Goal: Information Seeking & Learning: Check status

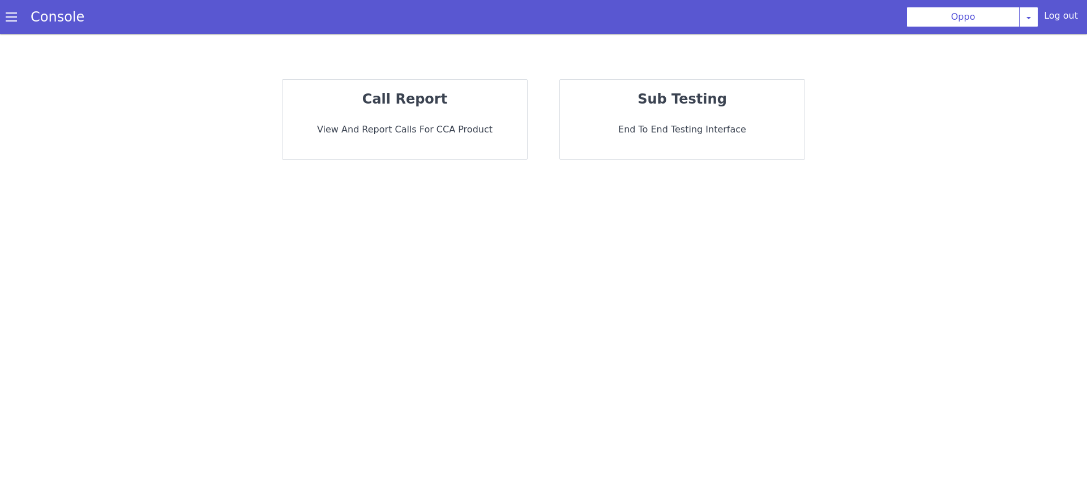
click at [379, 149] on div "call report View and report calls for CCA Product" at bounding box center [404, 119] width 245 height 79
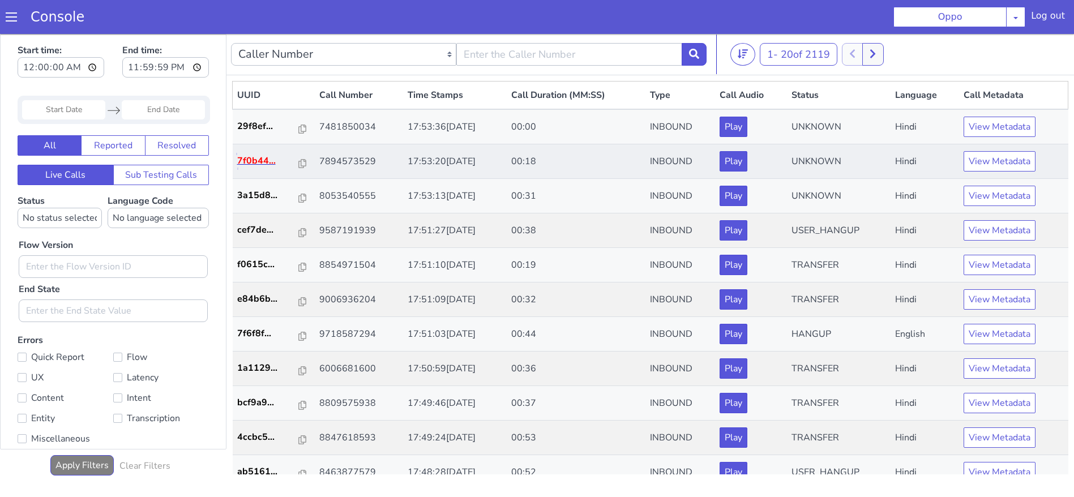
click at [247, 165] on p "7f0b44..." at bounding box center [268, 161] width 62 height 14
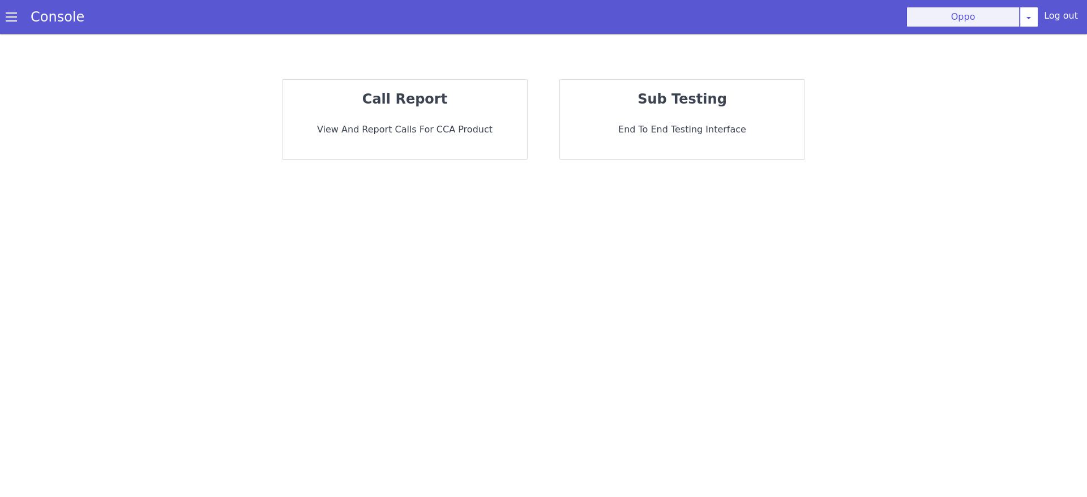
click at [1000, 19] on button "Oppo" at bounding box center [962, 17] width 113 height 20
click at [1029, 5] on section "Console Oppo AO Smith Airtel DTH Pilot Airtel POC Alice Blue NT Aliceblue Ameri…" at bounding box center [543, 17] width 1087 height 34
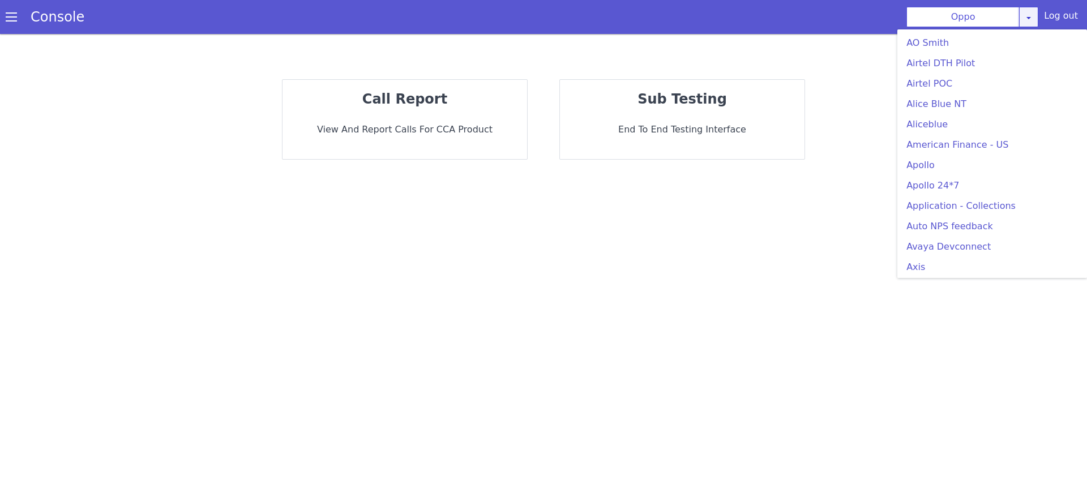
click at [1030, 21] on icon at bounding box center [1028, 17] width 9 height 9
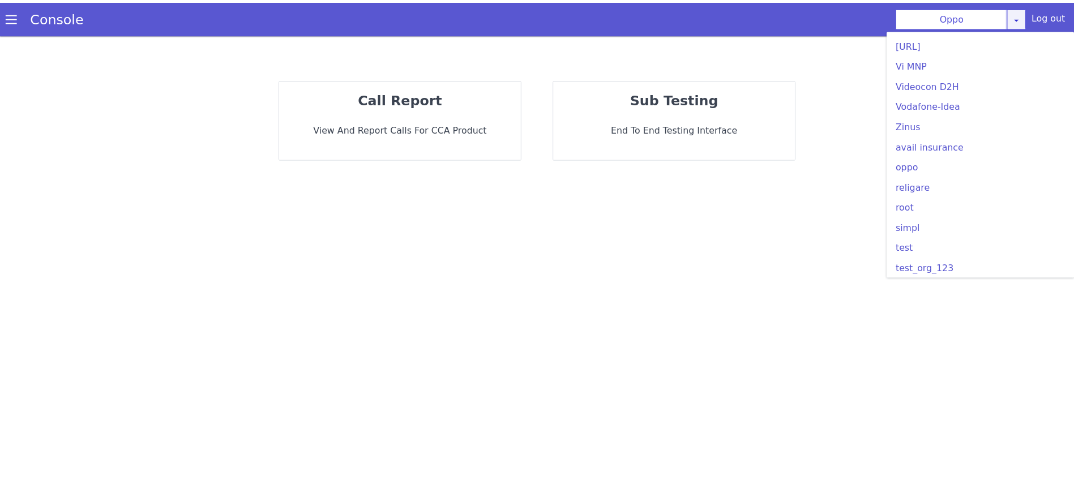
scroll to position [3073, 0]
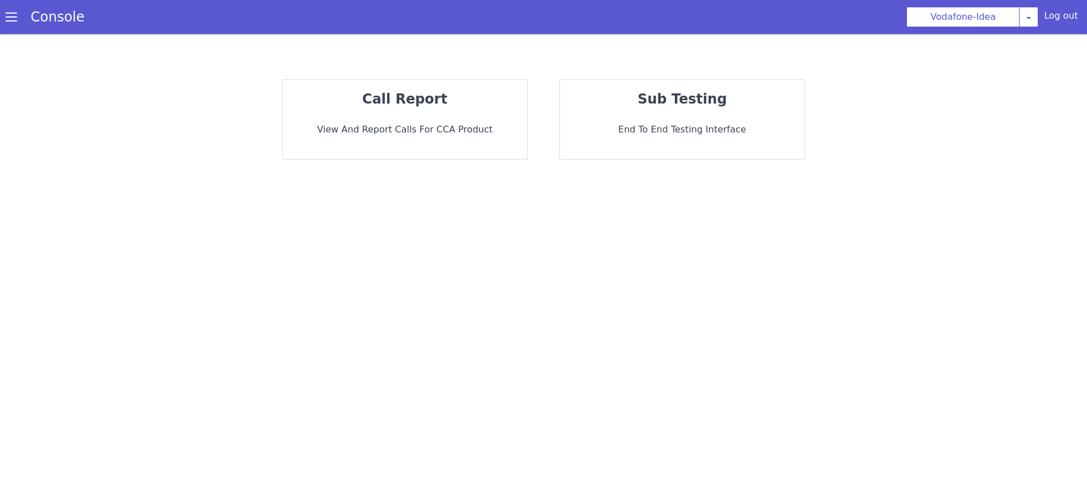
click at [401, 136] on p "View and report calls for CCA Product" at bounding box center [404, 130] width 226 height 14
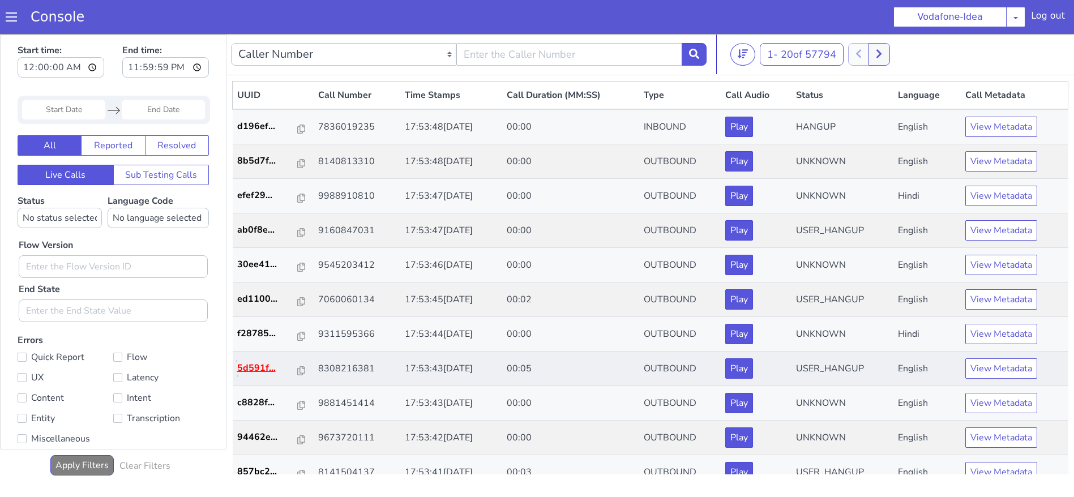
click at [246, 367] on p "5d591f..." at bounding box center [267, 368] width 61 height 14
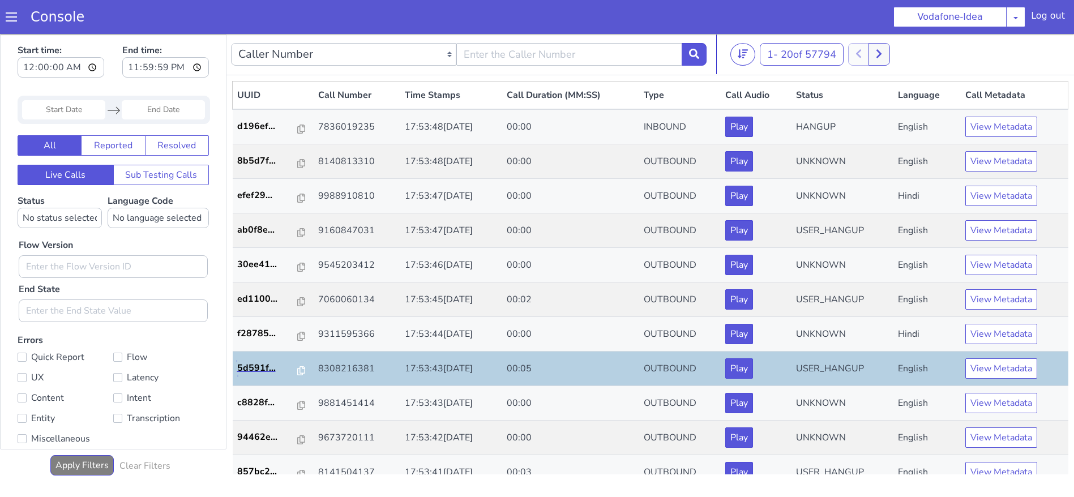
scroll to position [326, 0]
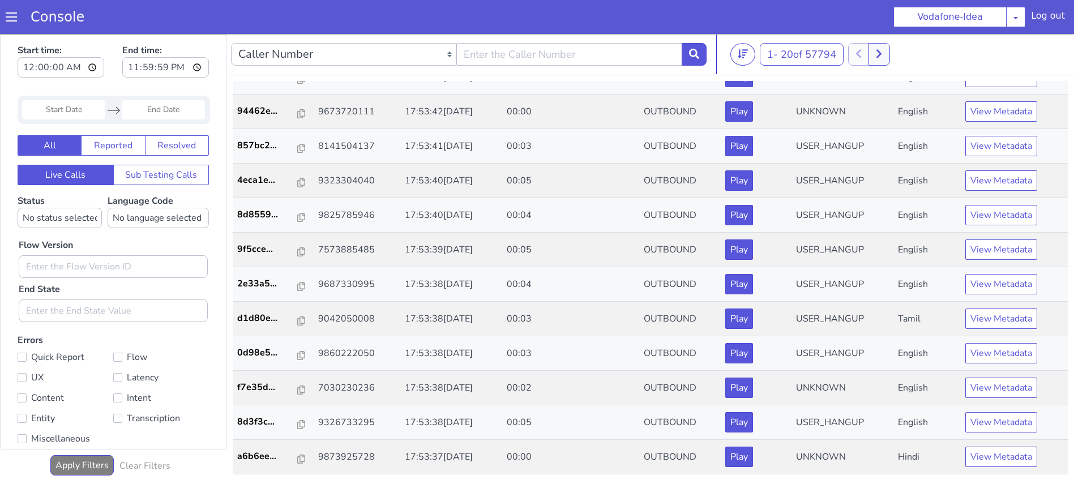
click at [886, 41] on nav "Caller Number Call UUID Custom Parameter 1 - 20 of 57794 20 50 100" at bounding box center [649, 54] width 847 height 41
click at [882, 54] on icon at bounding box center [879, 54] width 6 height 10
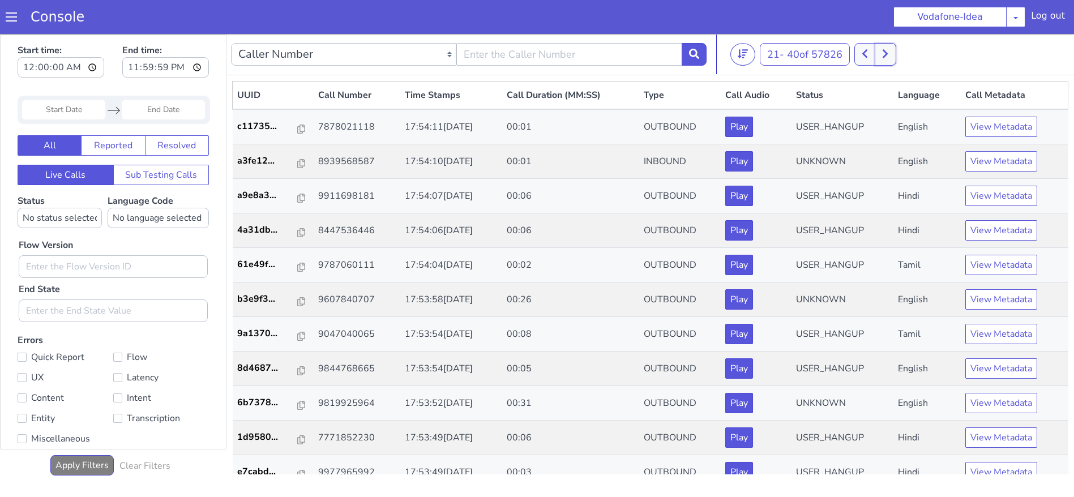
click at [882, 54] on button at bounding box center [884, 54] width 21 height 23
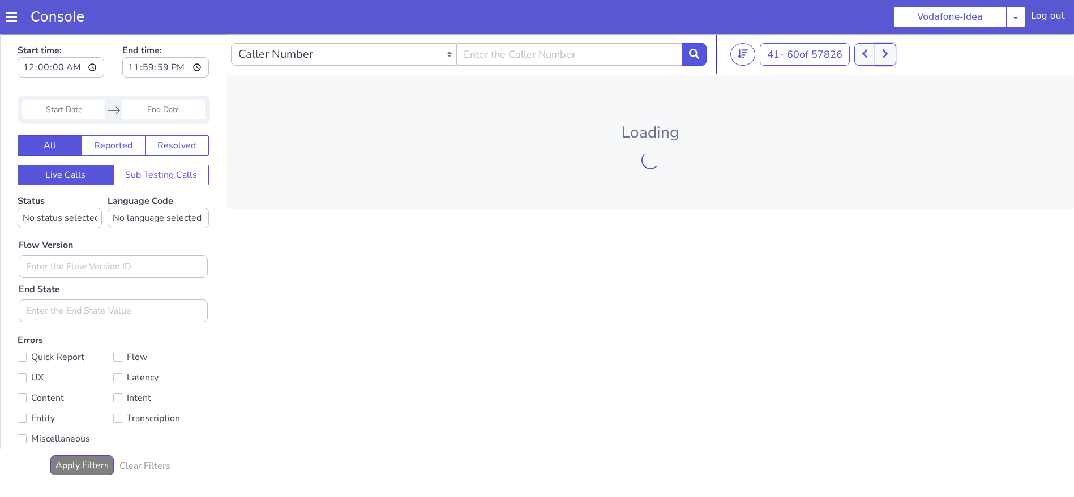
click at [882, 54] on button at bounding box center [884, 54] width 21 height 23
click at [881, 54] on button at bounding box center [870, 54] width 21 height 23
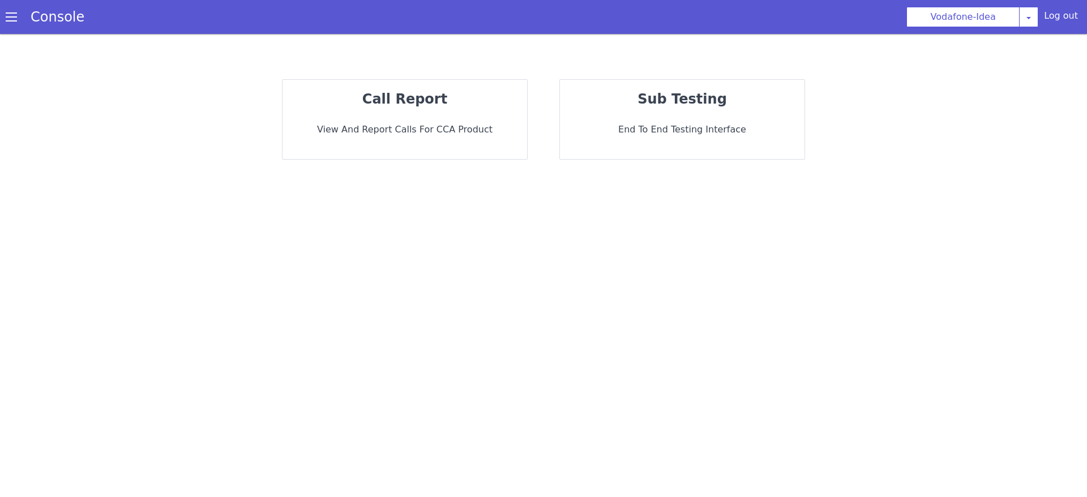
click at [487, 124] on p "View and report calls for CCA Product" at bounding box center [404, 130] width 226 height 14
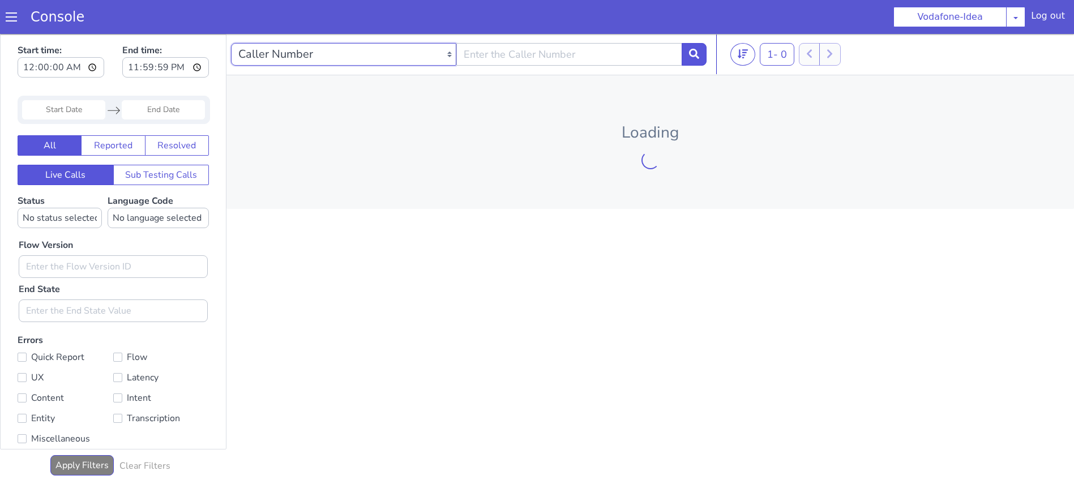
click at [415, 49] on select "Caller Number Call UUID Custom Parameter" at bounding box center [343, 54] width 225 height 23
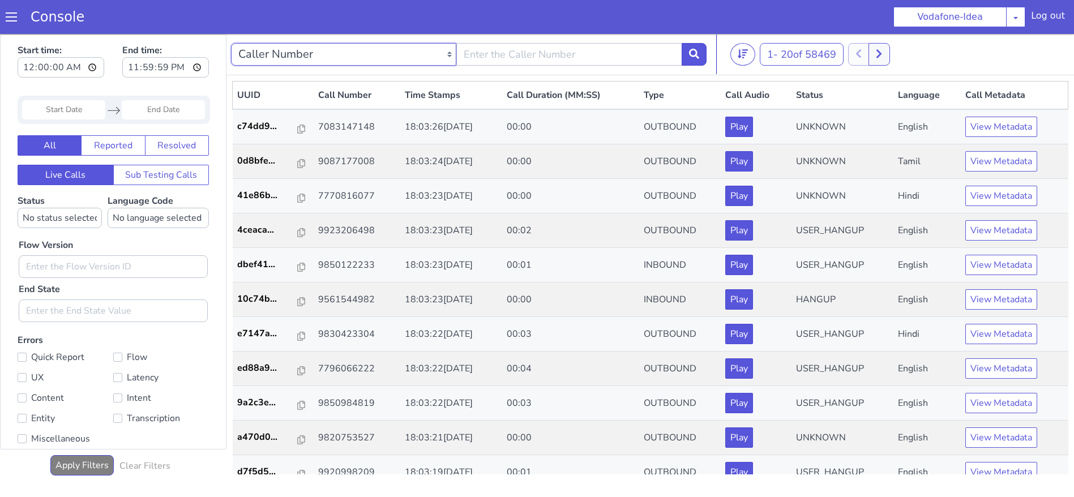
select select "callUUID"
click at [231, 43] on select "Caller Number Call UUID Custom Parameter" at bounding box center [343, 54] width 225 height 23
click at [477, 55] on input "text" at bounding box center [568, 54] width 225 height 23
paste input "8cc4053b-782d-4d..."
type input "8cc4053b-782d-4d..."
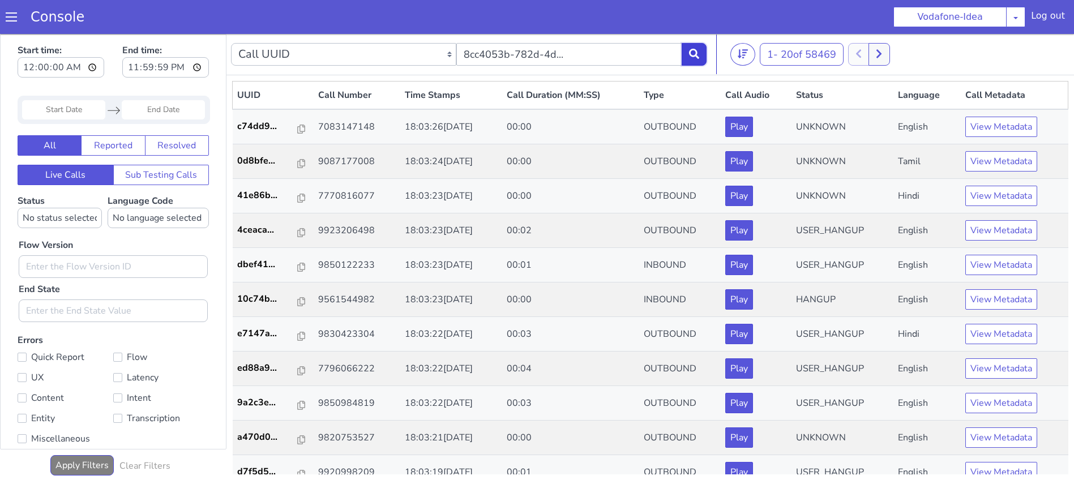
click at [693, 59] on button at bounding box center [693, 54] width 25 height 23
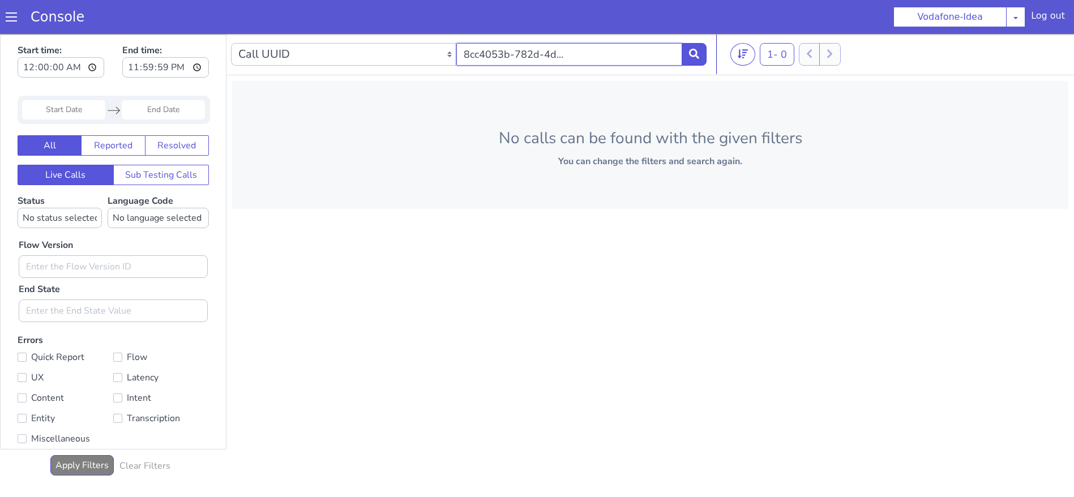
click at [571, 45] on input "8cc4053b-782d-4d..." at bounding box center [568, 54] width 225 height 23
drag, startPoint x: 571, startPoint y: 45, endPoint x: 348, endPoint y: 76, distance: 225.2
click at [348, 76] on div "Caller Number Call UUID Custom Parameter 8cc4053b-782d-4d... 1 - 0 20 50 100 No…" at bounding box center [649, 260] width 847 height 452
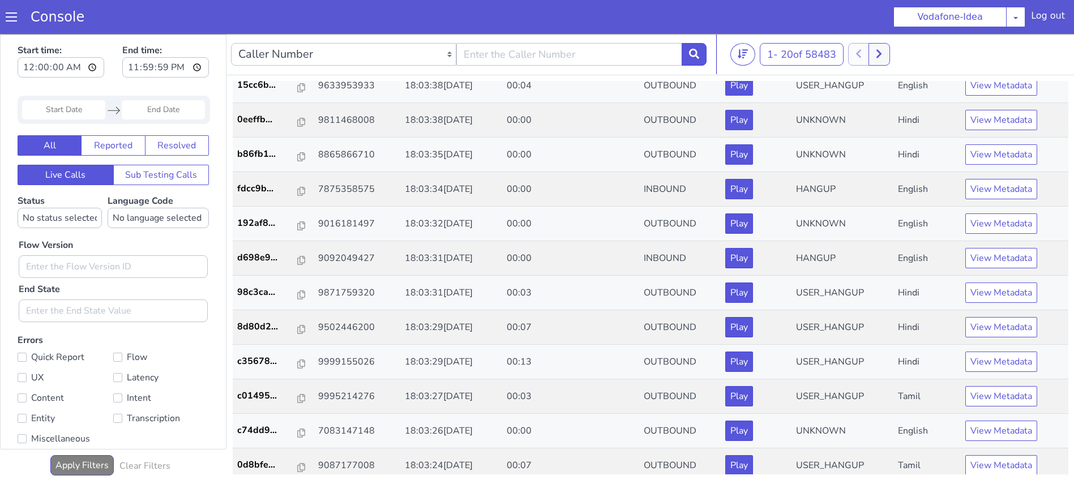
scroll to position [326, 0]
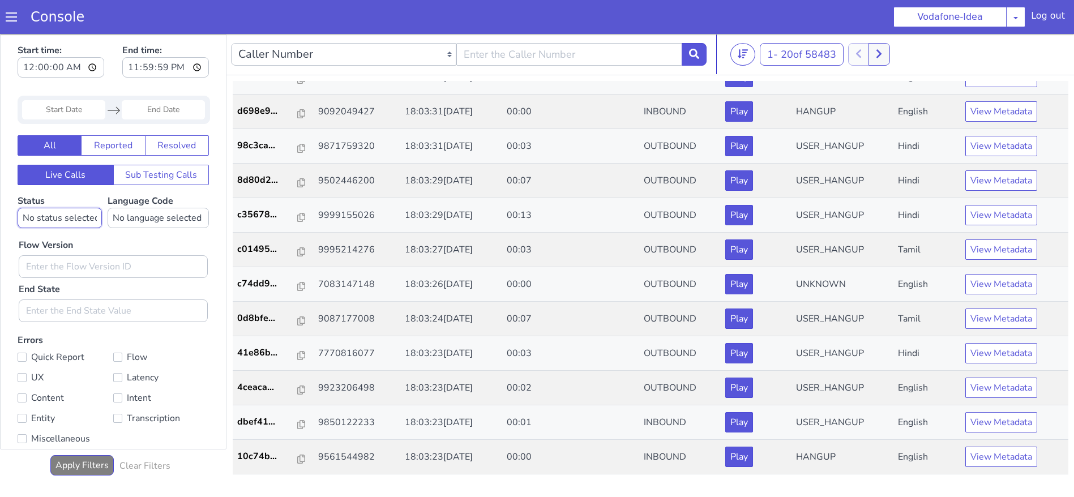
click at [56, 224] on select "No status selected HANGUP USER_HANGUP TRANSFER UNKNOWN" at bounding box center [60, 218] width 84 height 20
select select "HANGUP"
click at [18, 208] on select "No status selected HANGUP USER_HANGUP TRANSFER UNKNOWN" at bounding box center [60, 218] width 84 height 20
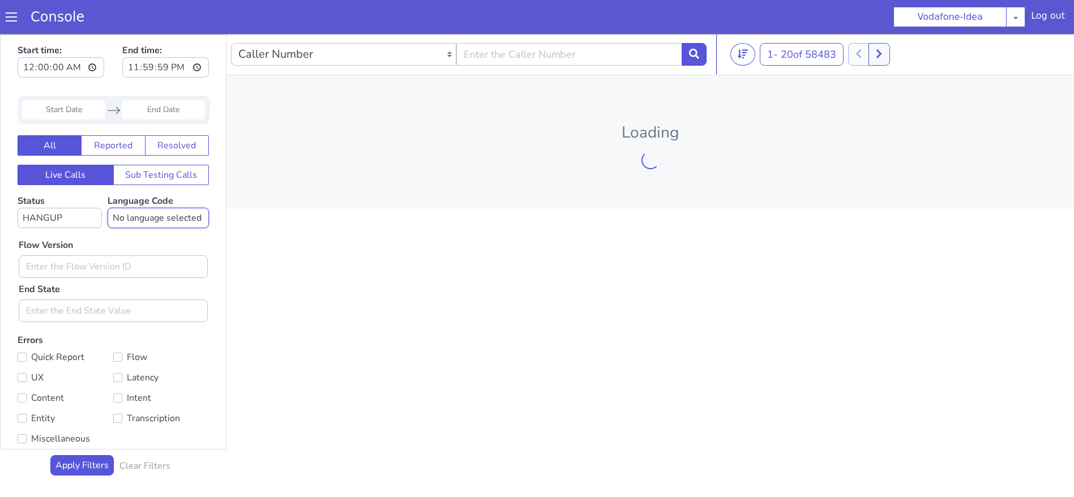
click at [151, 210] on select "No language selected Hindi English Tamil Telugu Kanada Marathi Malayalam Gujara…" at bounding box center [158, 218] width 101 height 20
select select "mr"
click at [110, 208] on select "No language selected Hindi English Tamil Telugu Kanada Marathi Malayalam Gujara…" at bounding box center [158, 218] width 101 height 20
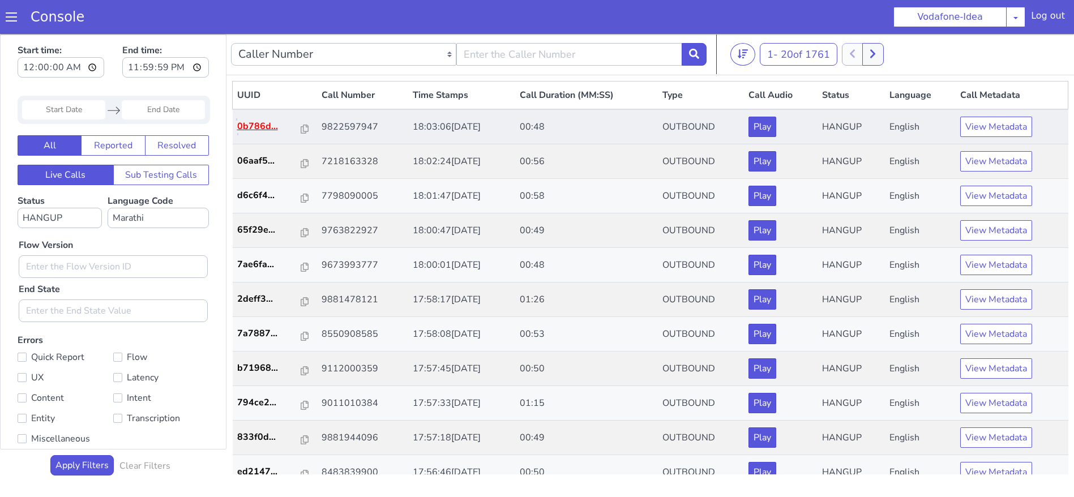
click at [247, 123] on p "0b786d..." at bounding box center [269, 126] width 65 height 14
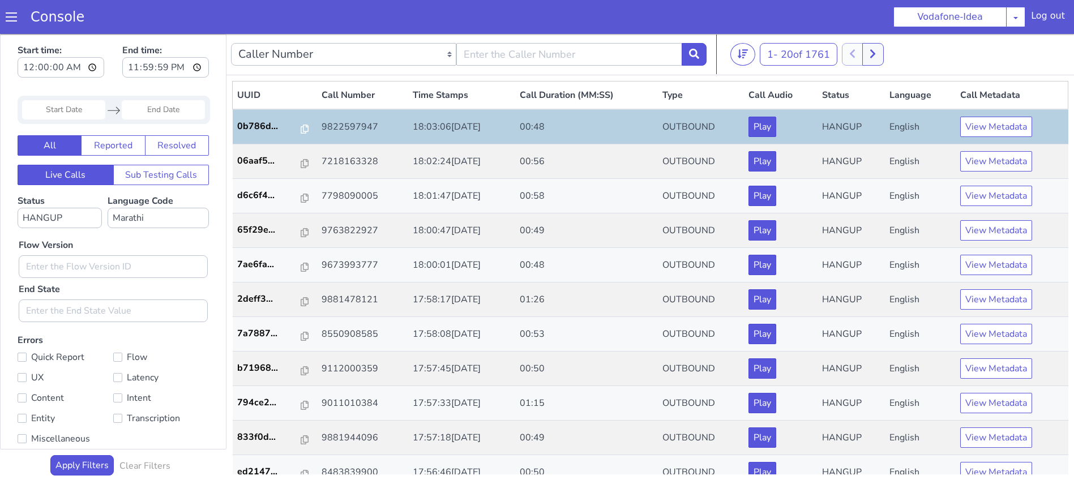
click at [325, 127] on td "9822597947" at bounding box center [362, 126] width 91 height 35
copy td "9822597947"
click at [293, 131] on p "0b786d..." at bounding box center [269, 126] width 65 height 14
click at [301, 131] on icon at bounding box center [305, 129] width 8 height 9
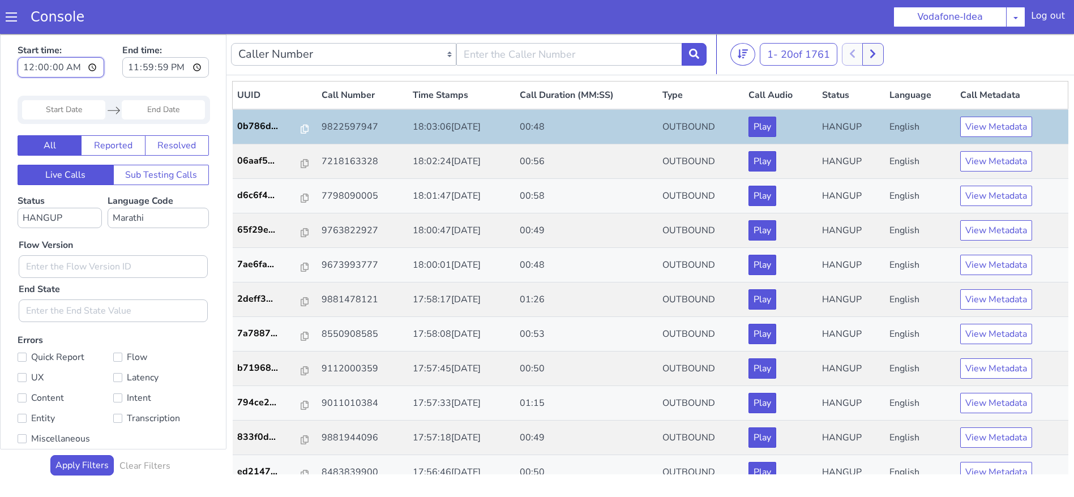
click at [76, 67] on input "00:00:00" at bounding box center [61, 67] width 87 height 20
type input "09:00:00"
click at [198, 68] on input "23:59:59" at bounding box center [165, 67] width 87 height 20
type input "15:00:00"
click at [75, 464] on button "Apply Filters" at bounding box center [81, 465] width 63 height 20
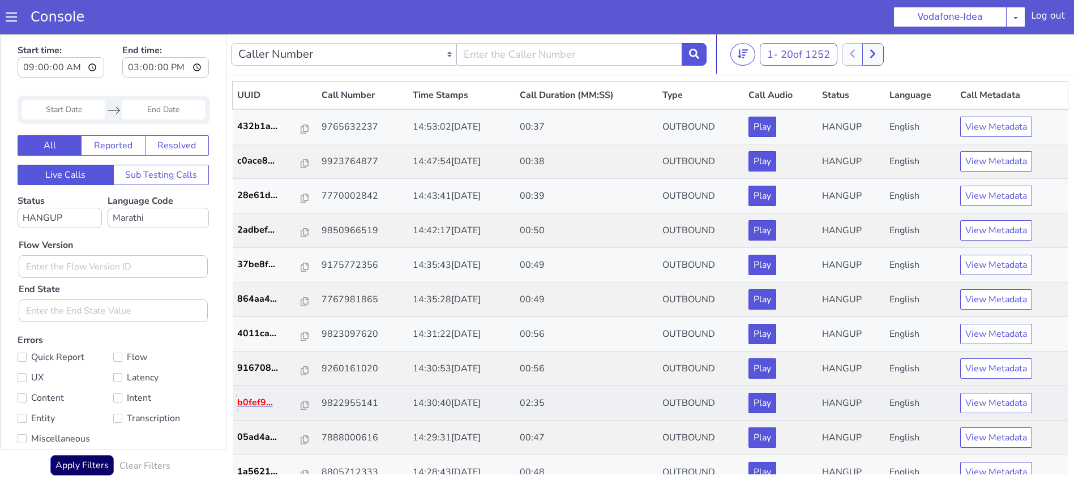
click at [241, 405] on p "b0fef9..." at bounding box center [269, 403] width 65 height 14
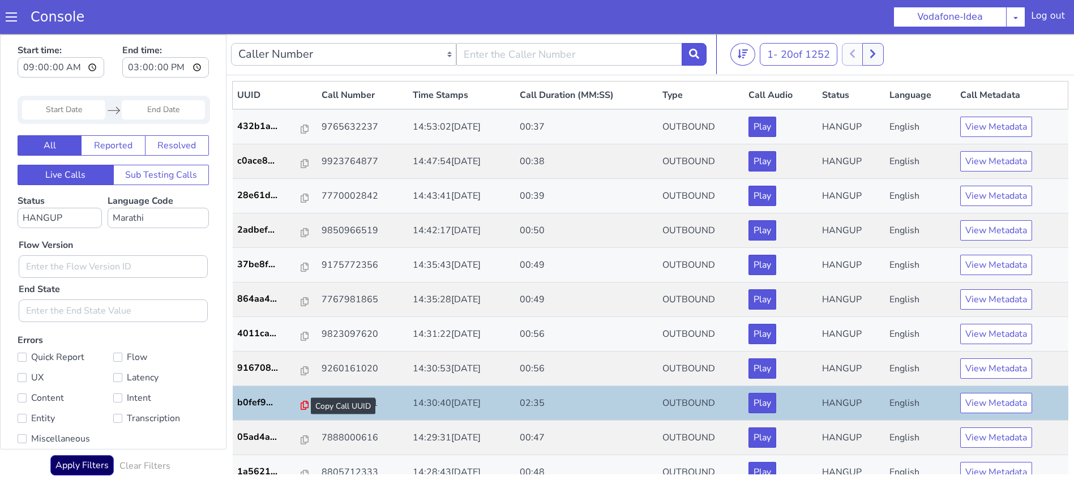
click at [301, 404] on icon at bounding box center [305, 405] width 8 height 9
click at [328, 404] on td "9822955141" at bounding box center [362, 403] width 91 height 35
copy td "9822955141"
click at [398, 74] on nav "Caller Number Call UUID Custom Parameter 1 - 20 of 1252 20 50 100" at bounding box center [649, 54] width 847 height 41
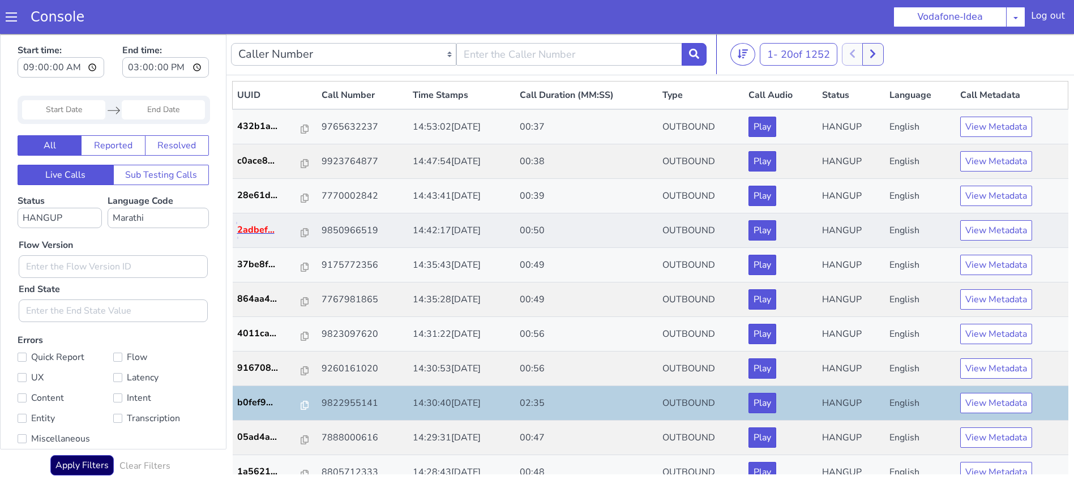
click at [255, 224] on p "2adbef..." at bounding box center [269, 230] width 65 height 14
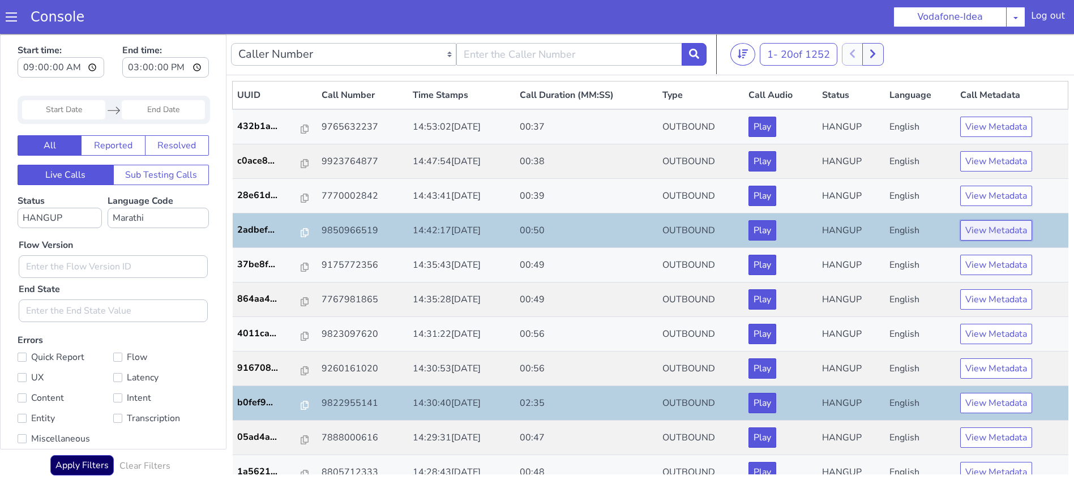
click at [1006, 228] on button "View Metadata" at bounding box center [996, 230] width 72 height 20
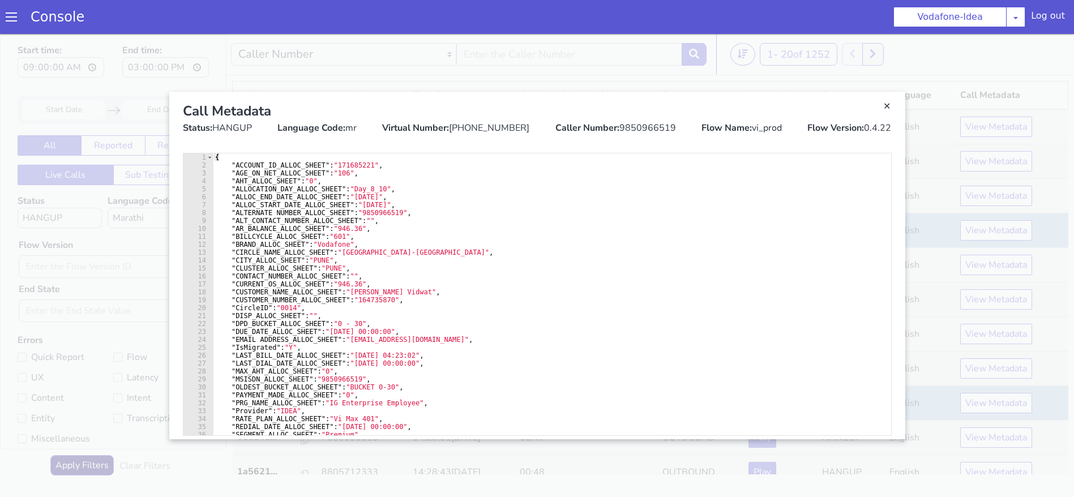
click at [637, 123] on div "Caller Number: 9850966519" at bounding box center [615, 128] width 121 height 14
copy div "9850966519"
click at [886, 108] on link "Close" at bounding box center [886, 106] width 11 height 11
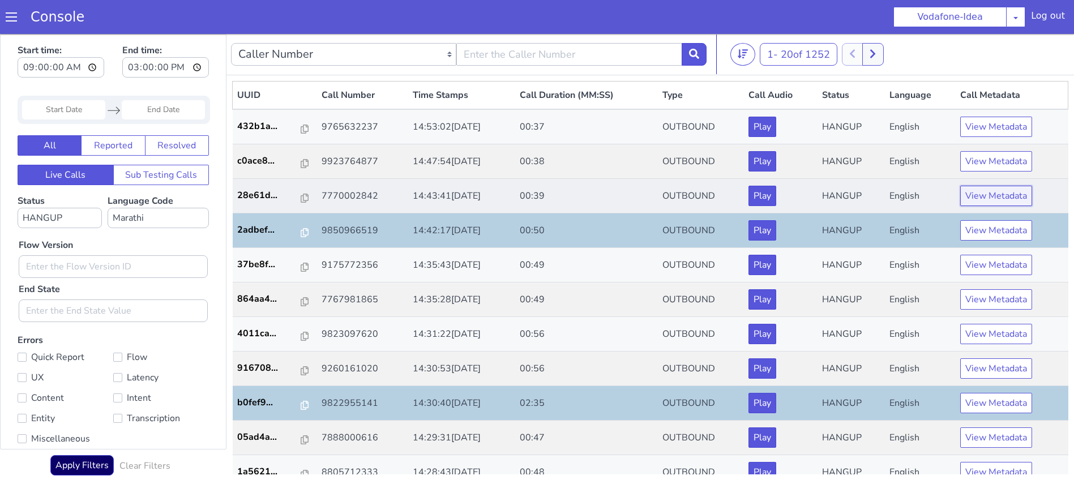
click at [963, 203] on button "View Metadata" at bounding box center [996, 196] width 72 height 20
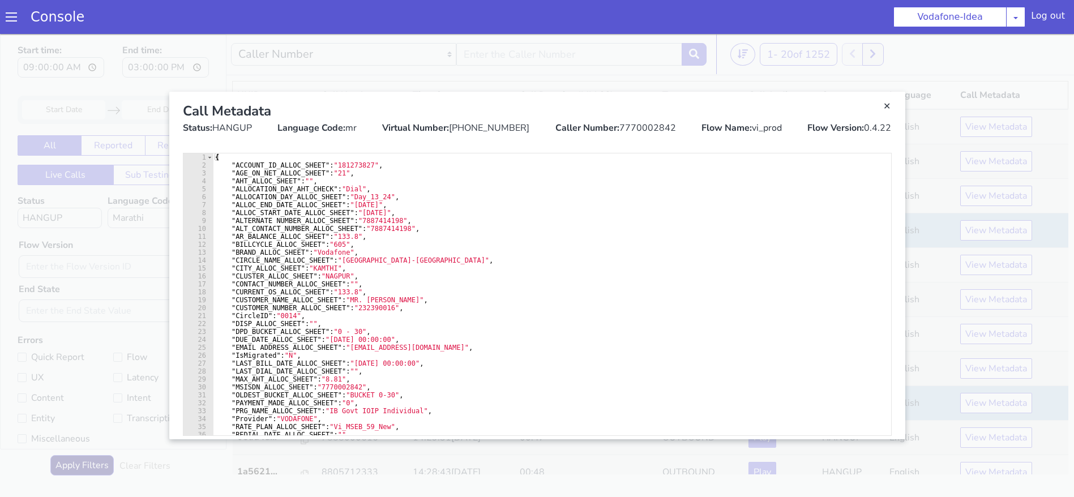
click at [657, 129] on div "Caller Number: 7770002842" at bounding box center [615, 128] width 121 height 14
click at [547, 66] on link "Close" at bounding box center [537, 265] width 1074 height 463
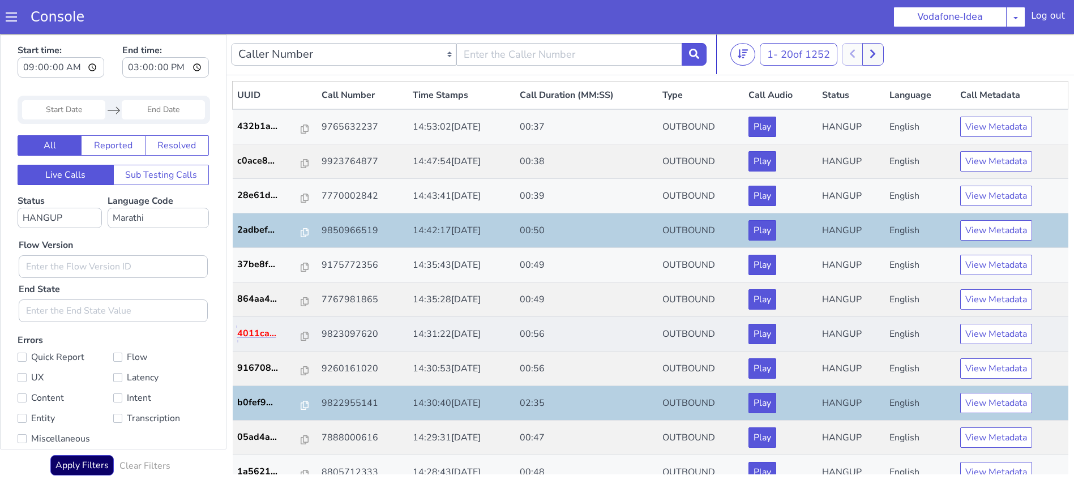
click at [245, 338] on p "4011ca..." at bounding box center [269, 334] width 65 height 14
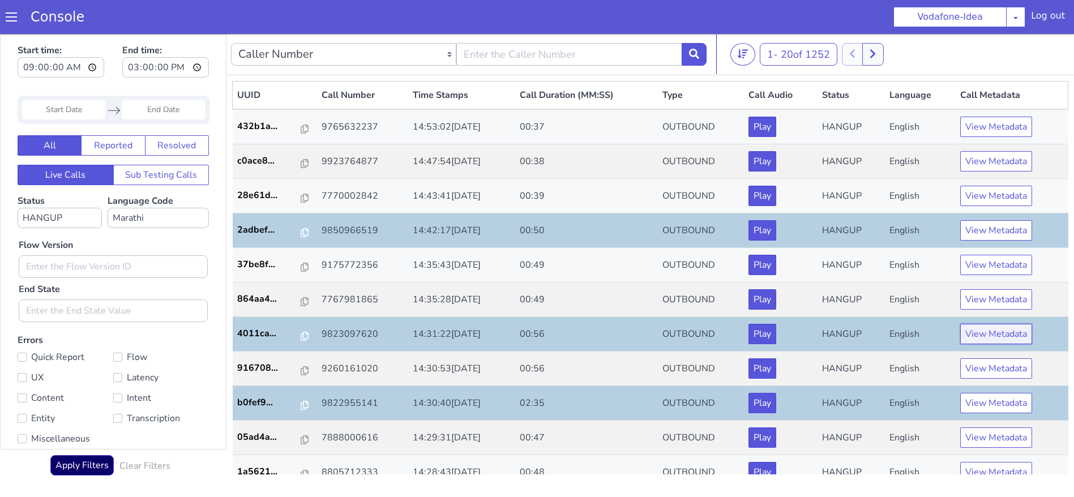
click at [994, 334] on button "View Metadata" at bounding box center [996, 334] width 72 height 20
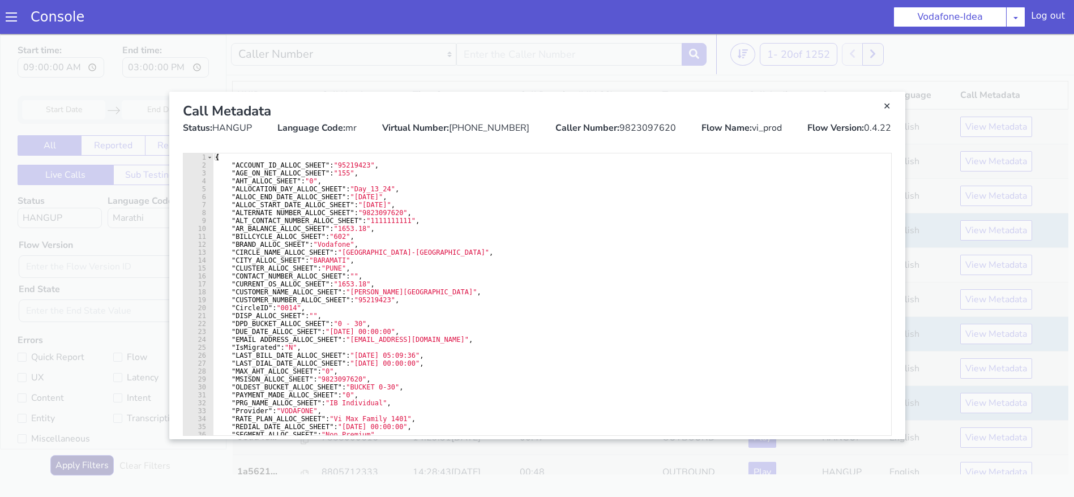
click at [644, 130] on div "Caller Number: 9823097620" at bounding box center [615, 128] width 121 height 14
copy div "9823097620"
click at [644, 130] on div "Caller Number: 9823097620" at bounding box center [615, 128] width 121 height 14
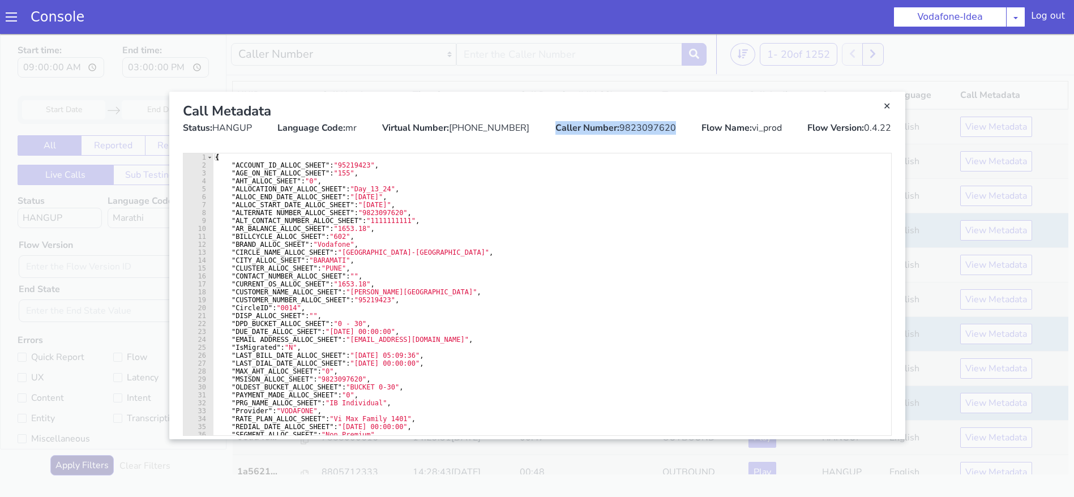
click at [644, 130] on div "Caller Number: 9823097620" at bounding box center [615, 128] width 121 height 14
click at [880, 109] on div "Call Metadata" at bounding box center [537, 111] width 709 height 20
click at [891, 109] on link "Close" at bounding box center [886, 106] width 11 height 11
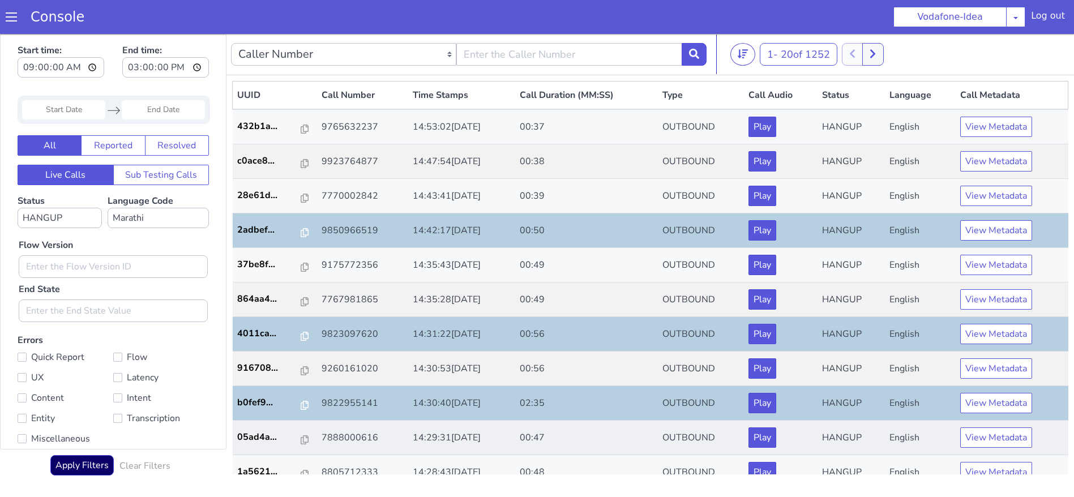
click at [254, 446] on td "05ad4a..." at bounding box center [275, 438] width 85 height 35
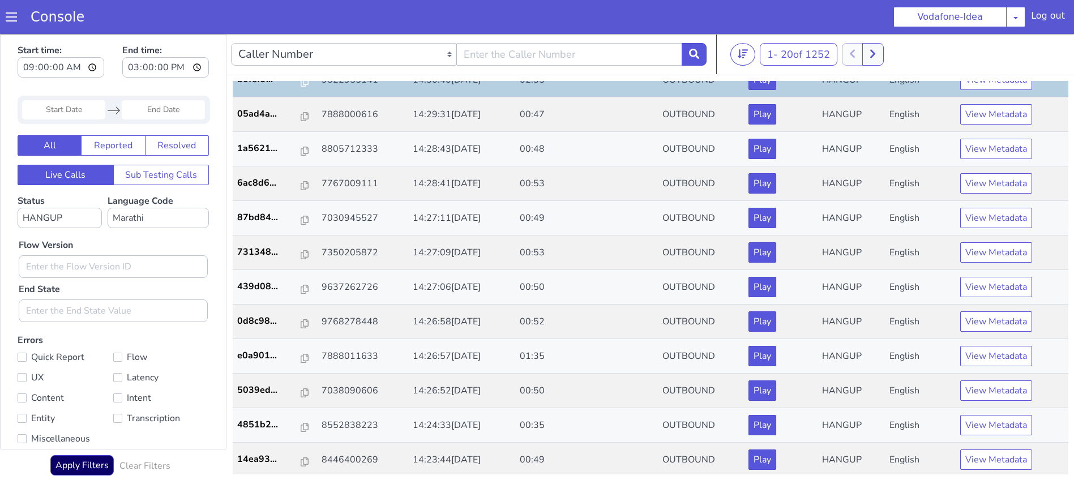
scroll to position [326, 0]
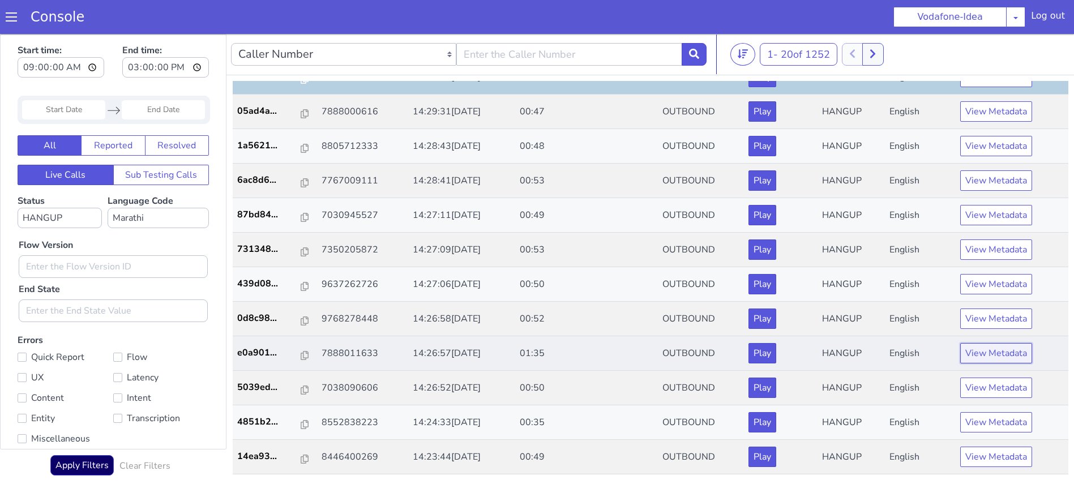
click at [977, 352] on button "View Metadata" at bounding box center [996, 353] width 72 height 20
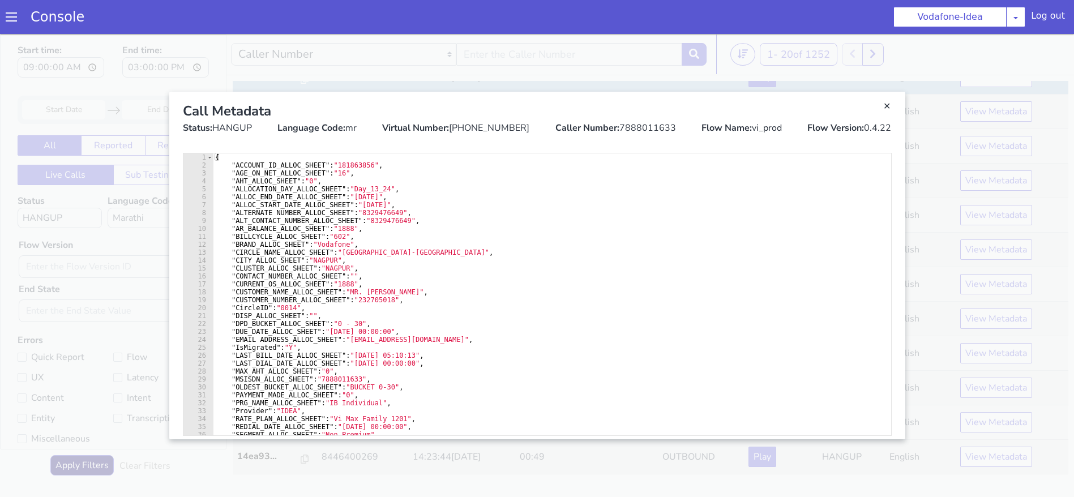
click at [637, 118] on div "Call Metadata" at bounding box center [537, 111] width 709 height 20
click at [640, 128] on div "Caller Number: 7888011633" at bounding box center [615, 128] width 121 height 14
copy div "7888011633"
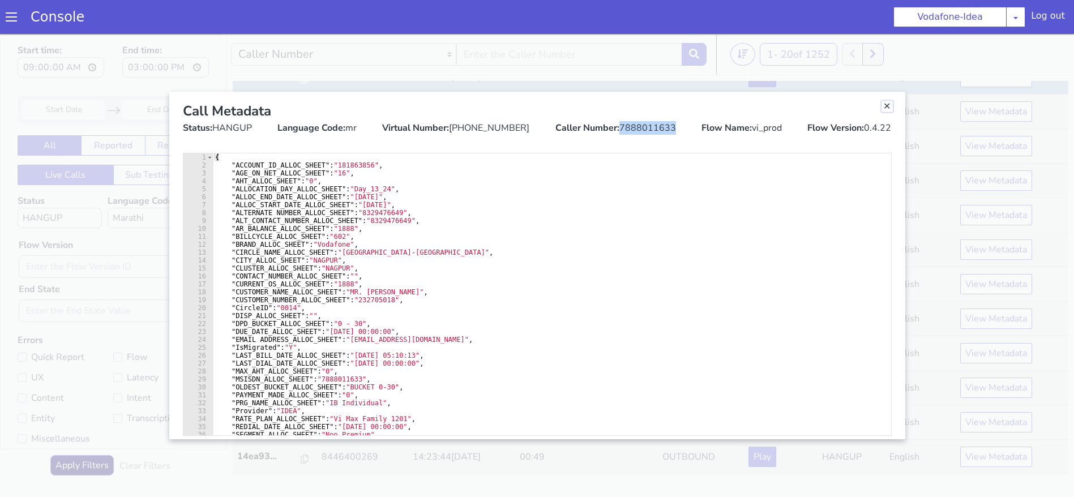
click at [887, 101] on link "Close" at bounding box center [886, 106] width 11 height 11
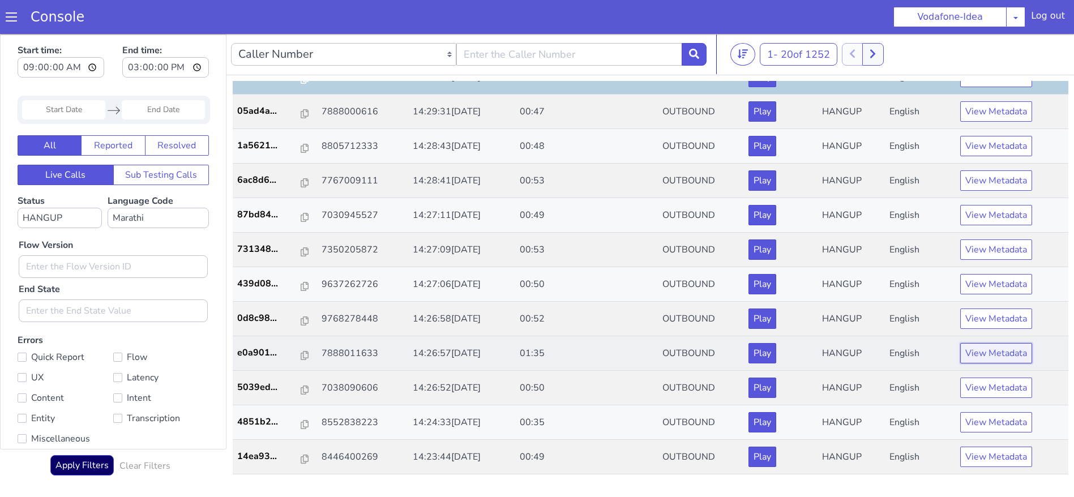
click at [976, 359] on button "View Metadata" at bounding box center [996, 353] width 72 height 20
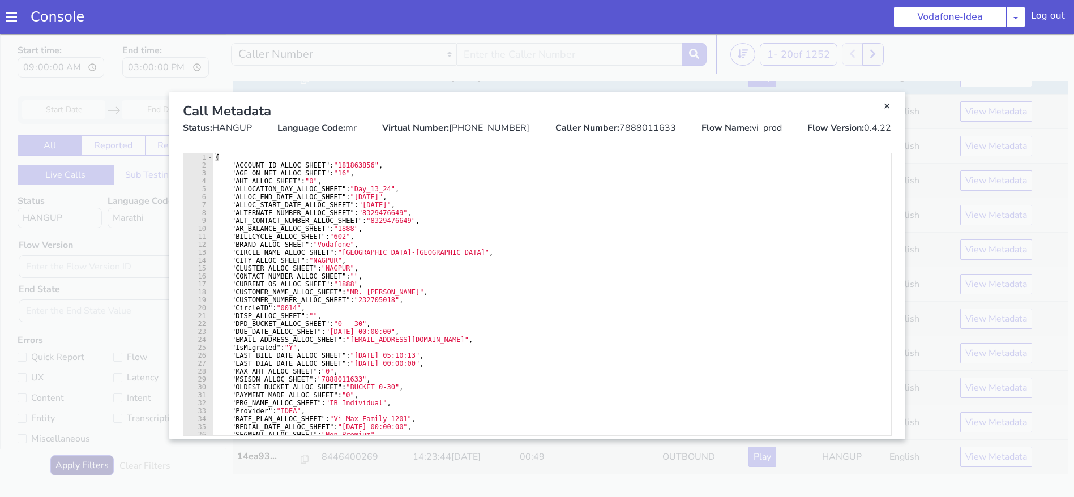
click at [642, 122] on div "Caller Number: 7888011633" at bounding box center [615, 128] width 121 height 14
copy div "7888011633"
click at [895, 101] on div "Call Metadata Status: HANGUP Language Code: mr Virtual Number: +918062121895 Ca…" at bounding box center [537, 118] width 727 height 52
click at [885, 105] on link "Close" at bounding box center [886, 106] width 11 height 11
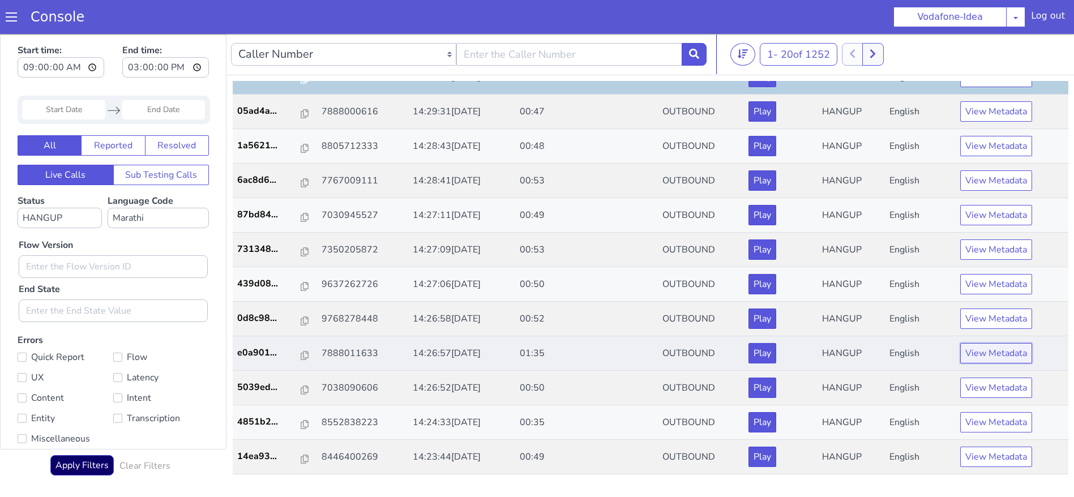
click at [978, 354] on button "View Metadata" at bounding box center [996, 353] width 72 height 20
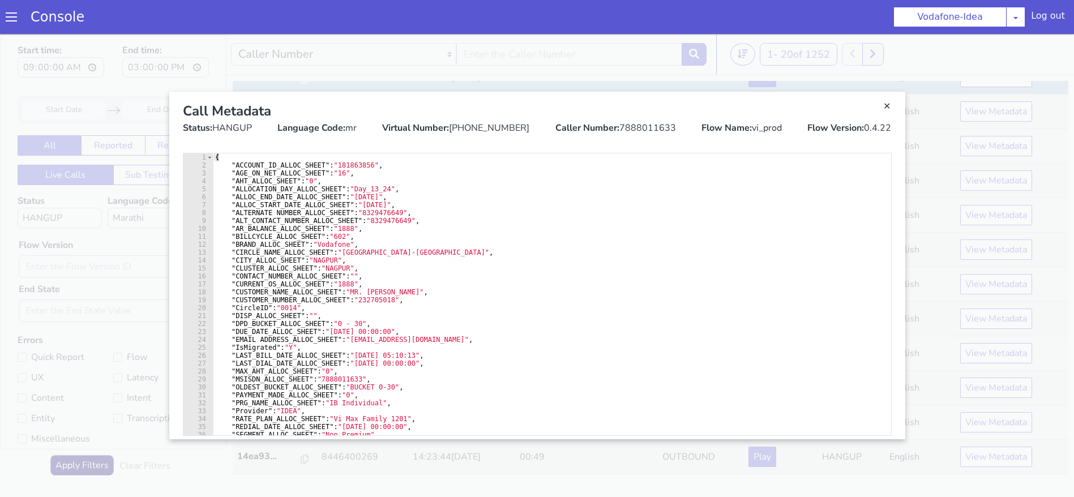
click at [633, 121] on div "Caller Number: 7888011633" at bounding box center [615, 128] width 121 height 14
click at [633, 125] on div "Caller Number: 7888011633" at bounding box center [615, 128] width 121 height 14
copy div "7888011633"
click at [894, 102] on div "Call Metadata Status: HANGUP Language Code: mr Virtual Number: +918062121895 Ca…" at bounding box center [537, 118] width 727 height 52
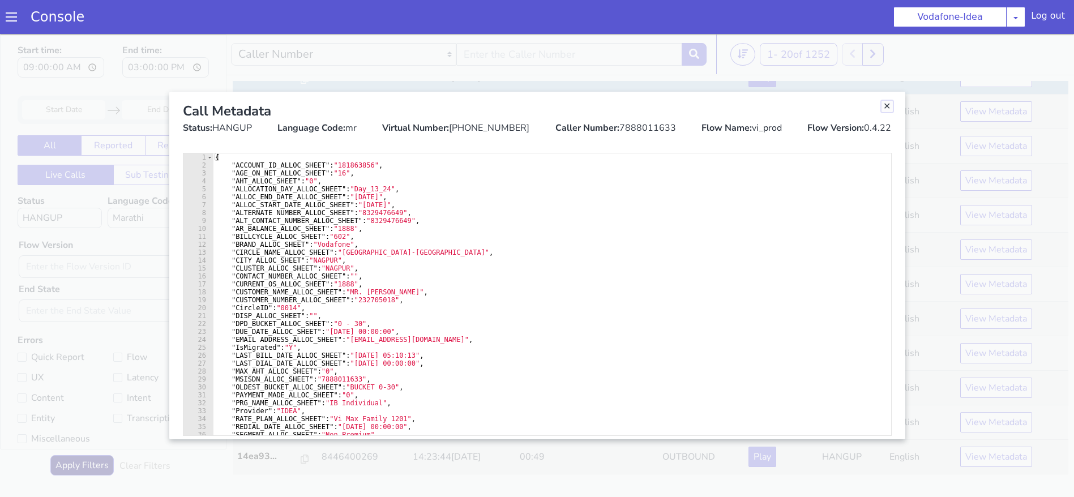
click at [883, 108] on link "Close" at bounding box center [886, 106] width 11 height 11
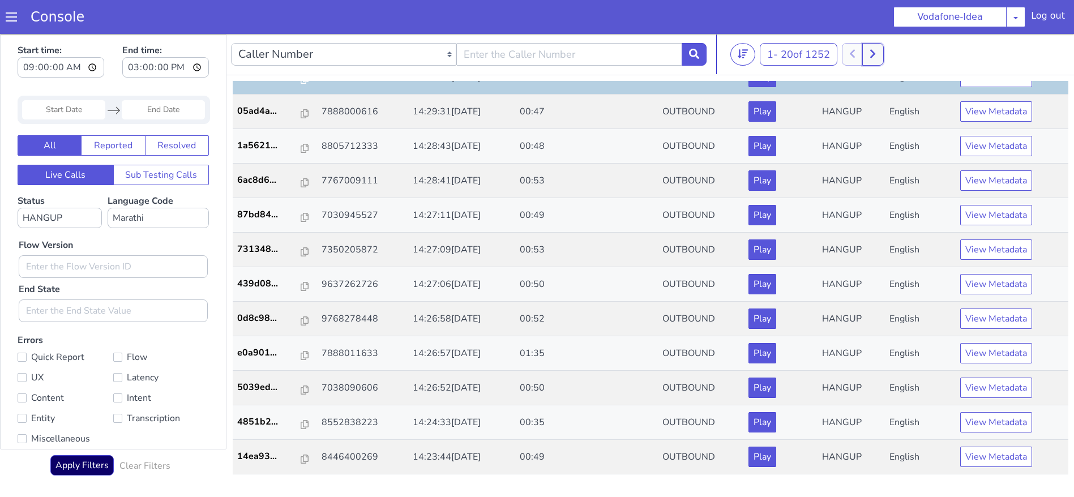
click at [883, 46] on button at bounding box center [872, 54] width 21 height 23
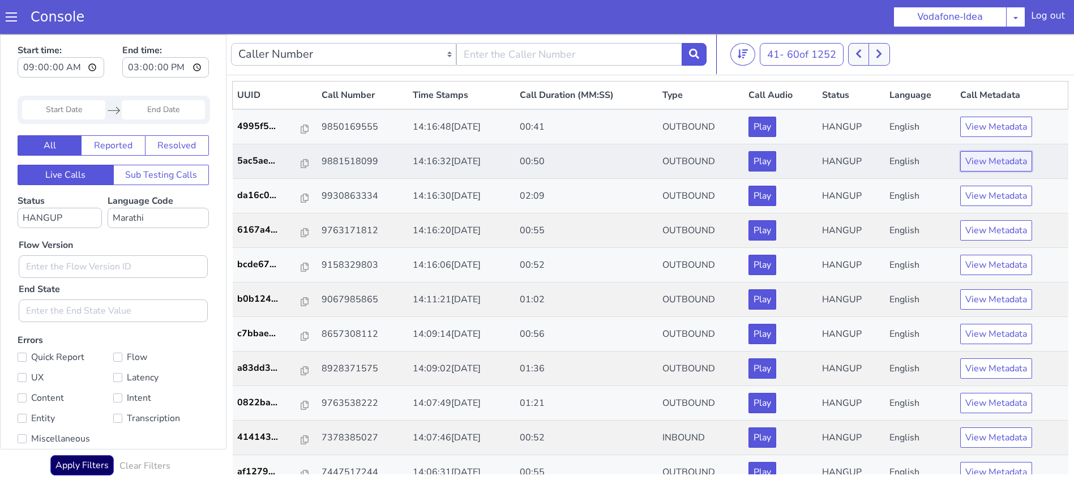
click at [983, 163] on button "View Metadata" at bounding box center [996, 161] width 72 height 20
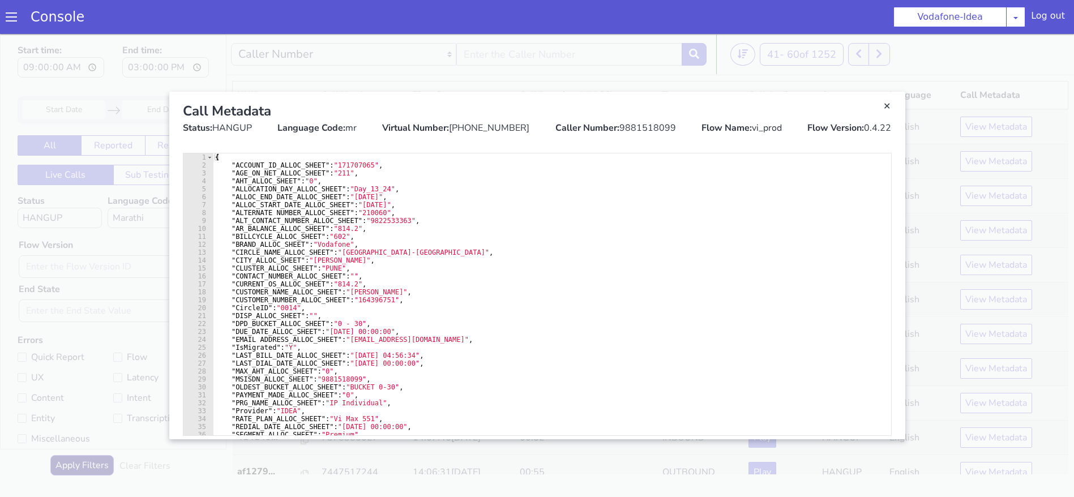
click at [923, 130] on link "Close" at bounding box center [537, 265] width 1074 height 463
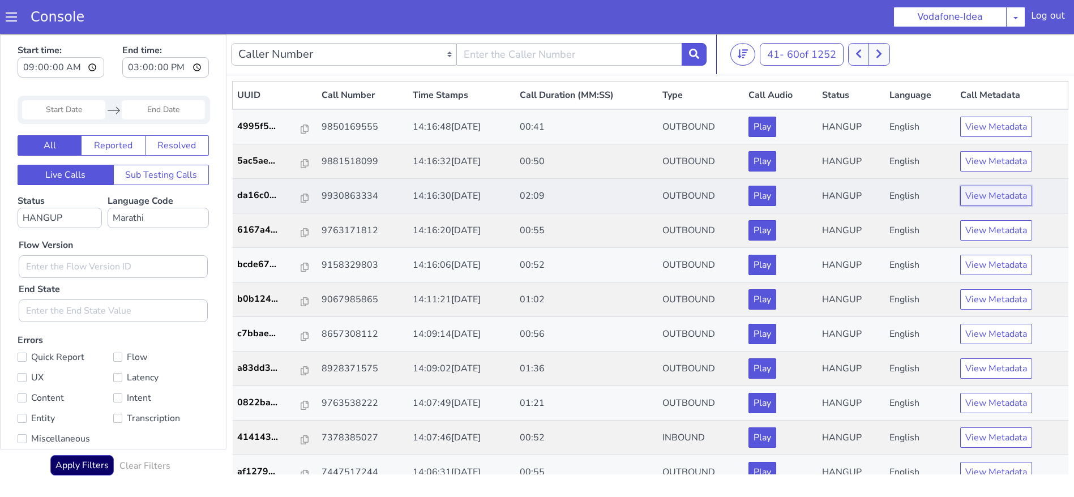
click at [979, 196] on button "View Metadata" at bounding box center [996, 196] width 72 height 20
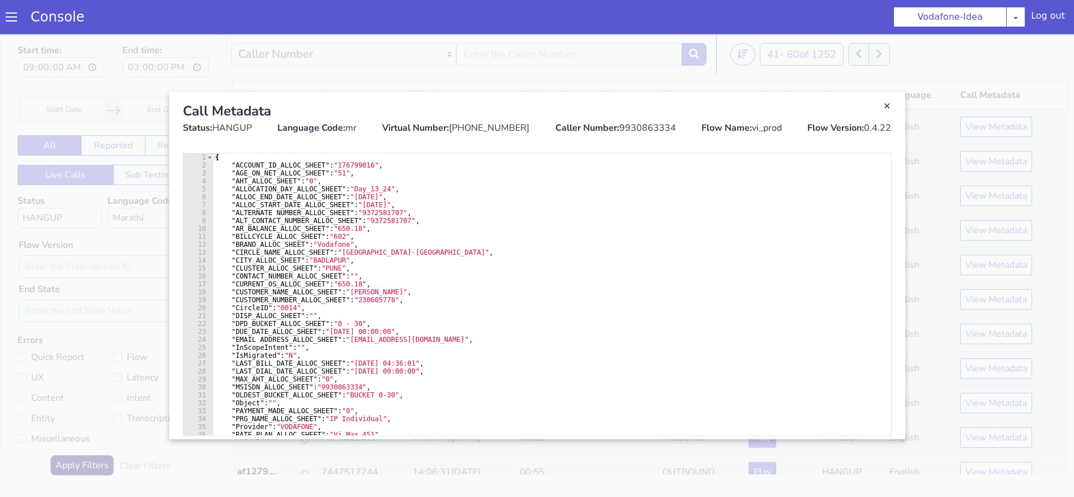
click at [494, 126] on div "Virtual Number: +918062121895" at bounding box center [455, 128] width 147 height 14
click at [641, 128] on div "Caller Number: 9930863334" at bounding box center [615, 128] width 121 height 14
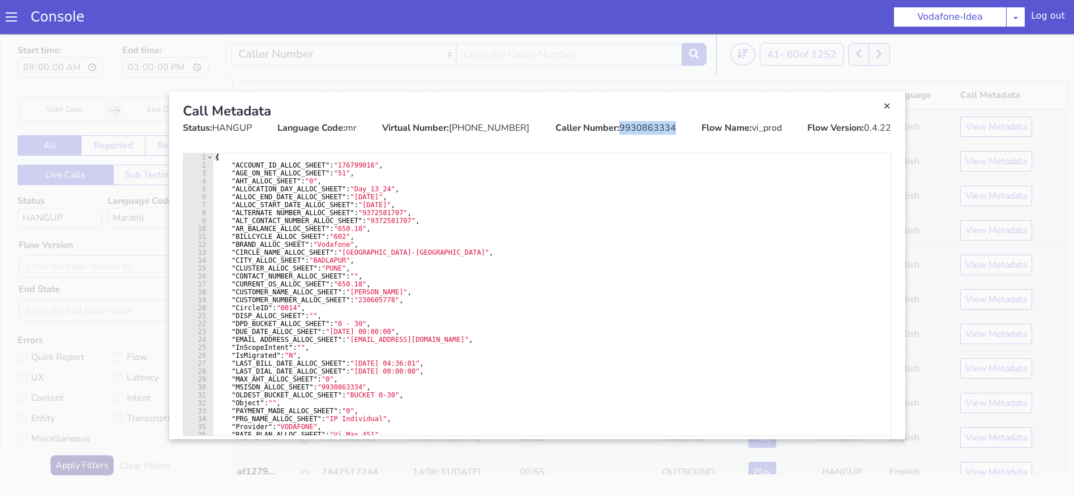
click at [641, 128] on div "Caller Number: 9930863334" at bounding box center [615, 128] width 121 height 14
copy div "9930863334"
click at [885, 106] on link "Close" at bounding box center [886, 106] width 11 height 11
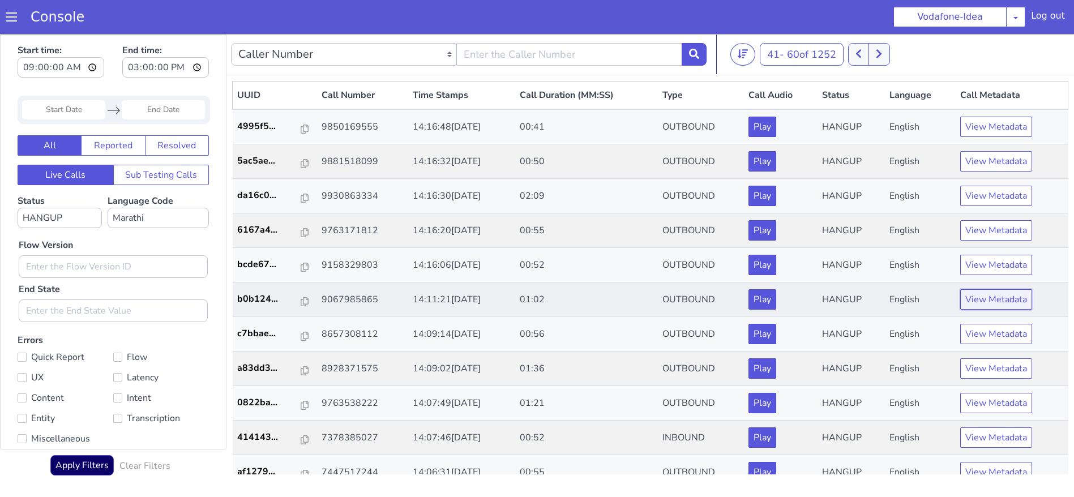
click at [973, 303] on button "View Metadata" at bounding box center [996, 299] width 72 height 20
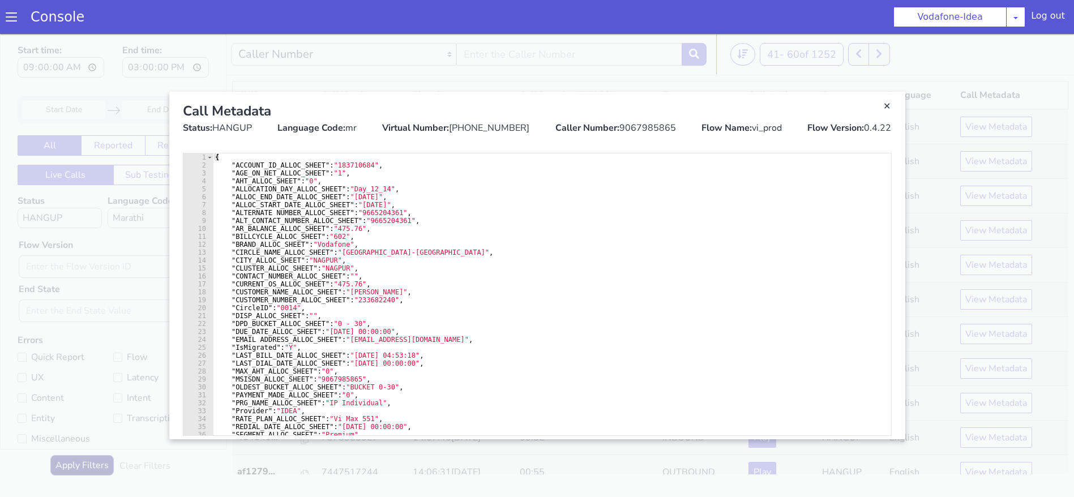
click at [644, 123] on div "Caller Number: 9067985865" at bounding box center [615, 128] width 121 height 14
copy div "9067985865"
click at [892, 103] on link "Close" at bounding box center [886, 106] width 11 height 11
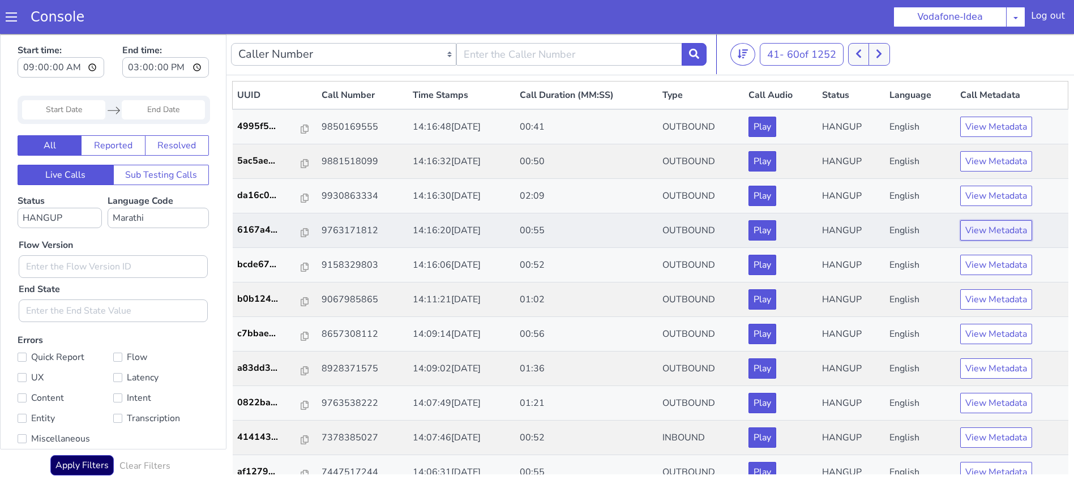
click at [1002, 230] on button "View Metadata" at bounding box center [996, 230] width 72 height 20
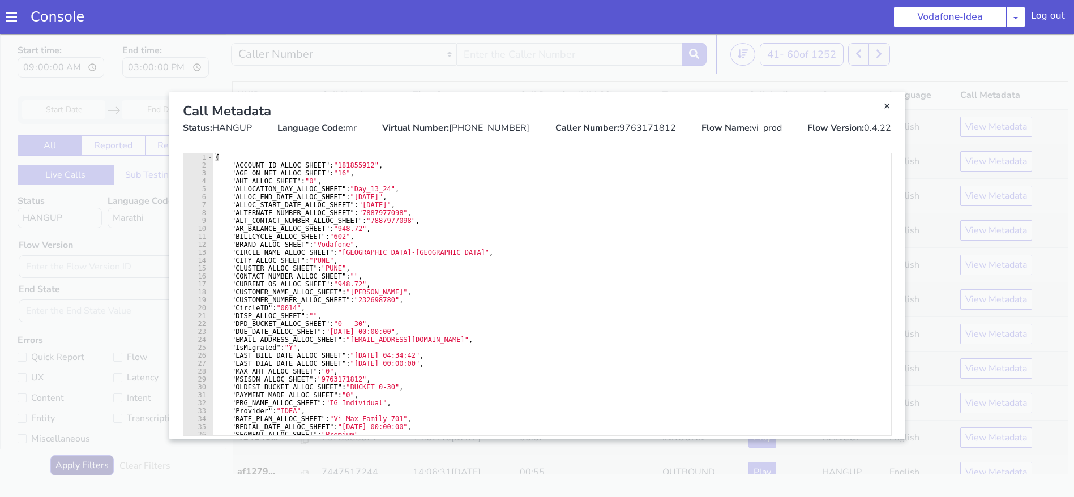
click at [638, 122] on div "Caller Number: 9763171812" at bounding box center [615, 128] width 121 height 14
copy div "9763171812"
click at [886, 106] on link "Close" at bounding box center [886, 106] width 11 height 11
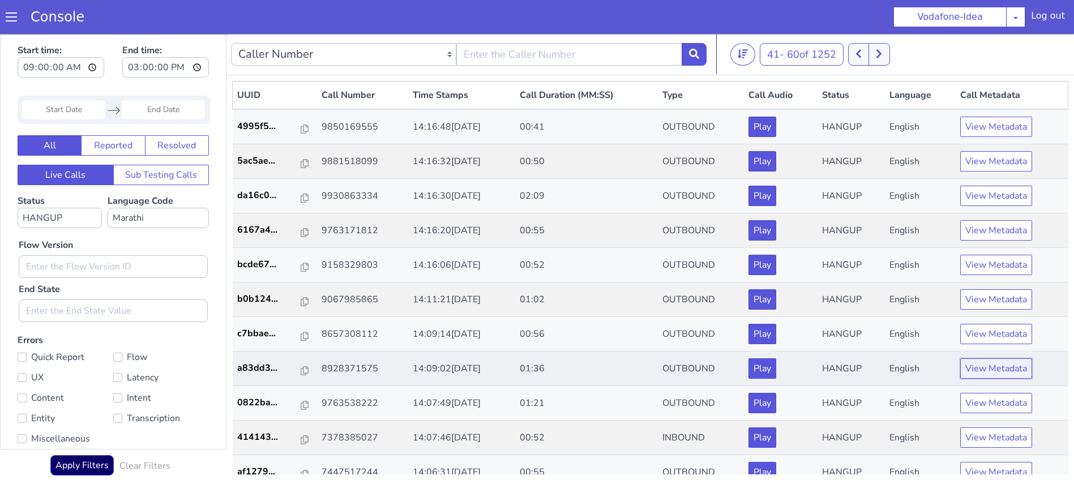
click at [993, 366] on button "View Metadata" at bounding box center [996, 368] width 72 height 20
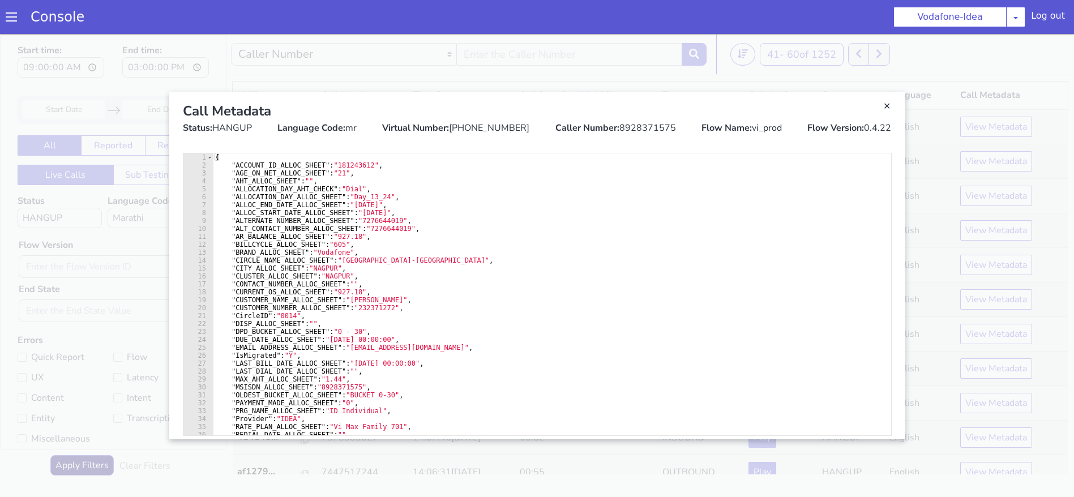
click at [648, 122] on div "Caller Number: 8928371575" at bounding box center [615, 128] width 121 height 14
click at [882, 104] on link "Close" at bounding box center [886, 106] width 11 height 11
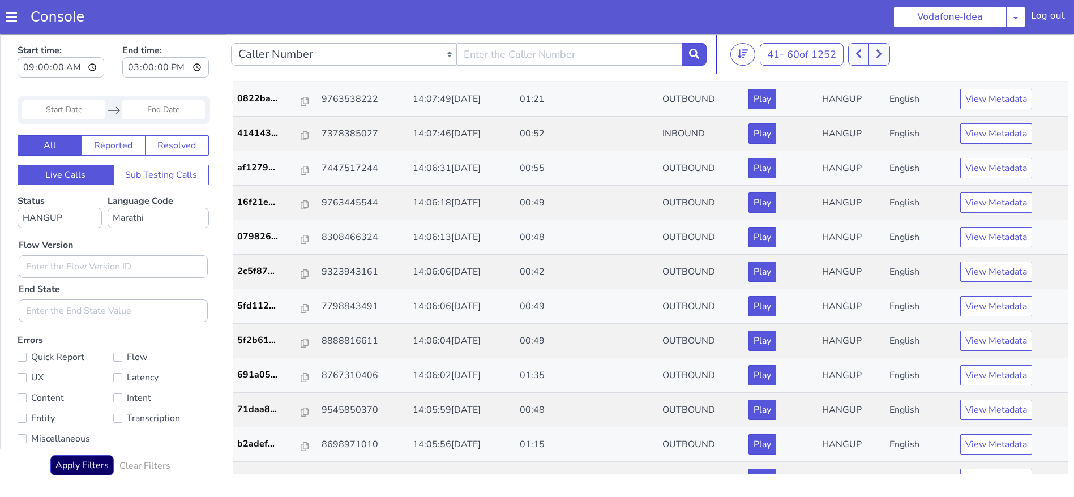
scroll to position [314, 0]
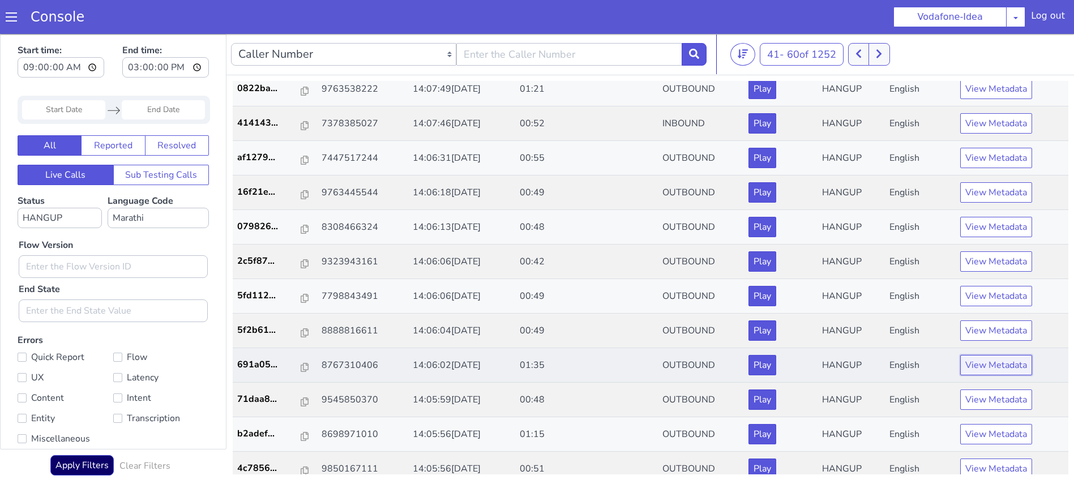
click at [966, 368] on button "View Metadata" at bounding box center [996, 365] width 72 height 20
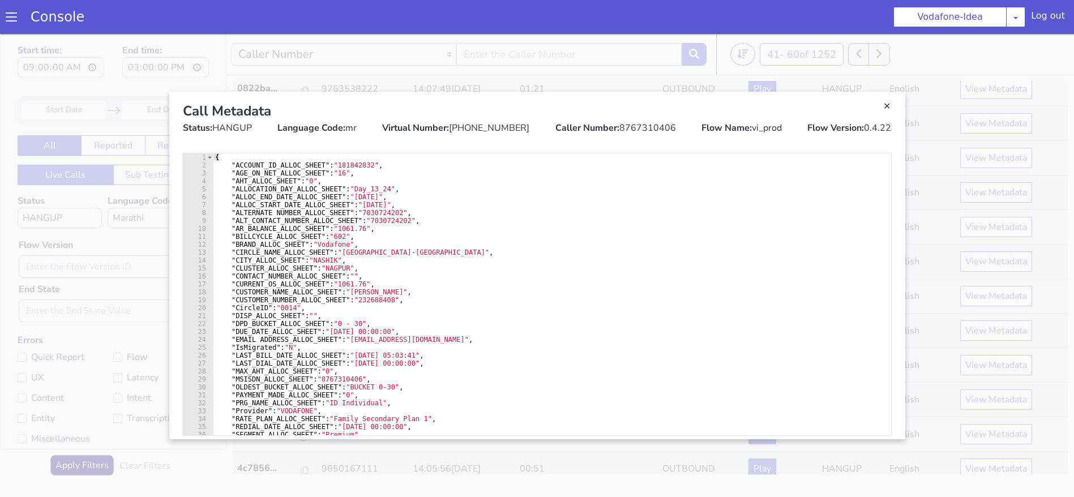
click at [638, 121] on div "Caller Number: 8767310406" at bounding box center [615, 128] width 121 height 14
click at [887, 103] on link "Close" at bounding box center [886, 106] width 11 height 11
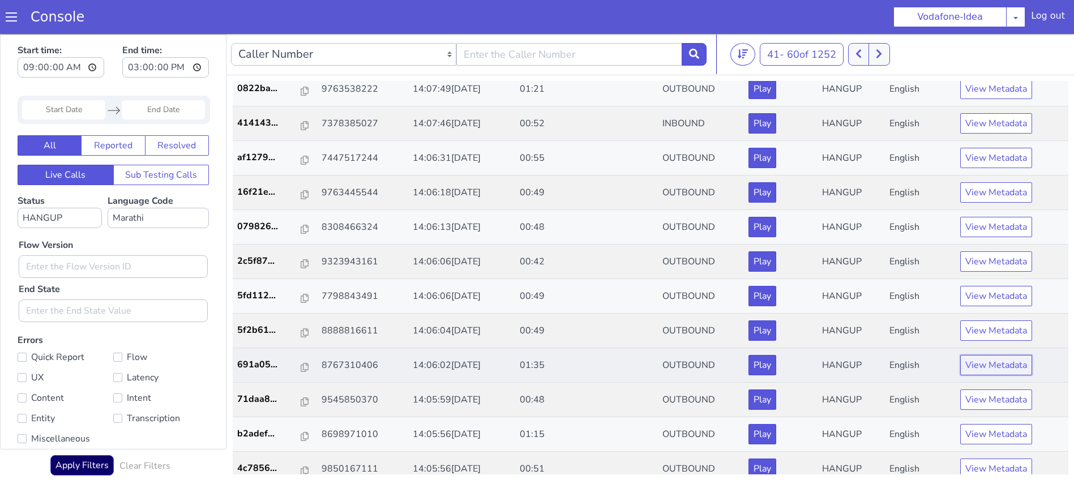
click at [975, 361] on button "View Metadata" at bounding box center [996, 365] width 72 height 20
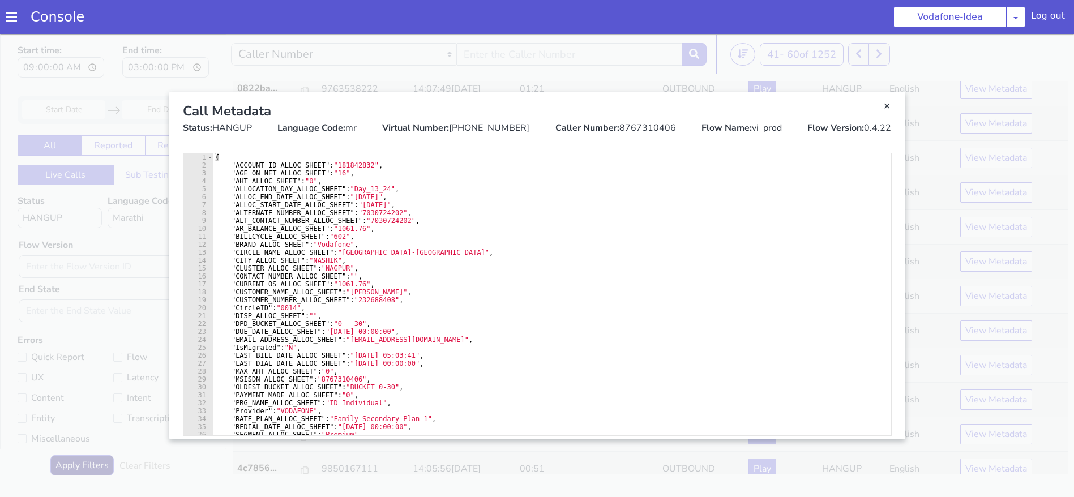
click at [640, 129] on div "Caller Number: 8767310406" at bounding box center [615, 128] width 121 height 14
click at [885, 104] on link "Close" at bounding box center [886, 106] width 11 height 11
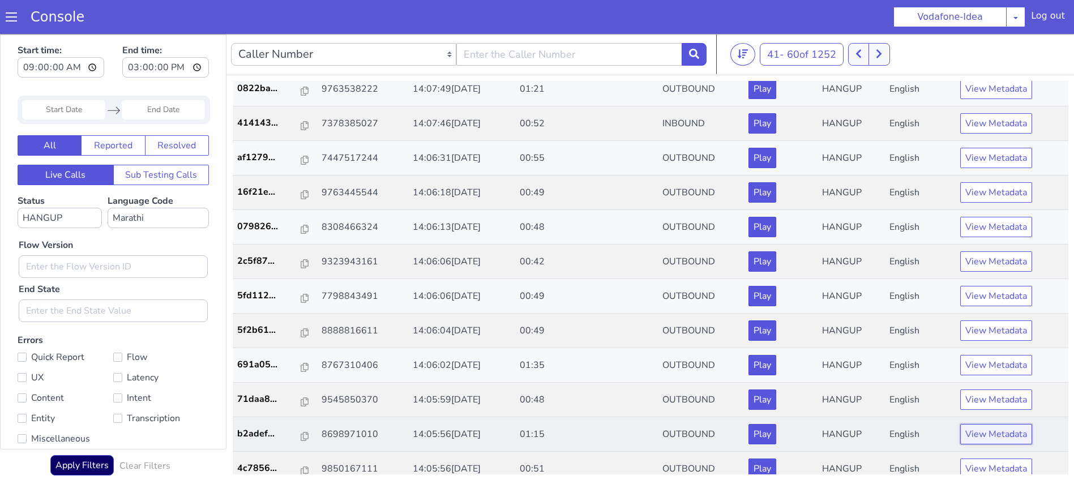
click at [974, 432] on button "View Metadata" at bounding box center [996, 434] width 72 height 20
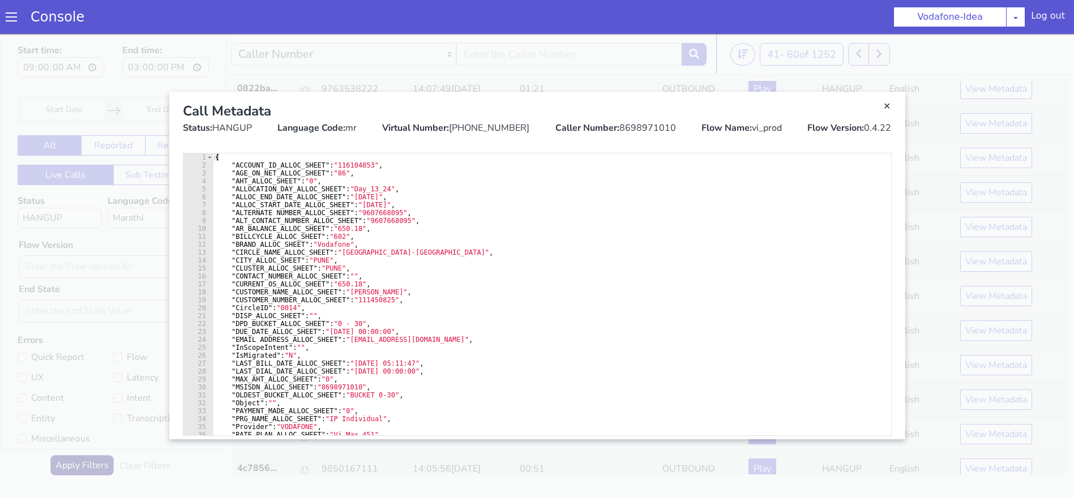
click at [636, 126] on div "Caller Number: 8698971010" at bounding box center [615, 128] width 121 height 14
click at [882, 108] on link "Close" at bounding box center [886, 106] width 11 height 11
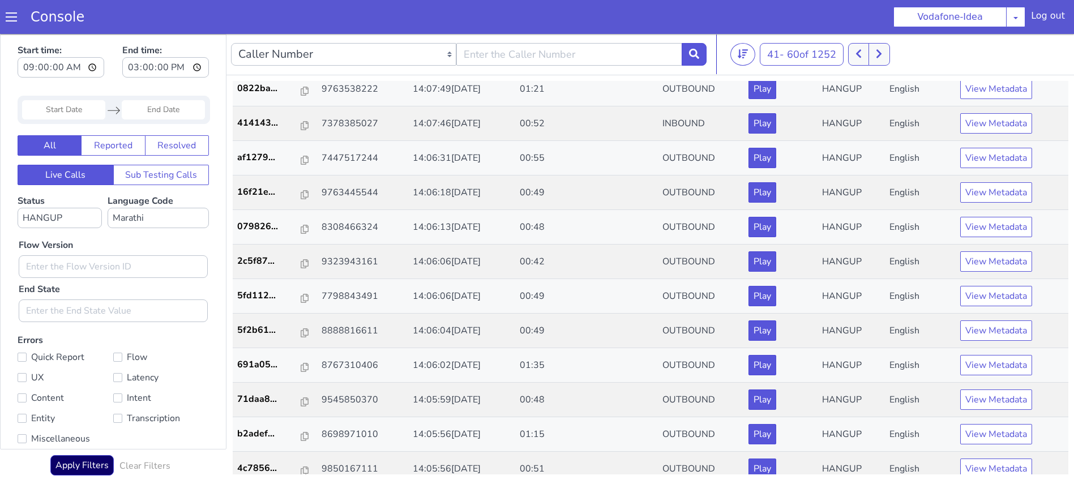
scroll to position [326, 0]
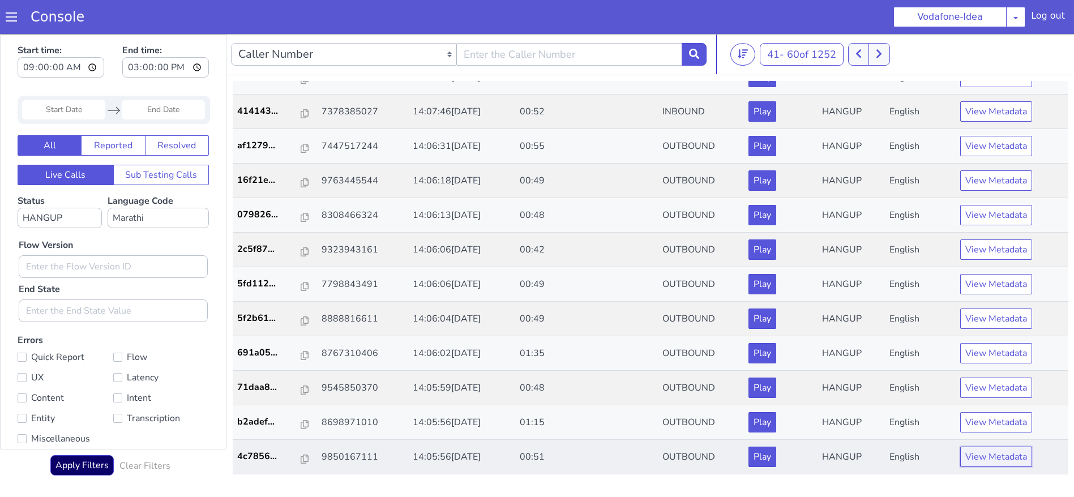
click at [966, 461] on button "View Metadata" at bounding box center [996, 457] width 72 height 20
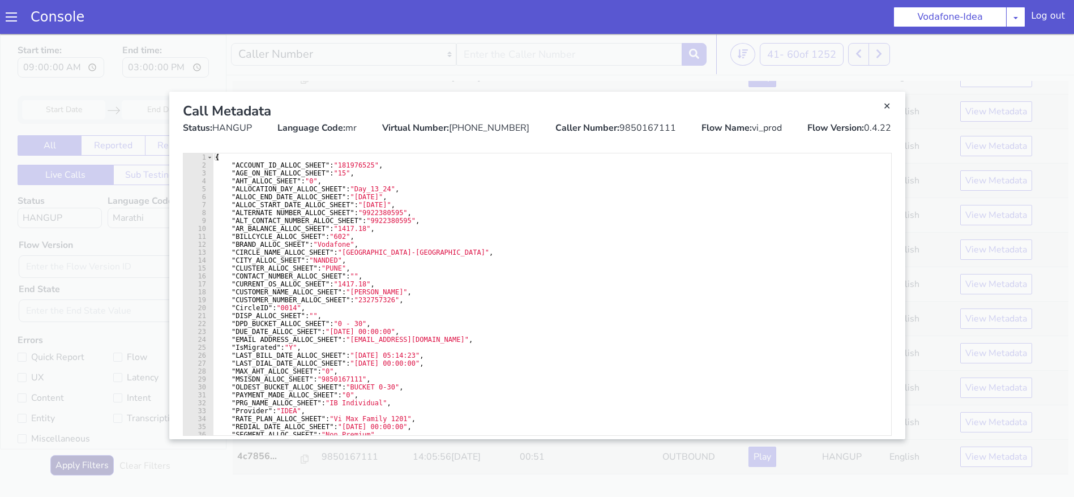
click at [632, 127] on div "Caller Number: 9850167111" at bounding box center [615, 128] width 121 height 14
click at [33, 244] on link "Close" at bounding box center [537, 265] width 1074 height 463
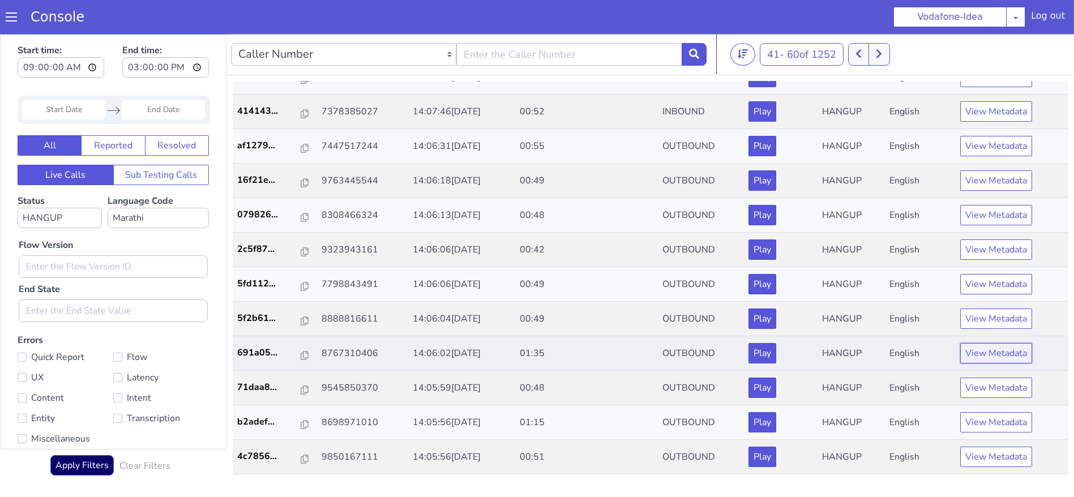
click at [981, 357] on button "View Metadata" at bounding box center [996, 353] width 72 height 20
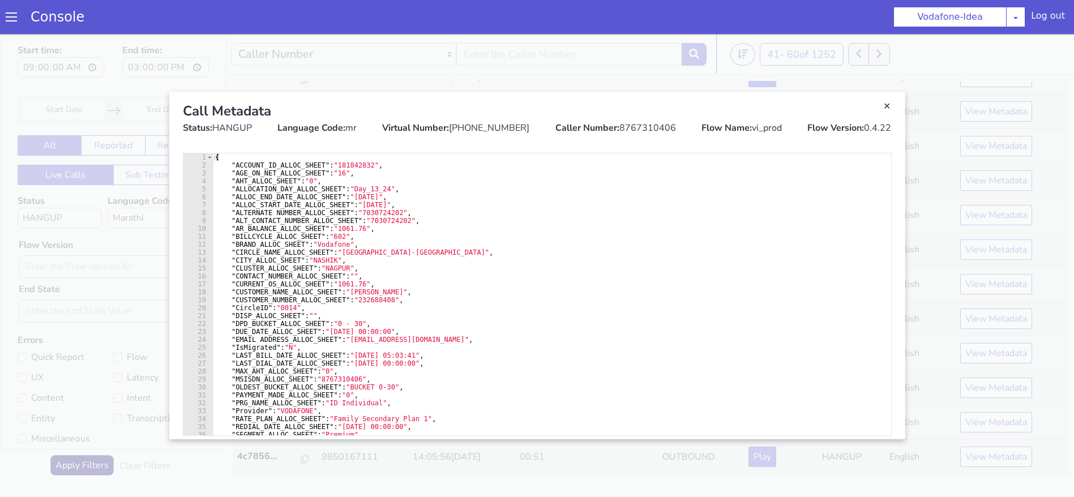
click at [637, 129] on div "Caller Number: 8767310406" at bounding box center [615, 128] width 121 height 14
click at [883, 113] on div "Call Metadata" at bounding box center [537, 111] width 709 height 20
click at [885, 105] on link "Close" at bounding box center [886, 106] width 11 height 11
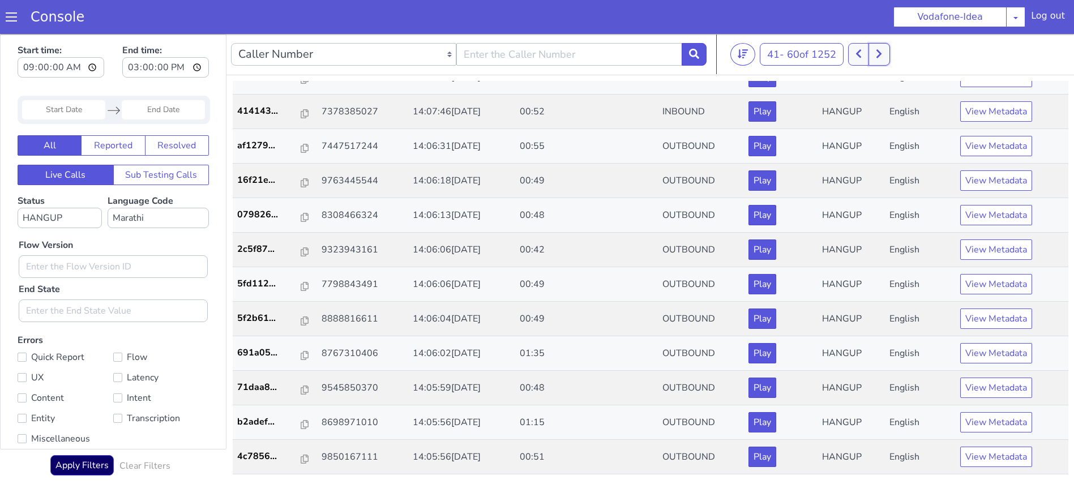
click at [882, 52] on icon at bounding box center [879, 54] width 6 height 10
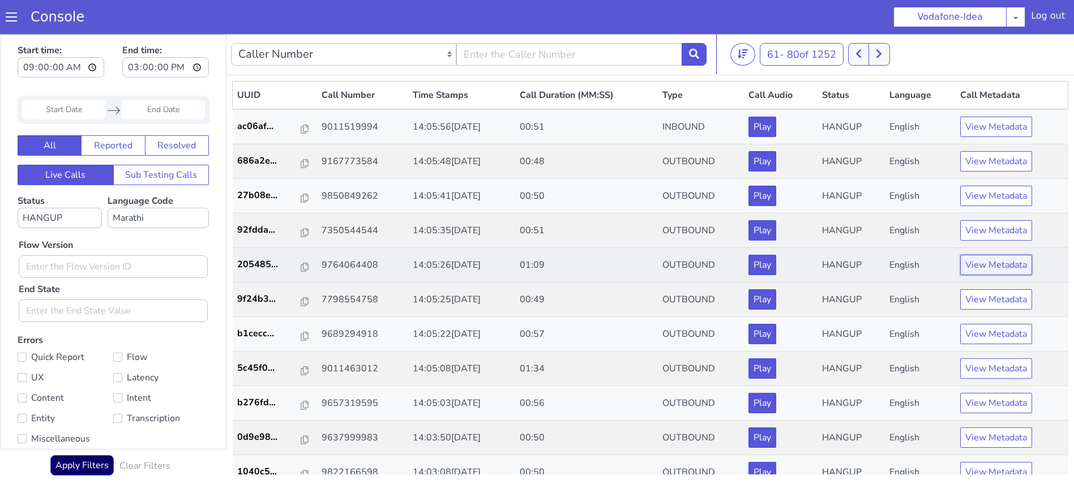
click at [989, 260] on button "View Metadata" at bounding box center [996, 265] width 72 height 20
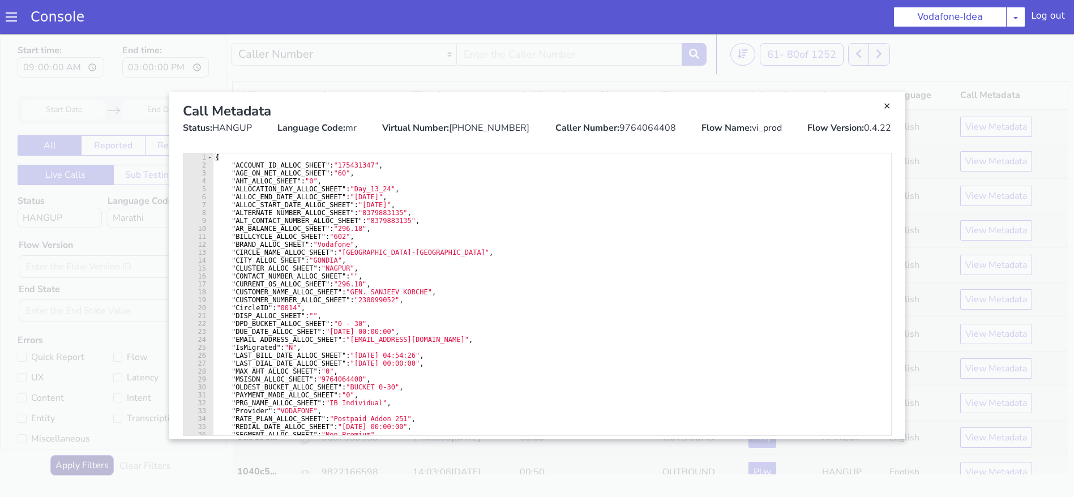
click at [655, 126] on div "Caller Number: 9764064408" at bounding box center [615, 128] width 121 height 14
click at [599, 79] on link "Close" at bounding box center [537, 265] width 1074 height 463
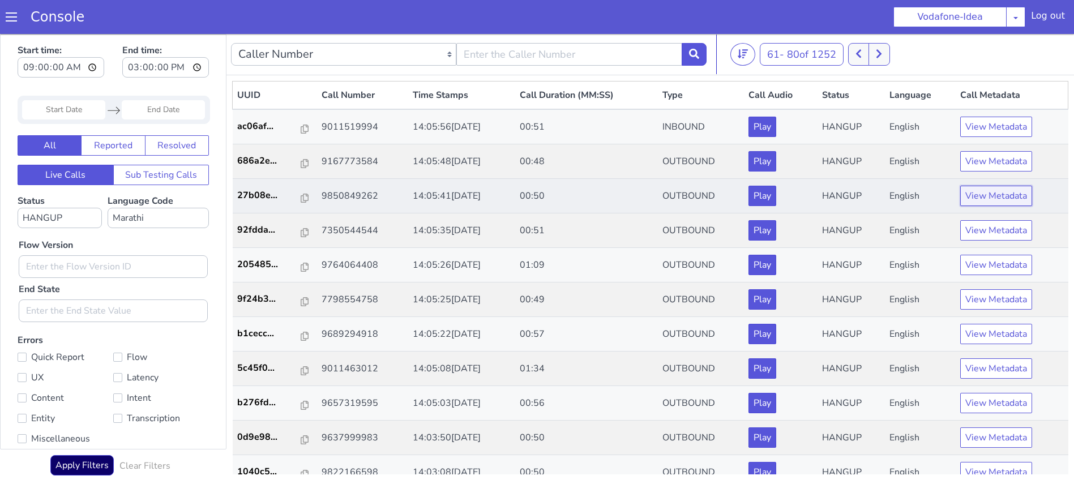
click at [973, 200] on button "View Metadata" at bounding box center [996, 196] width 72 height 20
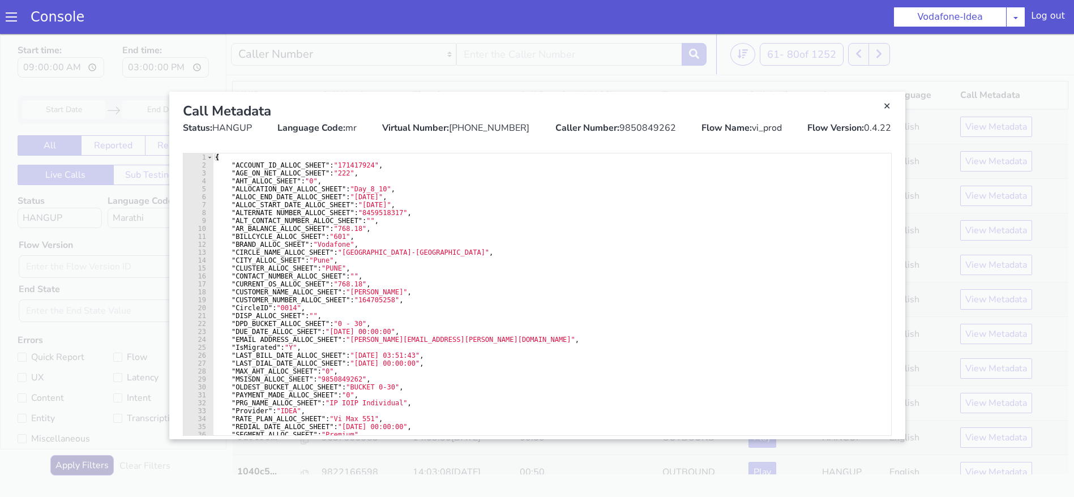
click at [648, 132] on div "Caller Number: 9850849262" at bounding box center [615, 128] width 121 height 14
click at [441, 71] on link "Close" at bounding box center [537, 265] width 1074 height 463
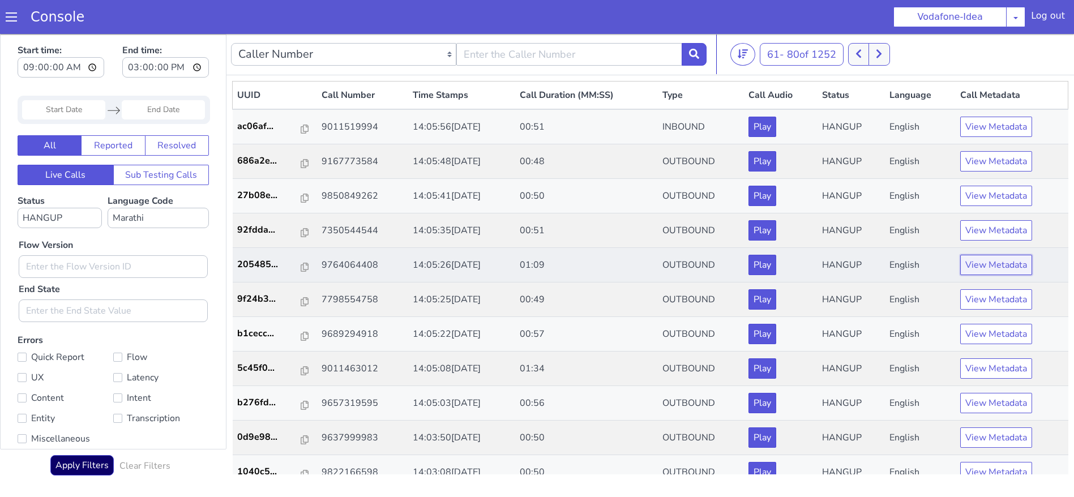
click at [971, 268] on button "View Metadata" at bounding box center [996, 265] width 72 height 20
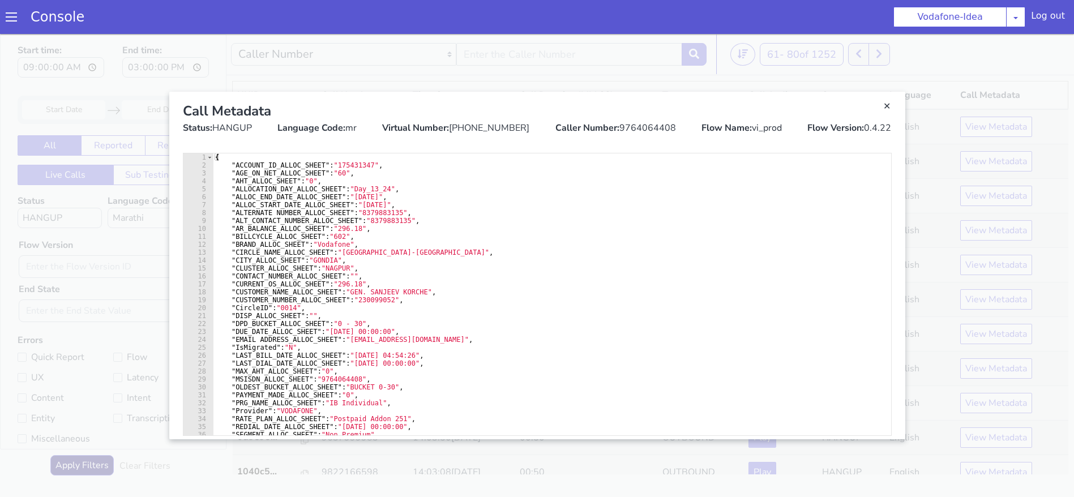
click at [653, 123] on div "Caller Number: 9764064408" at bounding box center [615, 128] width 121 height 14
click at [571, 44] on link "Close" at bounding box center [537, 265] width 1074 height 463
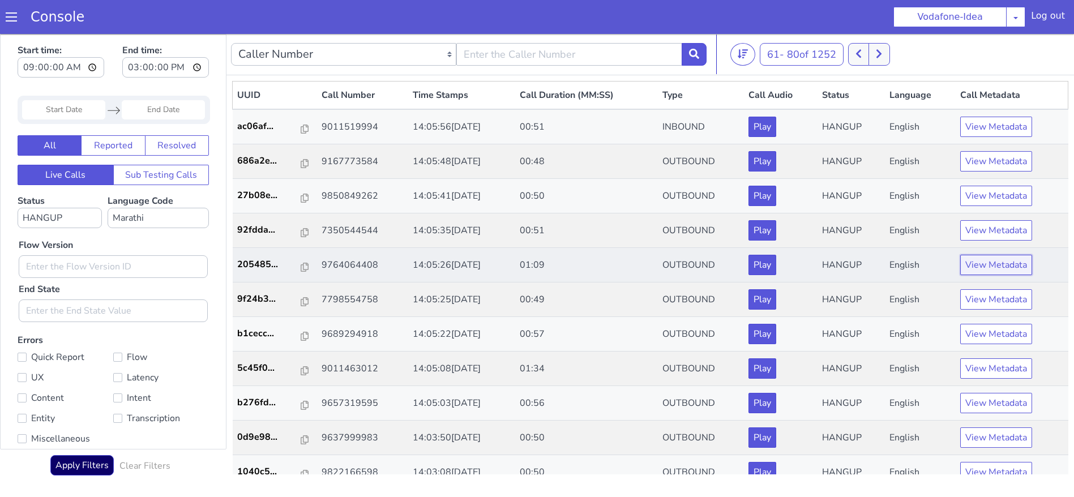
click at [971, 267] on button "View Metadata" at bounding box center [996, 265] width 72 height 20
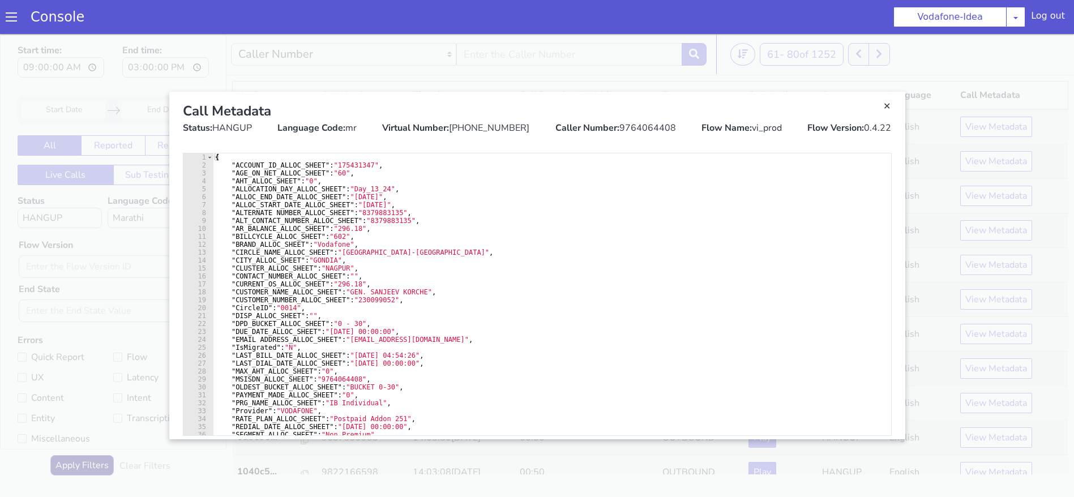
click at [648, 126] on div "Caller Number: 9764064408" at bounding box center [615, 128] width 121 height 14
click at [890, 108] on link "Close" at bounding box center [886, 106] width 11 height 11
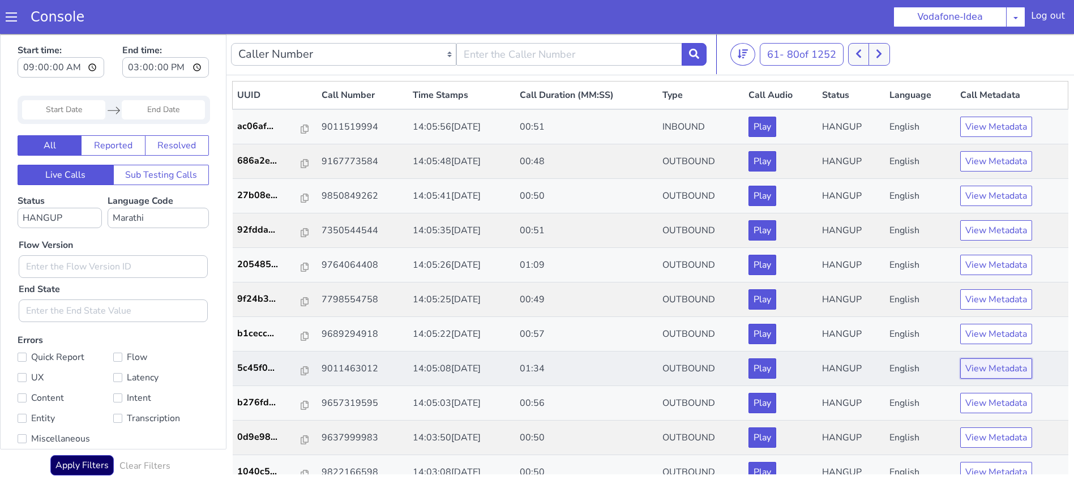
click at [988, 364] on button "View Metadata" at bounding box center [996, 368] width 72 height 20
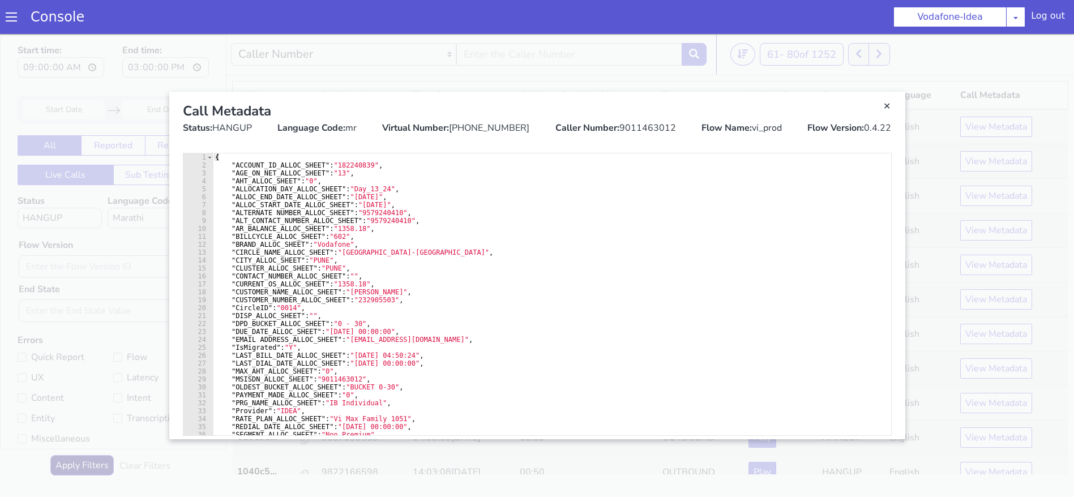
click at [635, 125] on div "Caller Number: 9011463012" at bounding box center [615, 128] width 121 height 14
click at [587, 65] on link "Close" at bounding box center [537, 265] width 1074 height 463
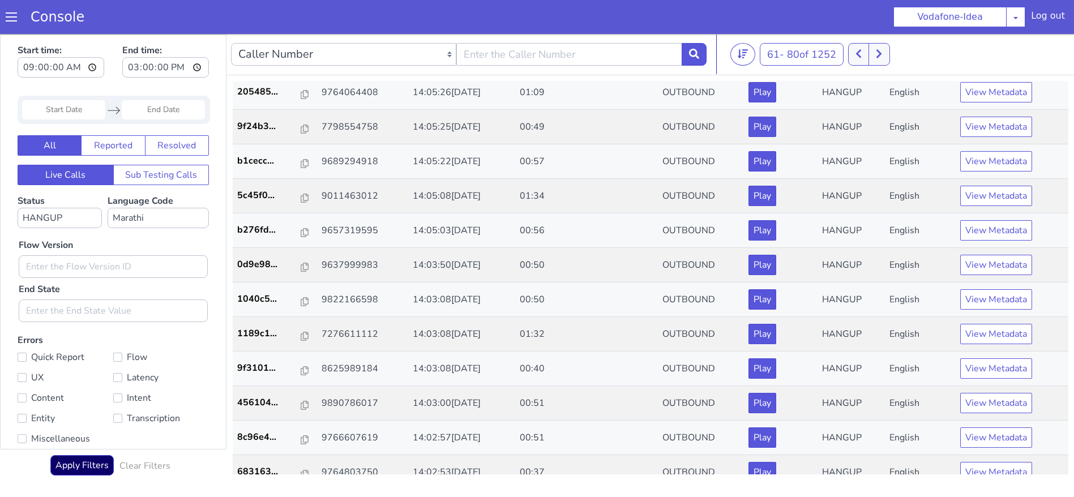
scroll to position [178, 0]
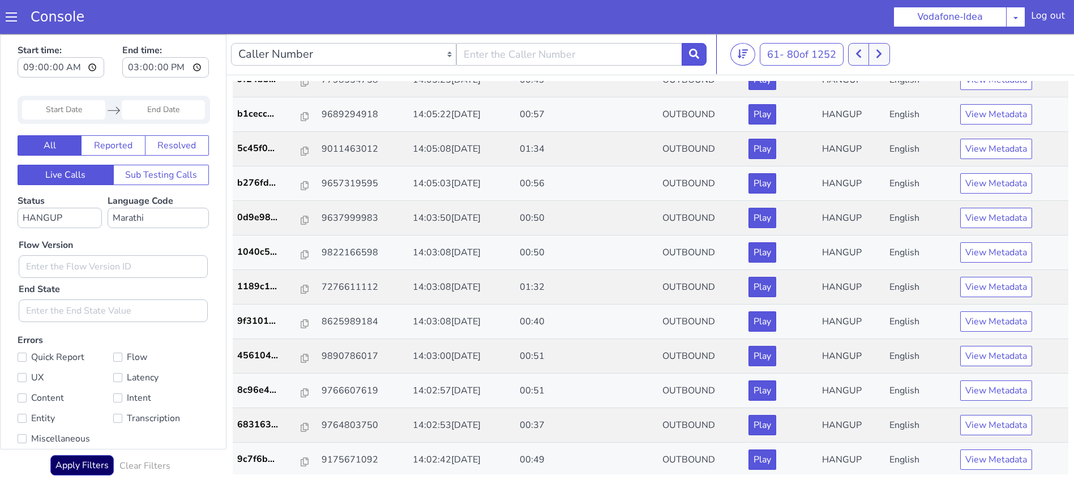
drag, startPoint x: 1059, startPoint y: 228, endPoint x: 1086, endPoint y: 378, distance: 151.9
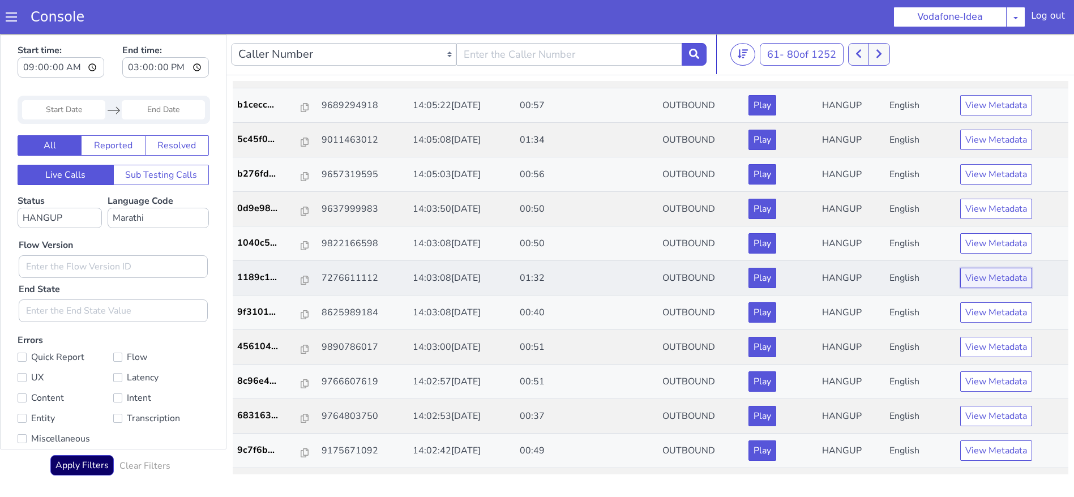
click at [992, 285] on button "View Metadata" at bounding box center [996, 278] width 72 height 20
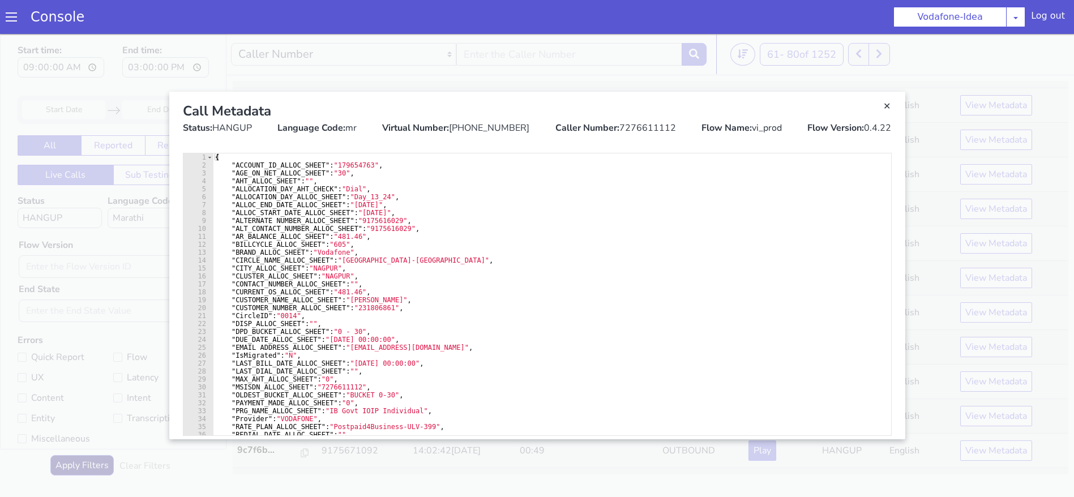
click at [649, 118] on div "Call Metadata" at bounding box center [537, 111] width 709 height 20
click at [657, 128] on div "Caller Number: 7276611112" at bounding box center [615, 128] width 121 height 14
click at [105, 238] on link "Close" at bounding box center [537, 265] width 1074 height 463
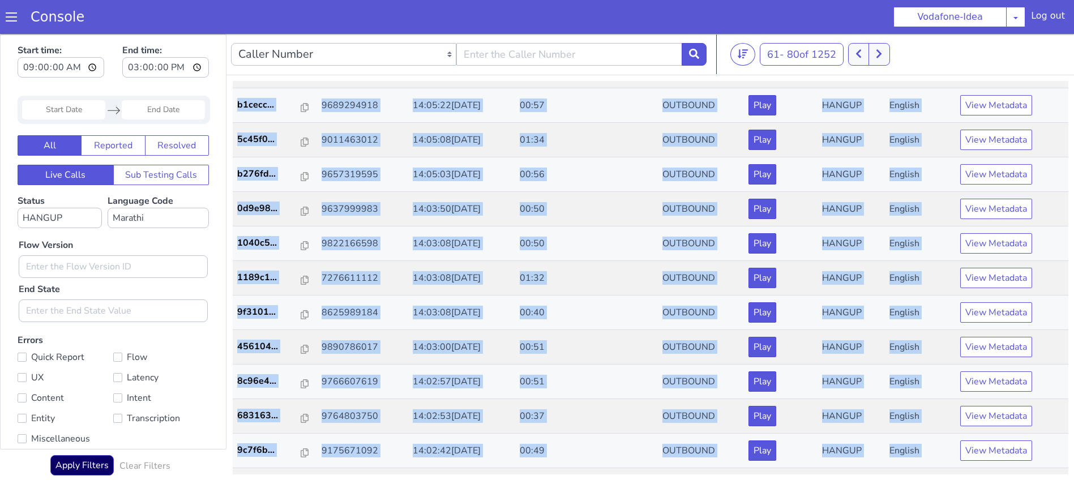
drag, startPoint x: 1069, startPoint y: 258, endPoint x: 1059, endPoint y: 265, distance: 12.2
click at [1059, 265] on div "UUID Call Number Time Stamps Call Duration (MM:SS) Type Call Audio Status Langu…" at bounding box center [649, 277] width 847 height 405
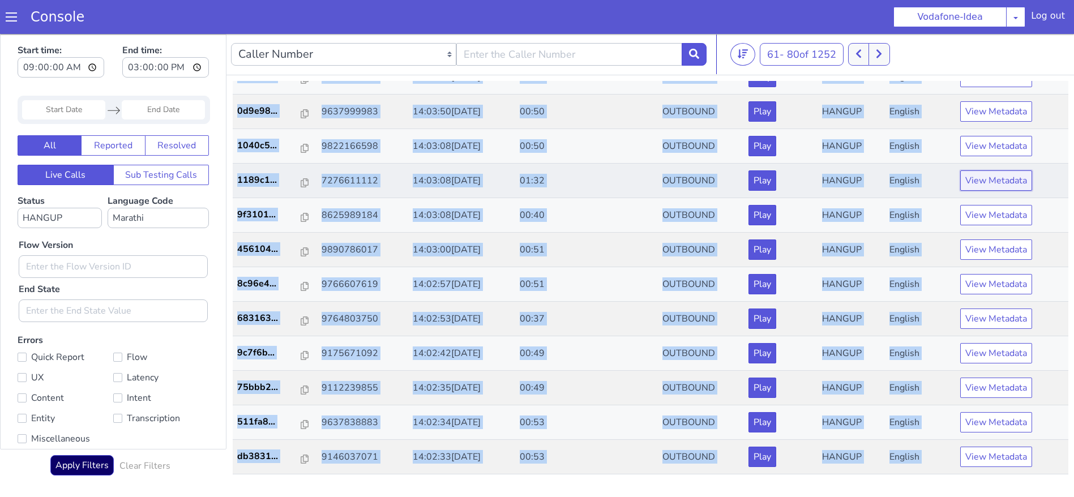
click at [979, 178] on button "View Metadata" at bounding box center [996, 180] width 72 height 20
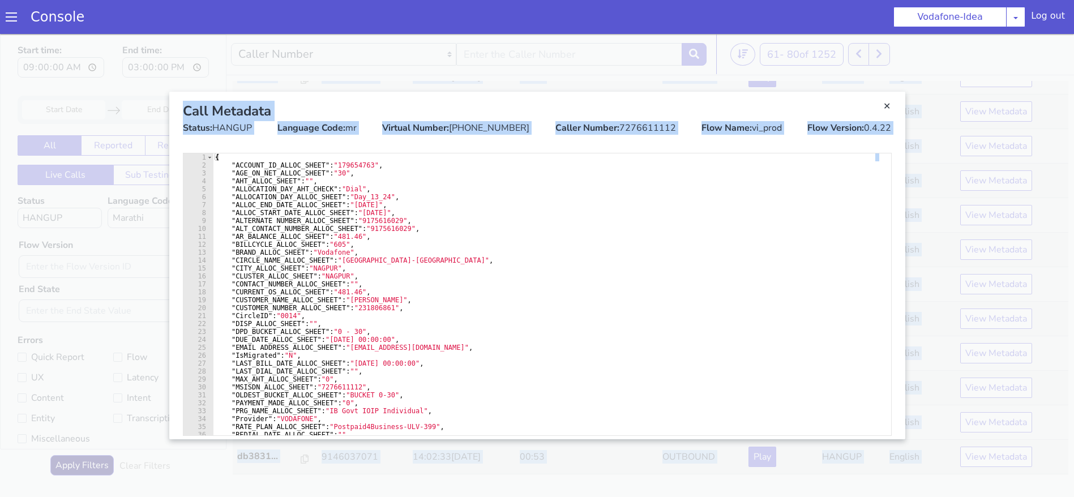
click at [954, 84] on link "Close" at bounding box center [537, 265] width 1074 height 463
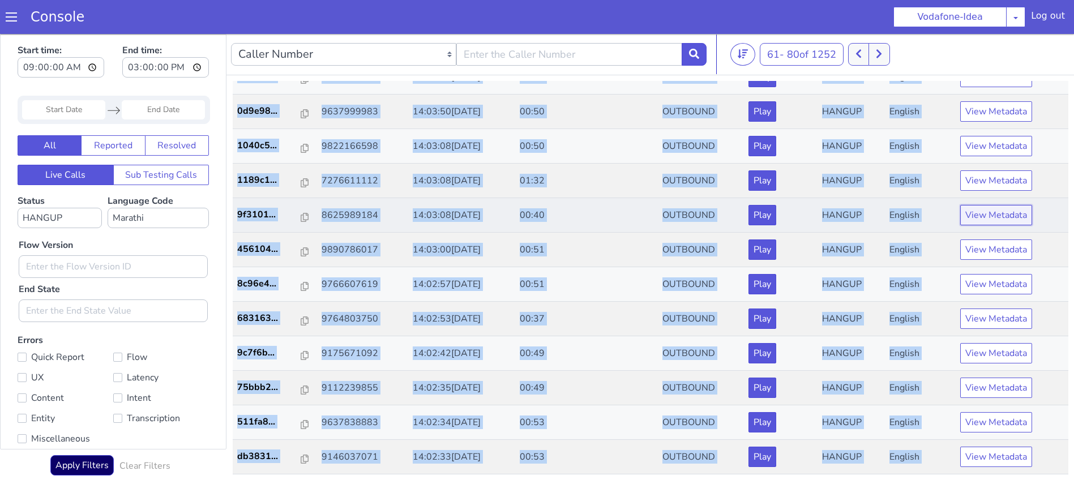
click at [976, 221] on button "View Metadata" at bounding box center [996, 215] width 72 height 20
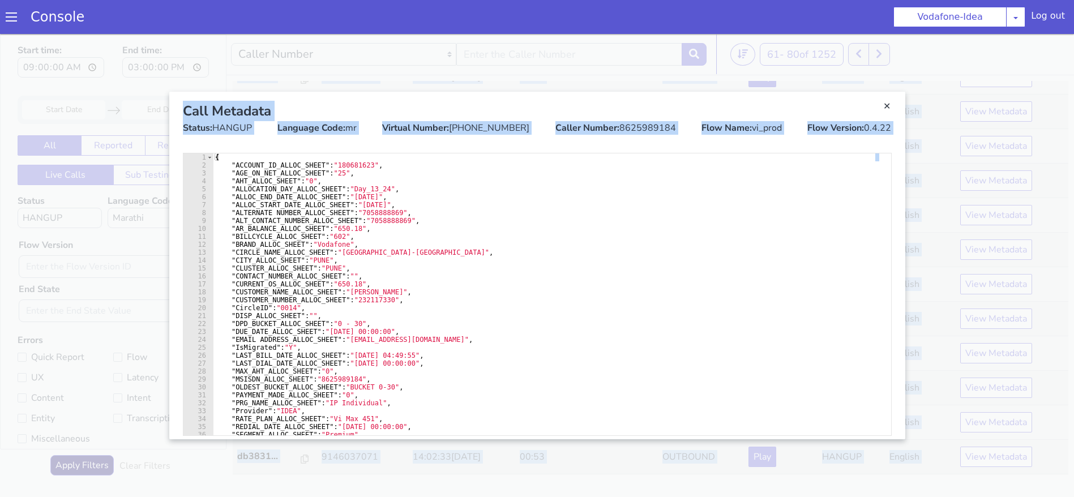
click at [620, 119] on div "Call Metadata" at bounding box center [537, 111] width 709 height 20
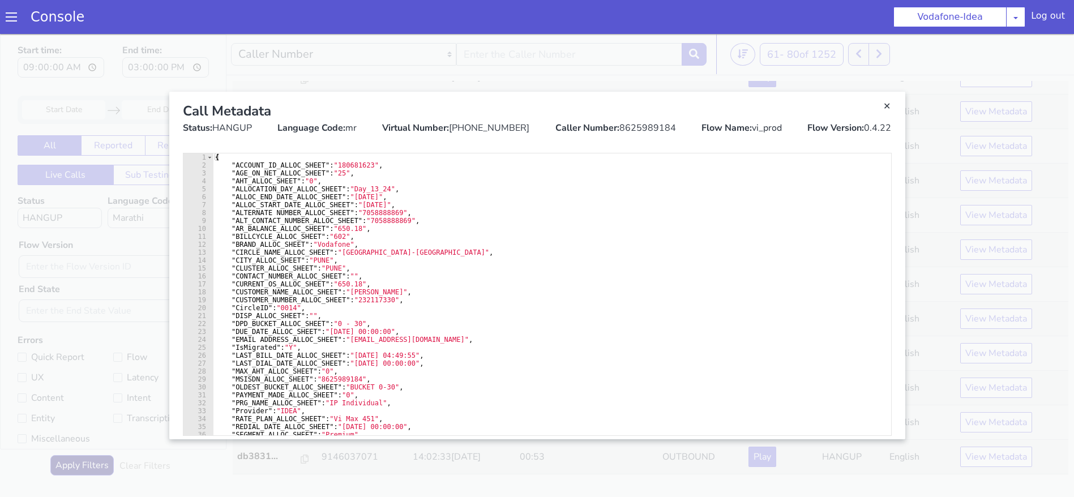
click at [633, 127] on div "Caller Number: 8625989184" at bounding box center [615, 128] width 121 height 14
click at [494, 68] on link "Close" at bounding box center [537, 265] width 1074 height 463
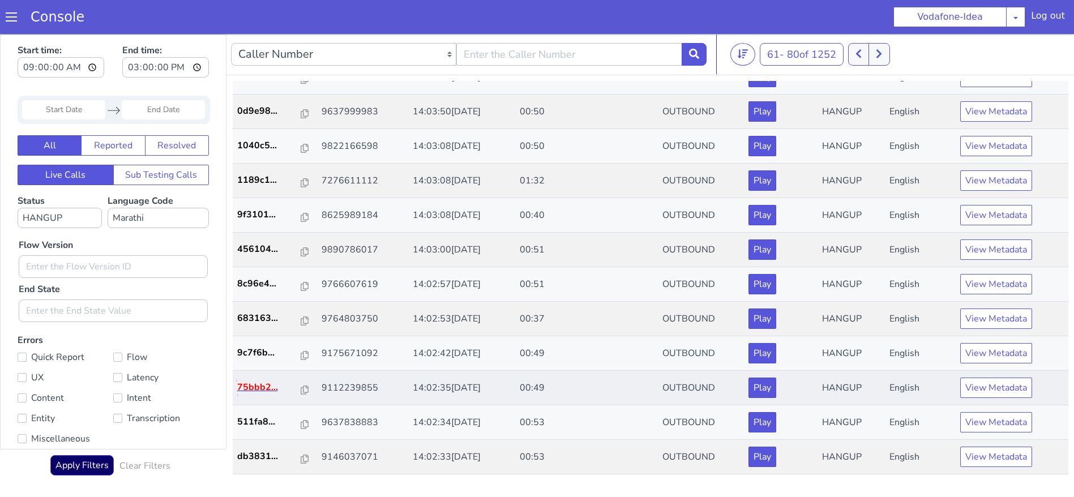
click at [250, 389] on p "75bbb2..." at bounding box center [269, 387] width 65 height 14
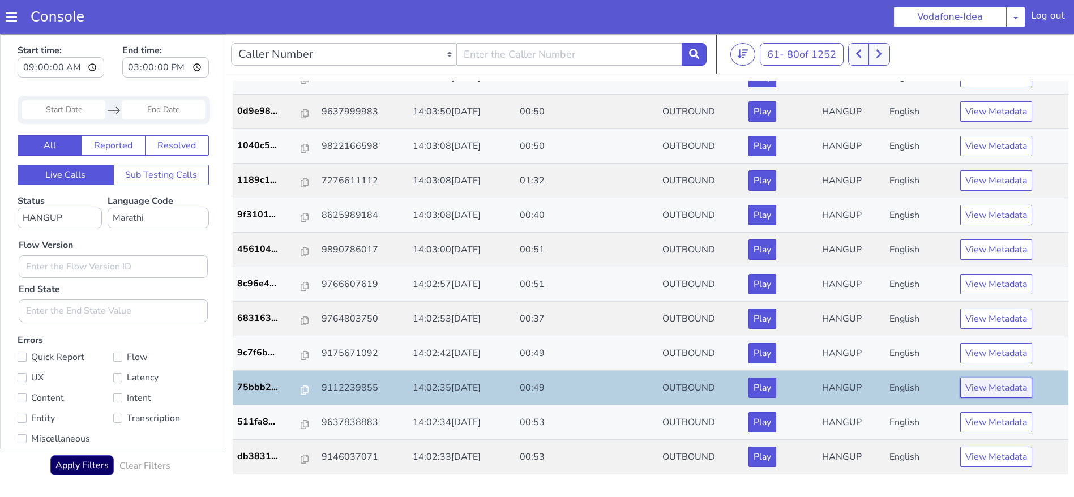
click at [997, 394] on button "View Metadata" at bounding box center [996, 388] width 72 height 20
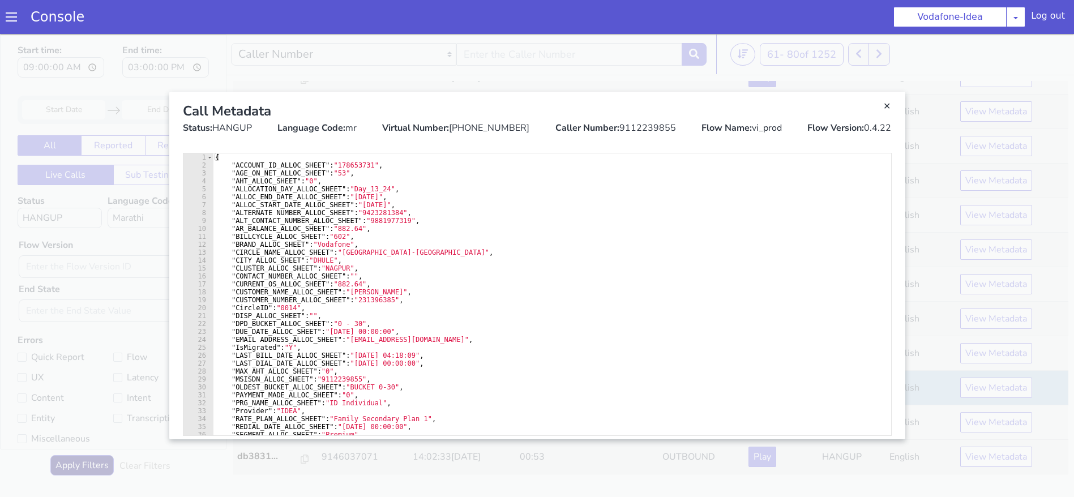
click at [646, 126] on div "Caller Number: 9112239855" at bounding box center [615, 128] width 121 height 14
click at [891, 104] on link "Close" at bounding box center [886, 106] width 11 height 11
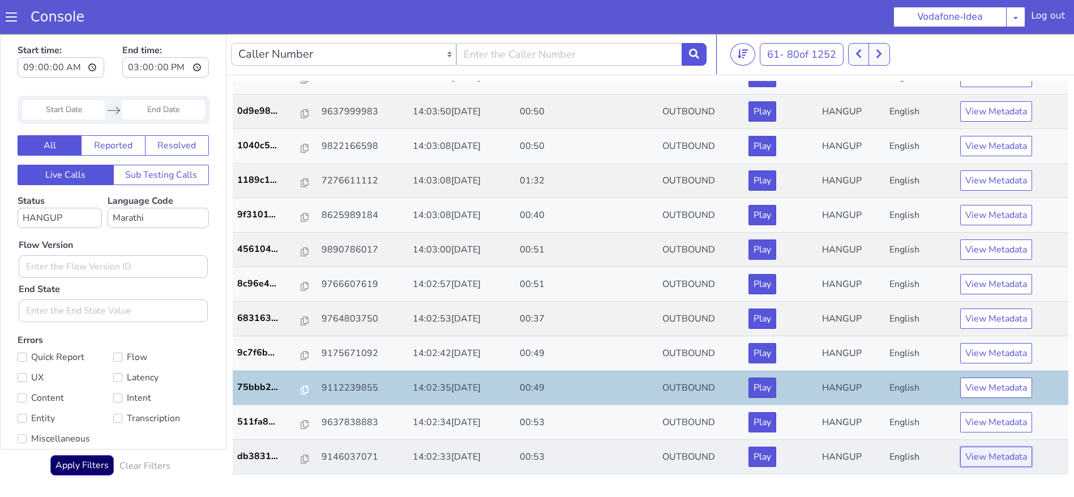
click at [983, 453] on button "View Metadata" at bounding box center [996, 457] width 72 height 20
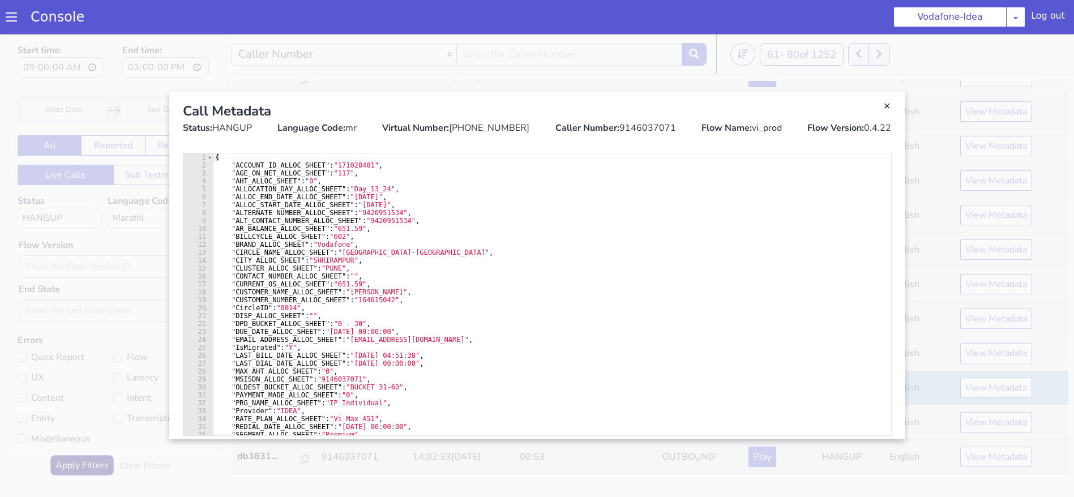
click at [495, 122] on div "Virtual Number: +918062121895" at bounding box center [455, 128] width 147 height 14
click at [396, 50] on link "Close" at bounding box center [537, 265] width 1074 height 463
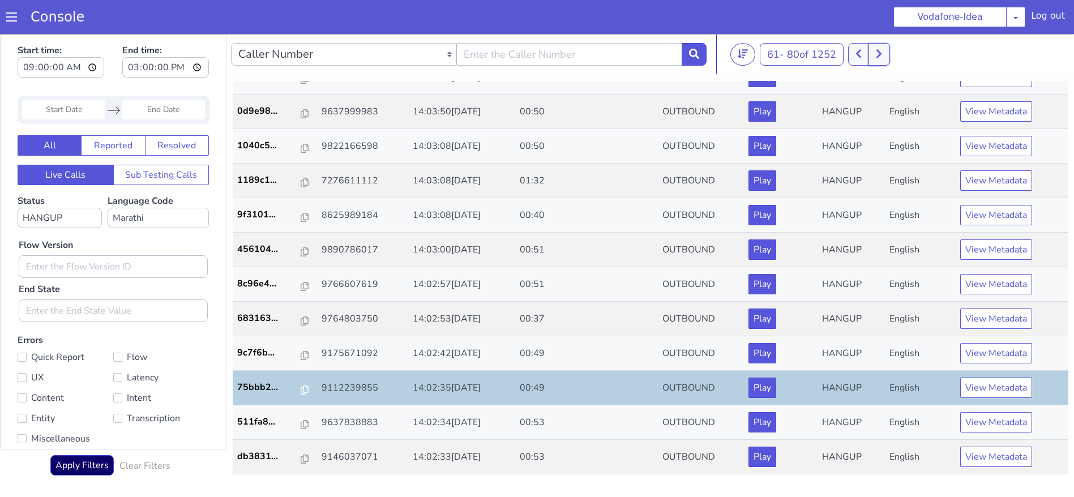
click at [879, 56] on icon at bounding box center [879, 54] width 6 height 10
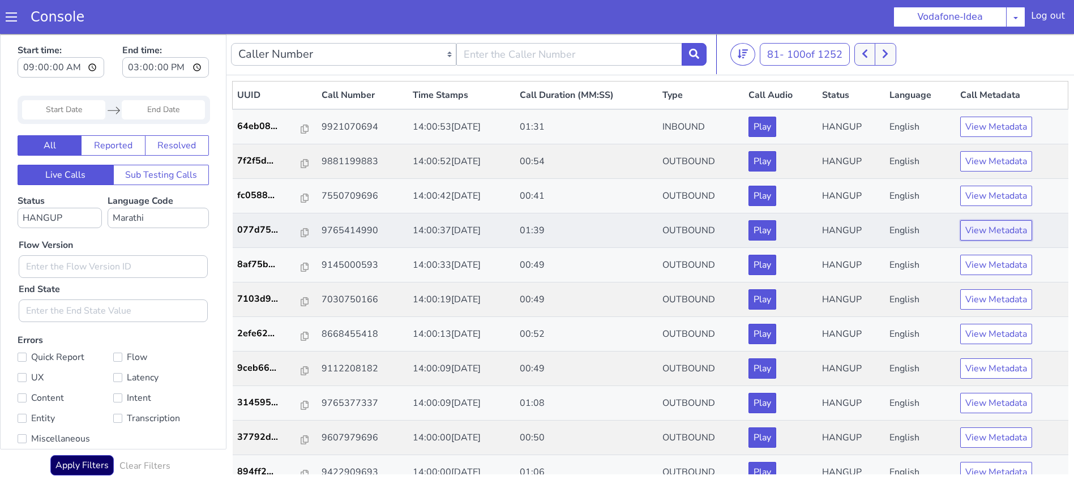
click at [973, 237] on button "View Metadata" at bounding box center [996, 230] width 72 height 20
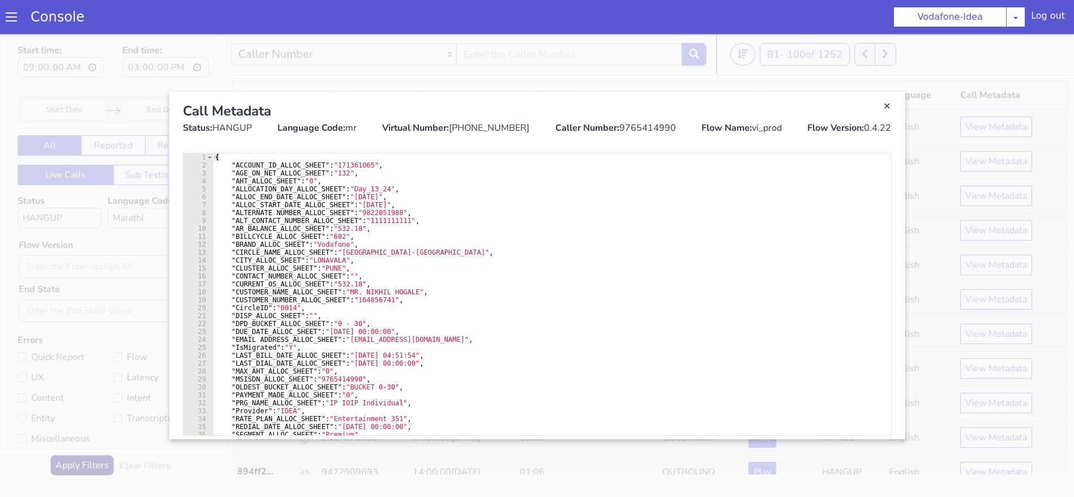
click at [655, 124] on div "Caller Number: 9765414990" at bounding box center [615, 128] width 121 height 14
click at [606, 56] on link "Close" at bounding box center [537, 265] width 1074 height 463
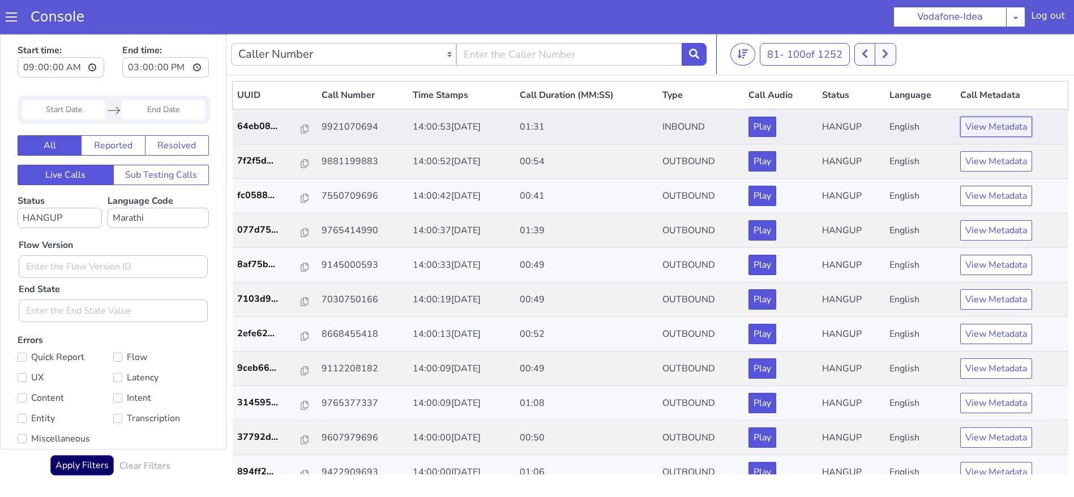
click at [977, 132] on button "View Metadata" at bounding box center [996, 127] width 72 height 20
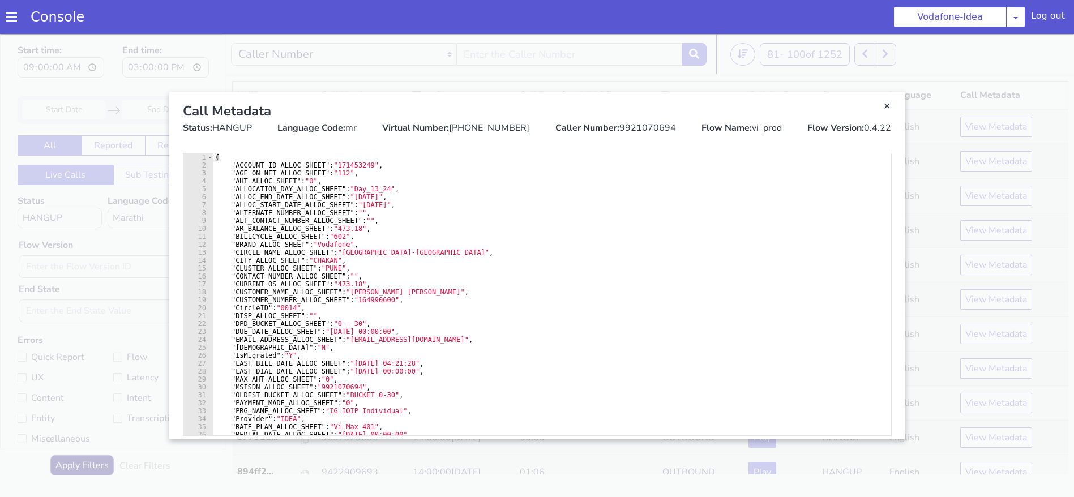
click at [639, 125] on div "Caller Number: 9921070694" at bounding box center [615, 128] width 121 height 14
click at [883, 97] on div "Call Metadata Status: HANGUP Language Code: mr Virtual Number: +918062121895 Ca…" at bounding box center [537, 118] width 727 height 52
click at [887, 105] on link "Close" at bounding box center [886, 106] width 11 height 11
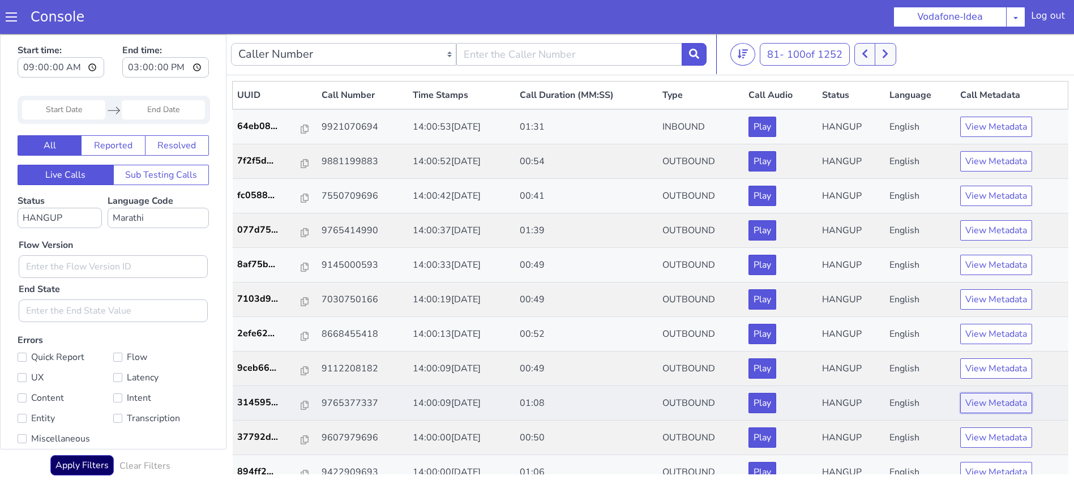
click at [992, 407] on button "View Metadata" at bounding box center [996, 403] width 72 height 20
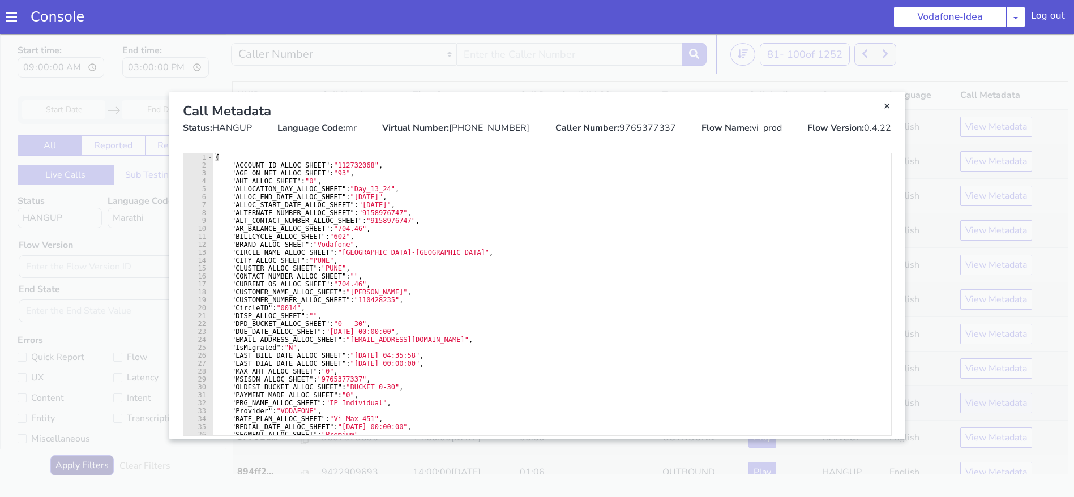
click at [992, 407] on link "Close" at bounding box center [537, 265] width 1074 height 463
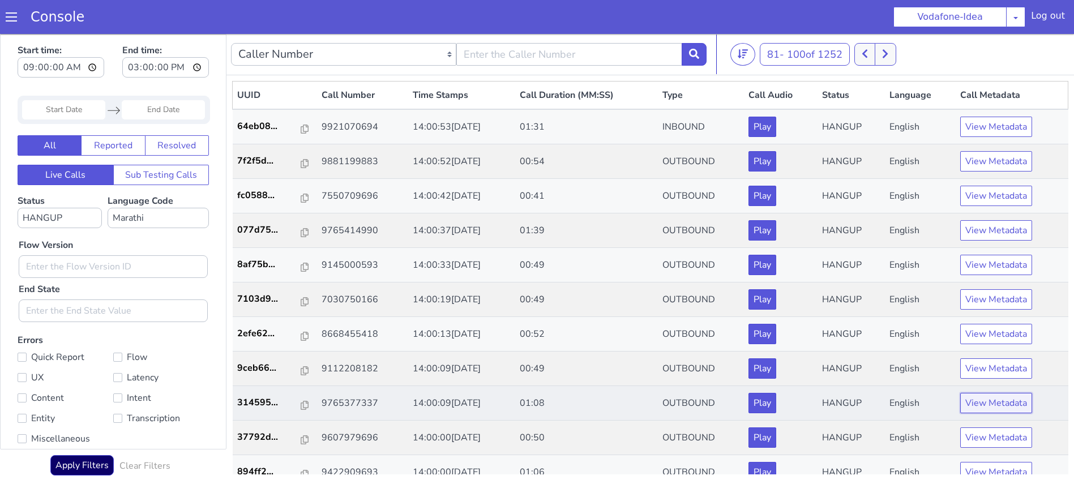
click at [992, 407] on button "View Metadata" at bounding box center [996, 403] width 72 height 20
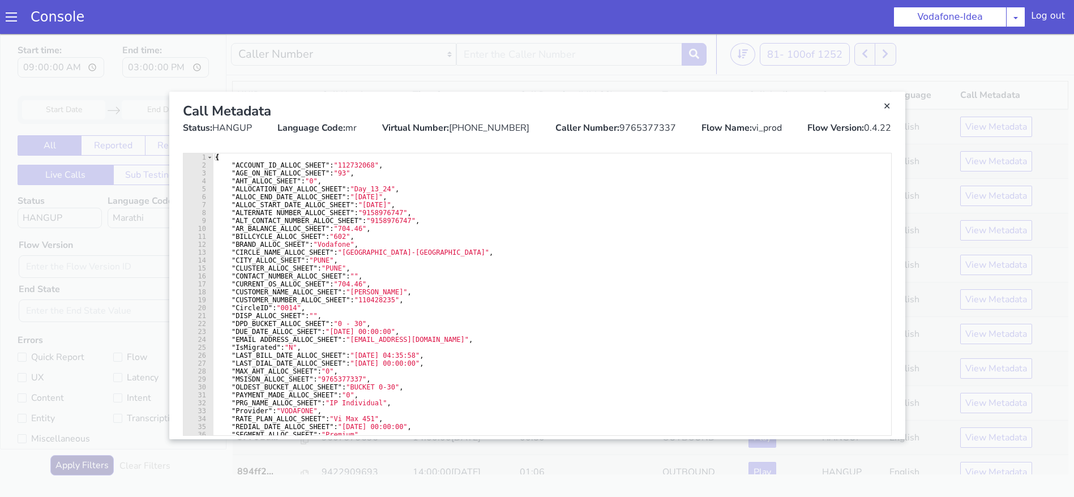
click at [628, 129] on div "Caller Number: 9765377337" at bounding box center [615, 128] width 121 height 14
click at [887, 103] on link "Close" at bounding box center [886, 106] width 11 height 11
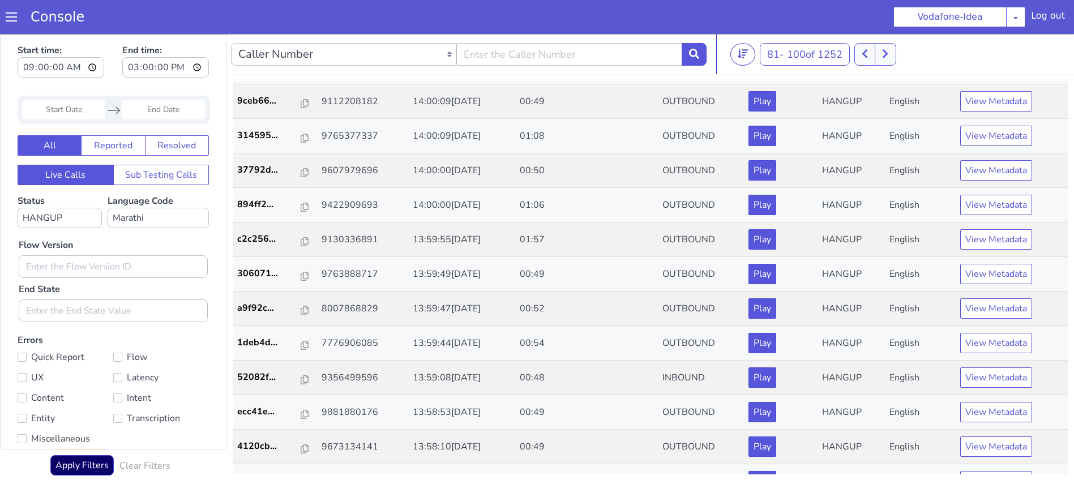
scroll to position [259, 0]
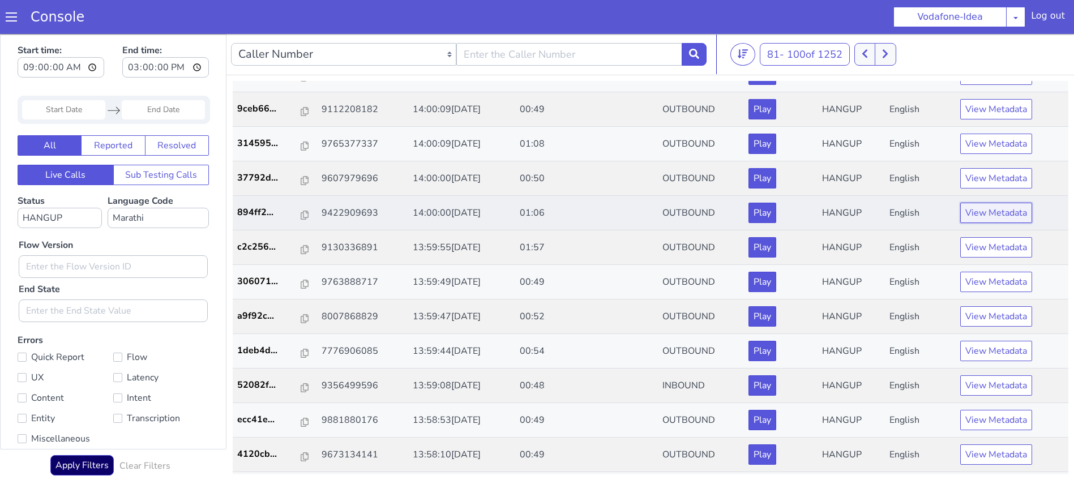
click at [966, 215] on button "View Metadata" at bounding box center [996, 213] width 72 height 20
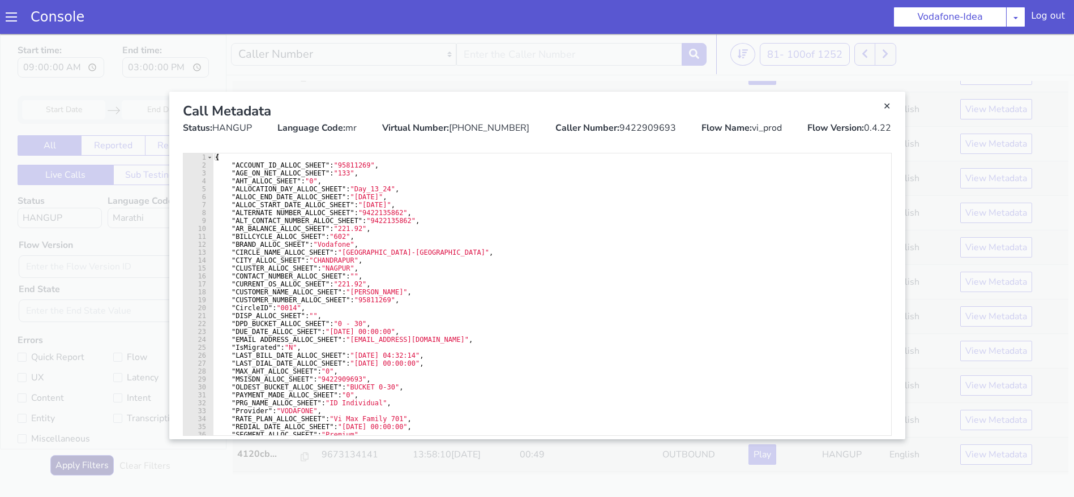
click at [646, 122] on div "Caller Number: 9422909693" at bounding box center [615, 128] width 121 height 14
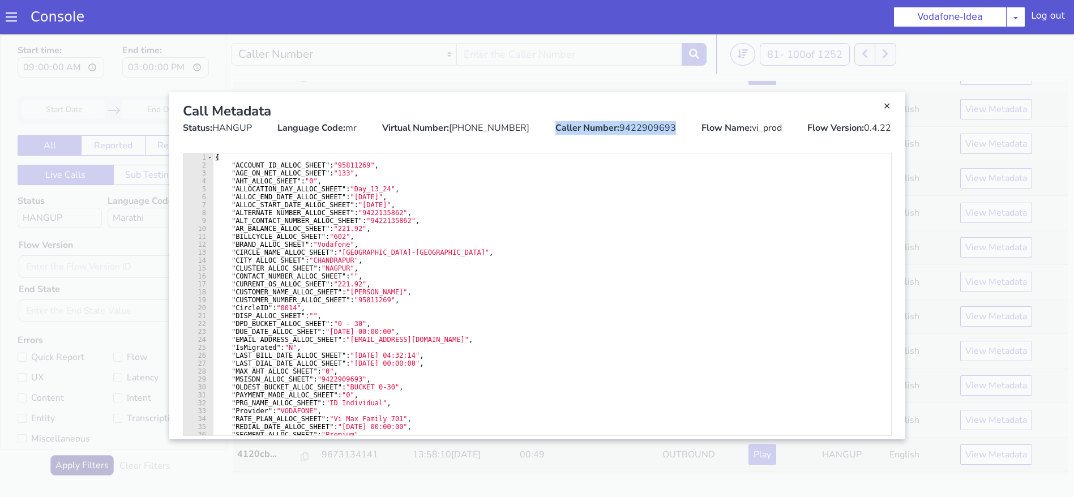
click at [646, 122] on div "Caller Number: 9422909693" at bounding box center [615, 128] width 121 height 14
click at [654, 130] on div "Caller Number: 9422909693" at bounding box center [615, 128] width 121 height 14
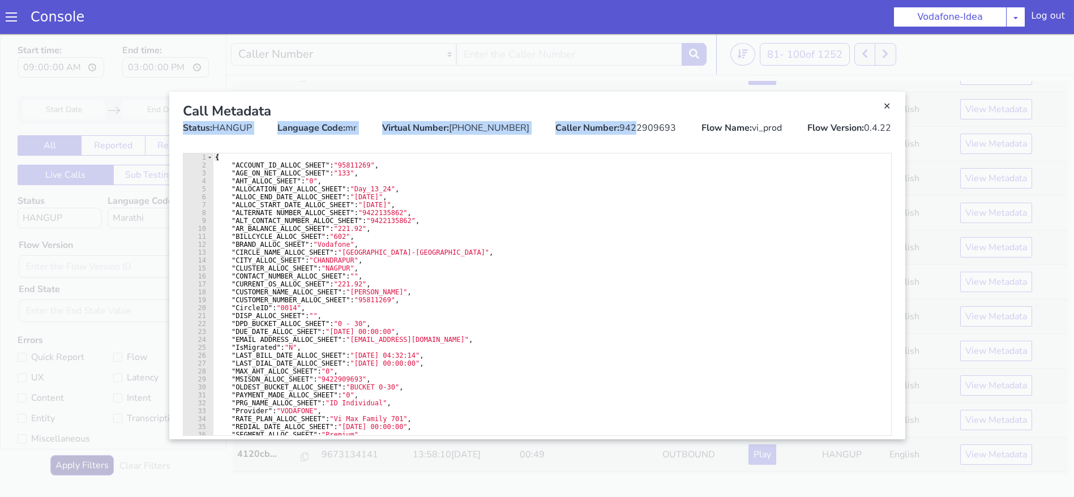
drag, startPoint x: 634, startPoint y: 119, endPoint x: 634, endPoint y: 128, distance: 8.5
click at [634, 128] on div "Call Metadata Status: HANGUP Language Code: mr Virtual Number: +918062121895 Ca…" at bounding box center [537, 118] width 727 height 52
click at [634, 128] on div "Caller Number: 9422909693" at bounding box center [615, 128] width 121 height 14
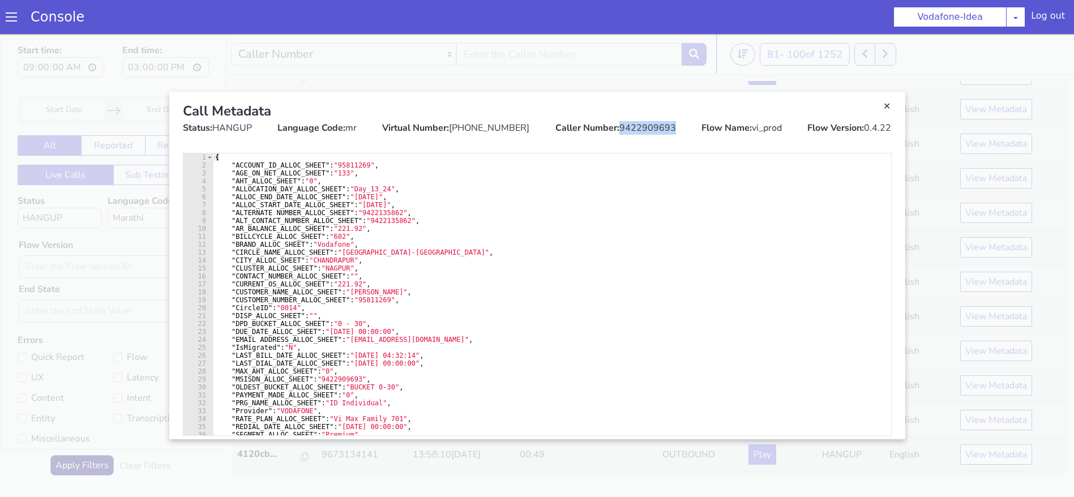
click at [634, 128] on div "Caller Number: 9422909693" at bounding box center [615, 128] width 121 height 14
click at [455, 59] on link "Close" at bounding box center [537, 265] width 1074 height 463
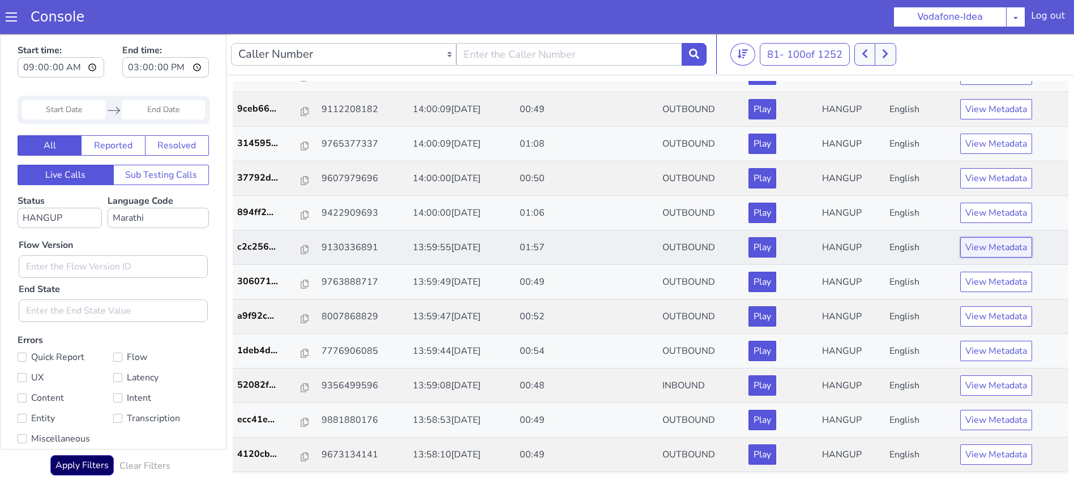
click at [968, 248] on button "View Metadata" at bounding box center [996, 247] width 72 height 20
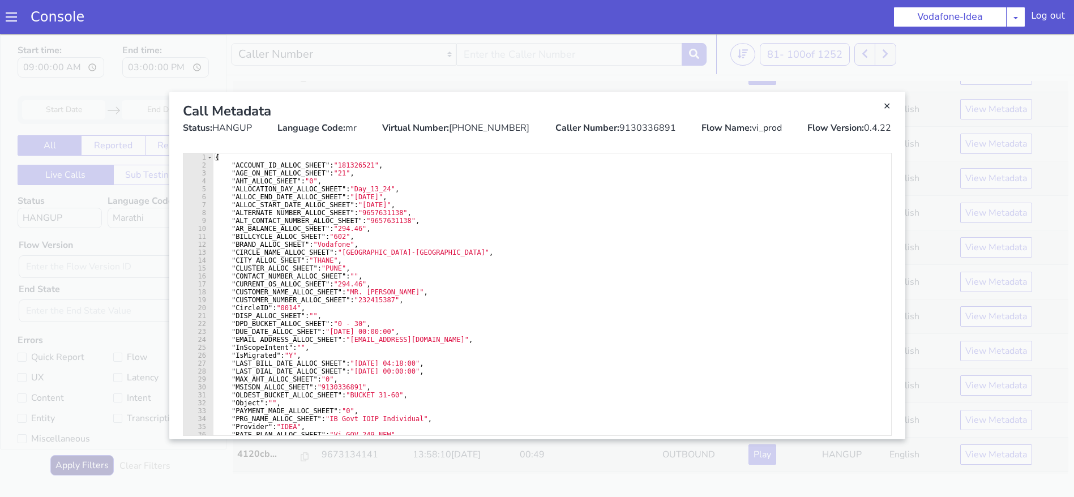
click at [640, 127] on div "Caller Number: 9130336891" at bounding box center [615, 128] width 121 height 14
click at [885, 108] on link "Close" at bounding box center [886, 106] width 11 height 11
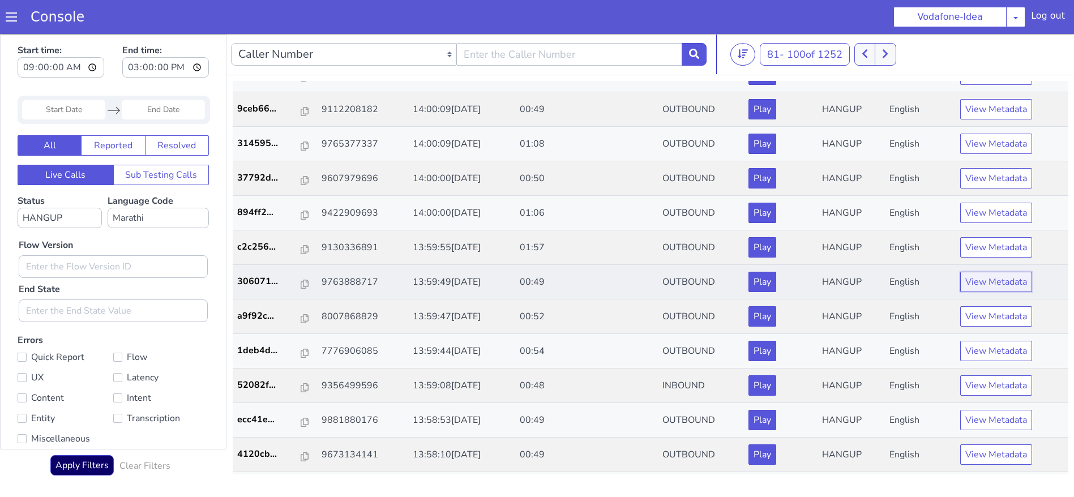
click at [990, 279] on button "View Metadata" at bounding box center [996, 282] width 72 height 20
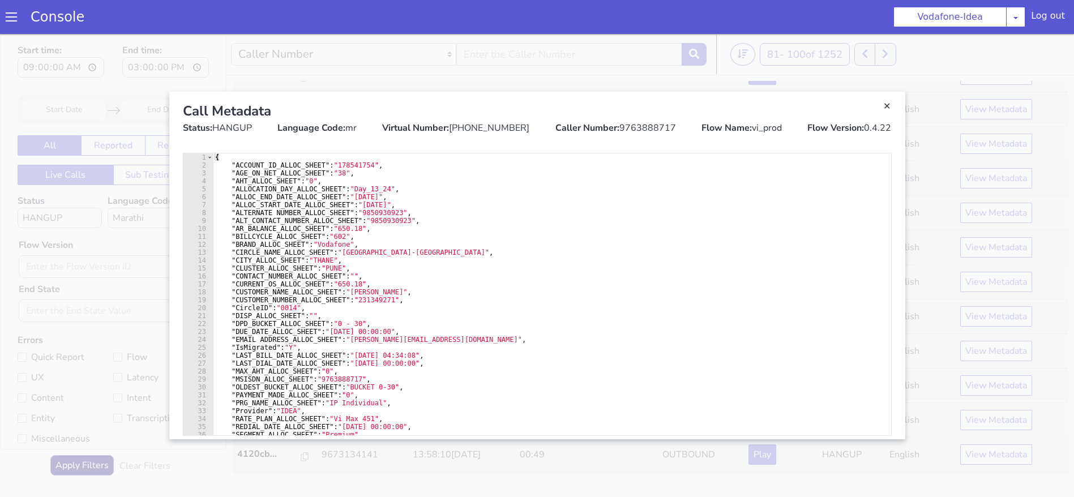
click at [646, 123] on div "Caller Number: 9763888717" at bounding box center [615, 128] width 121 height 14
click at [887, 108] on link "Close" at bounding box center [886, 106] width 11 height 11
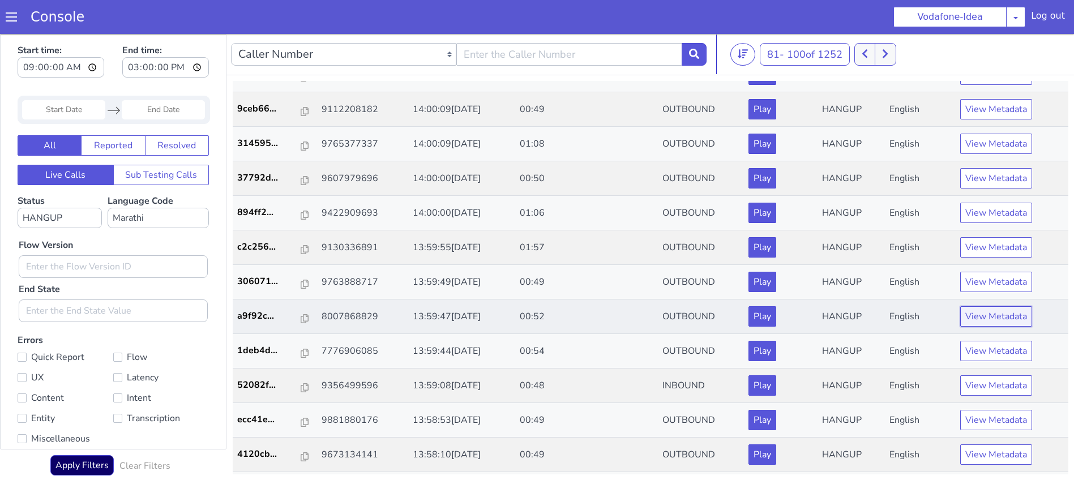
click at [993, 315] on button "View Metadata" at bounding box center [996, 316] width 72 height 20
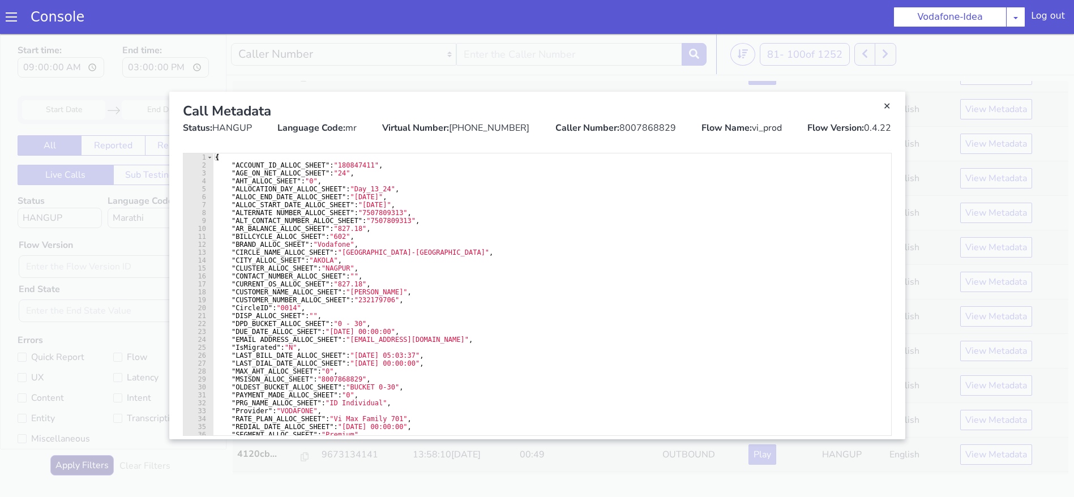
click at [624, 123] on div "Caller Number: 8007868829" at bounding box center [615, 128] width 121 height 14
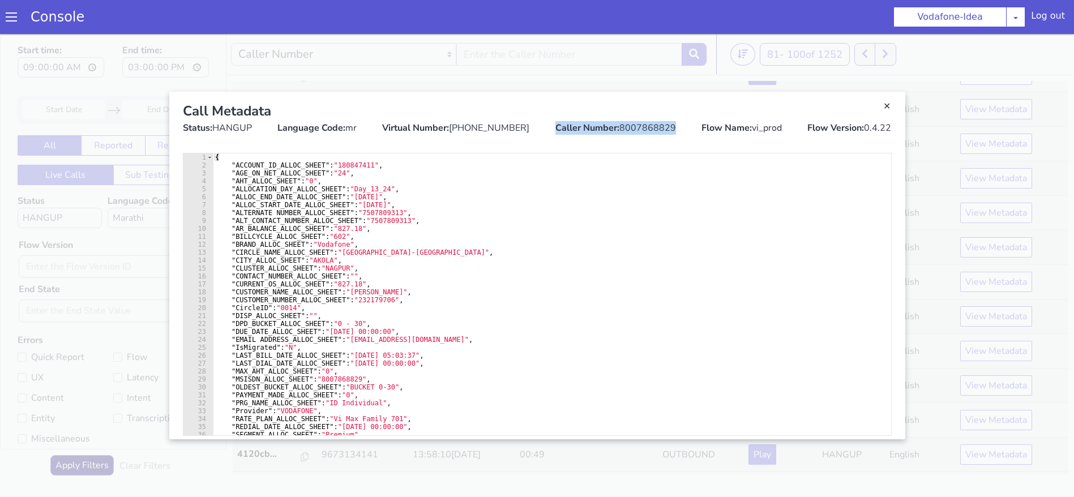
click at [624, 123] on div "Caller Number: 8007868829" at bounding box center [615, 128] width 121 height 14
click at [635, 126] on div "Caller Number: 8007868829" at bounding box center [615, 128] width 121 height 14
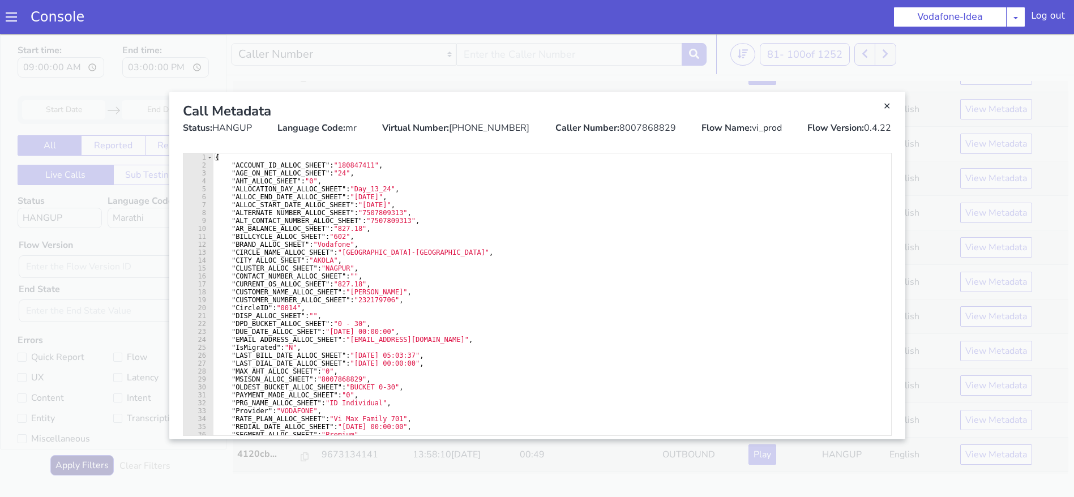
click at [635, 126] on div "Caller Number: 8007868829" at bounding box center [615, 128] width 121 height 14
click at [509, 41] on link "Close" at bounding box center [537, 265] width 1074 height 463
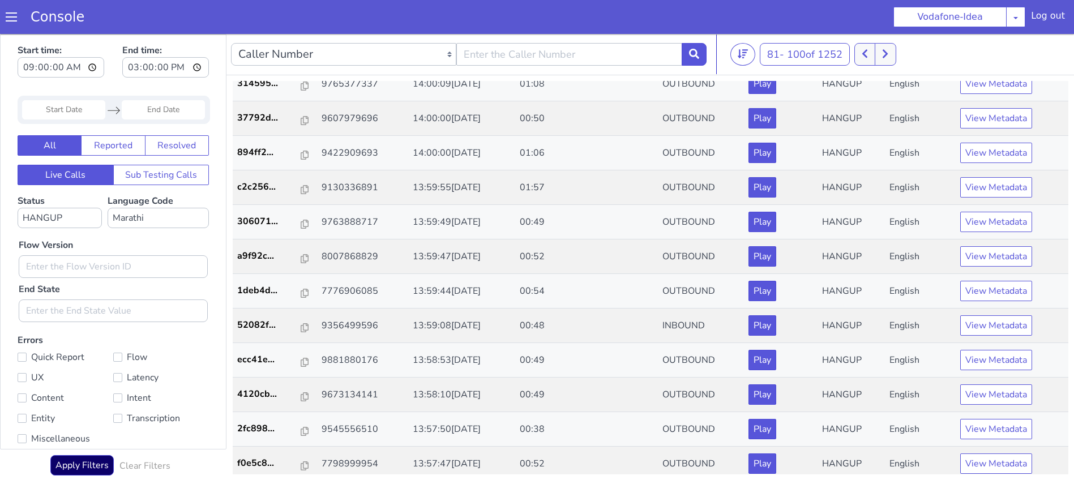
scroll to position [326, 0]
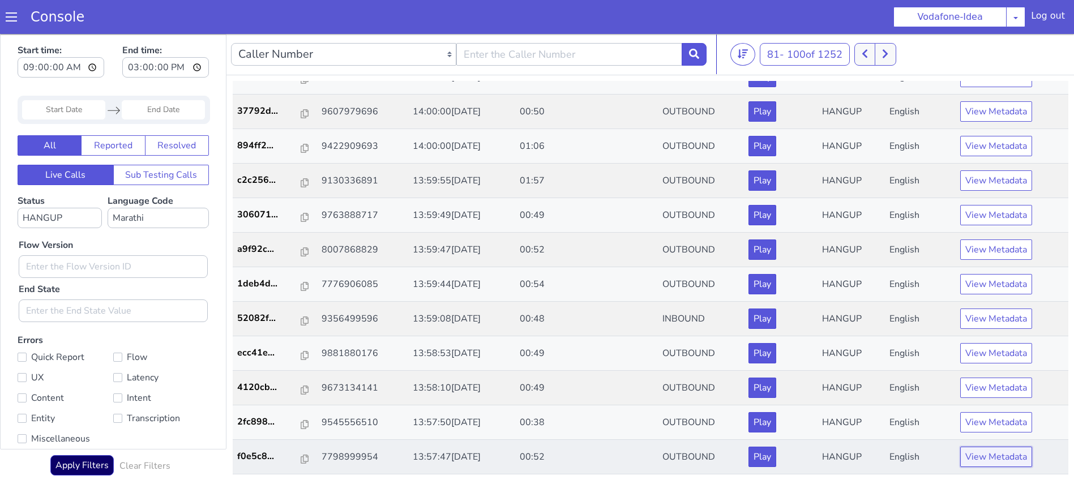
click at [990, 452] on button "View Metadata" at bounding box center [996, 457] width 72 height 20
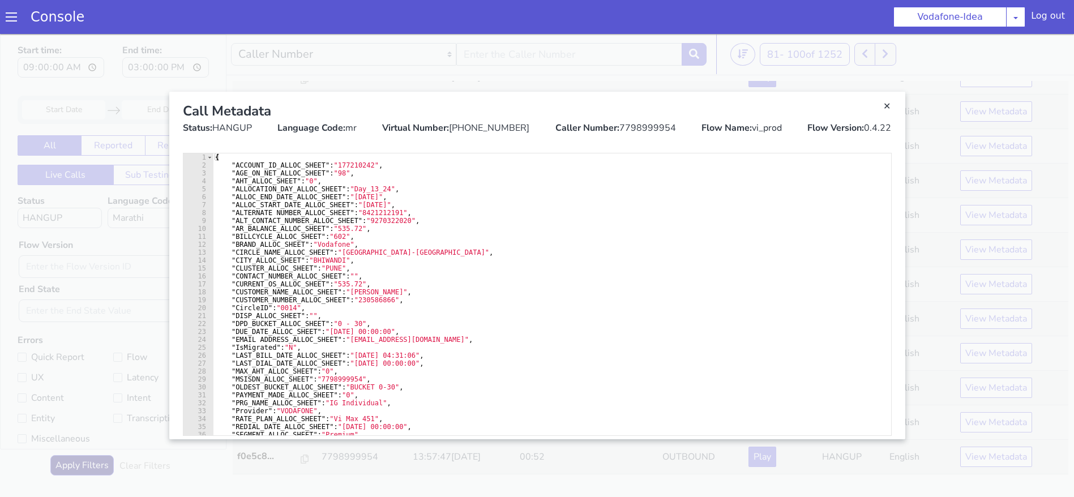
click at [638, 121] on div "Caller Number: 7798999954" at bounding box center [615, 128] width 121 height 14
click at [614, 82] on link "Close" at bounding box center [537, 265] width 1074 height 463
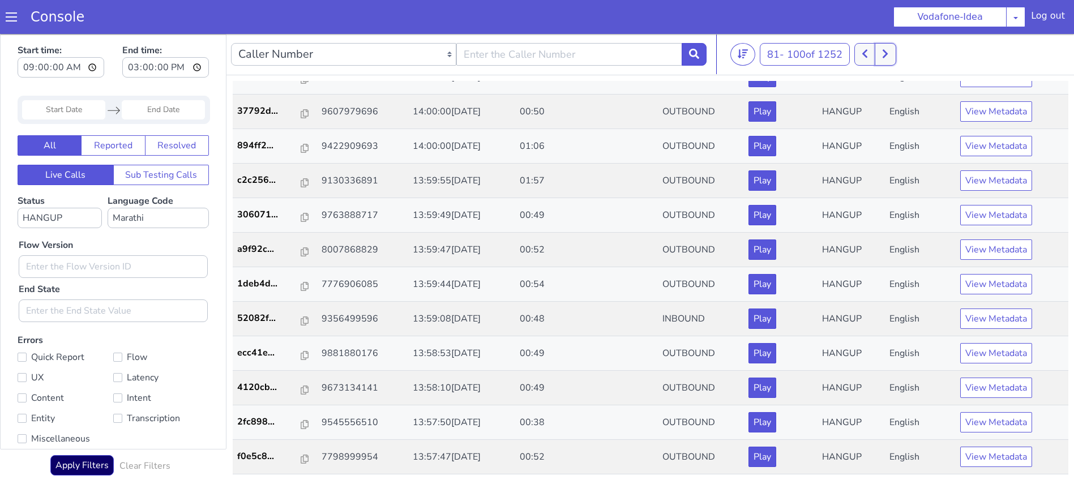
click at [887, 50] on icon at bounding box center [884, 54] width 5 height 8
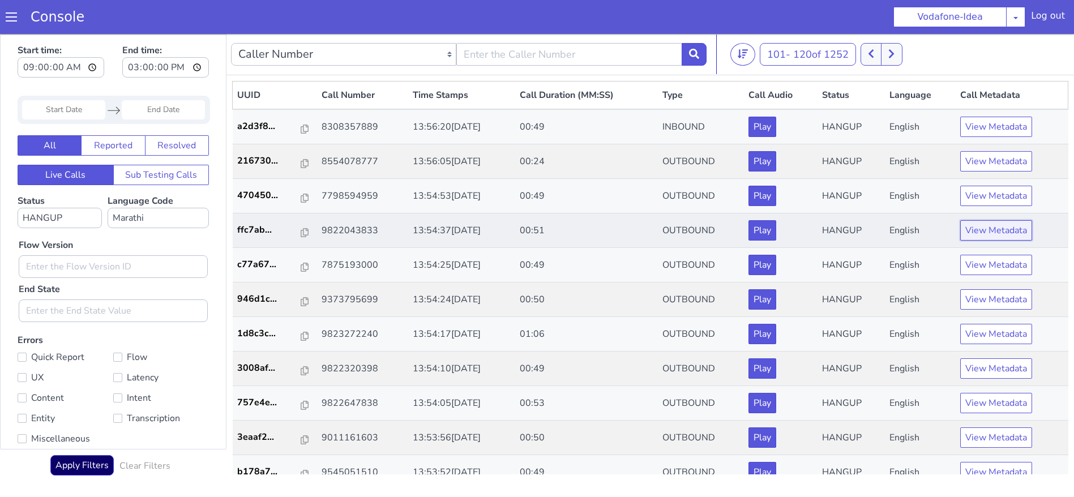
click at [1005, 235] on button "View Metadata" at bounding box center [996, 230] width 72 height 20
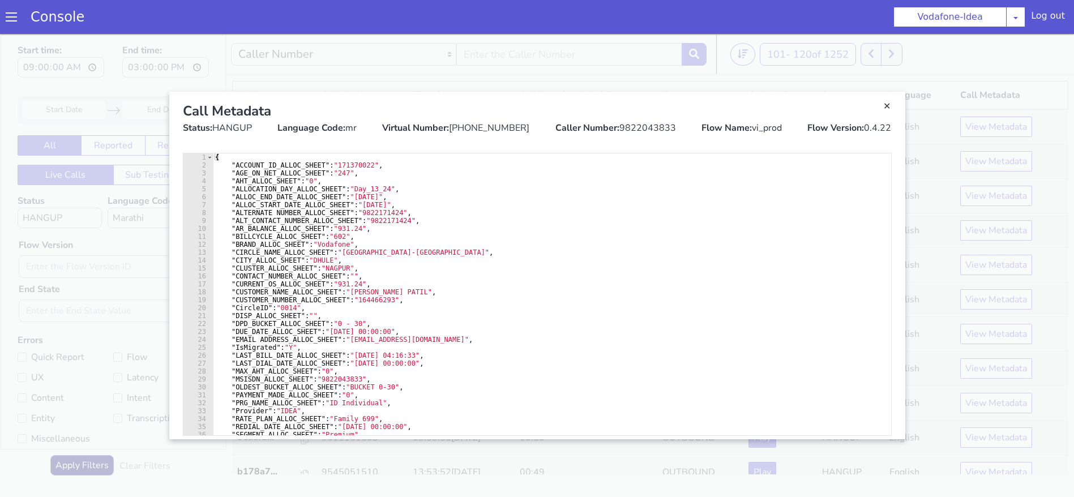
click at [641, 124] on div "Caller Number: 9822043833" at bounding box center [615, 128] width 121 height 14
click at [582, 79] on link "Close" at bounding box center [537, 265] width 1074 height 463
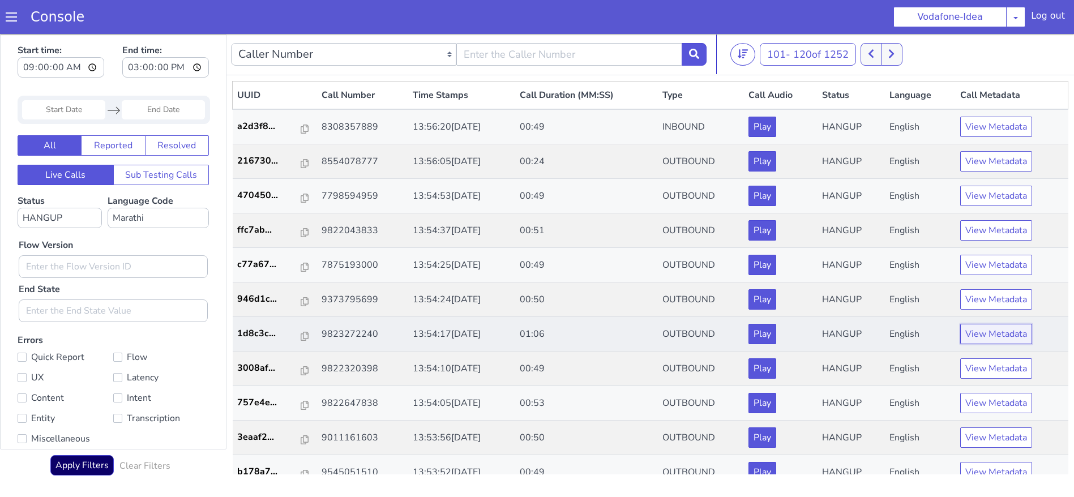
click at [978, 331] on button "View Metadata" at bounding box center [996, 334] width 72 height 20
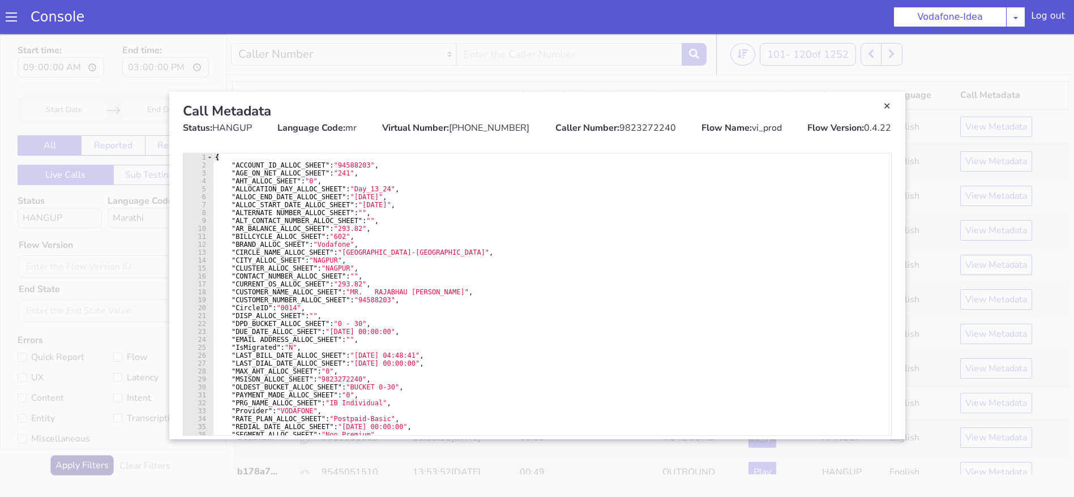
click at [642, 122] on div "Caller Number: 9823272240" at bounding box center [615, 128] width 121 height 14
click at [617, 84] on link "Close" at bounding box center [537, 265] width 1074 height 463
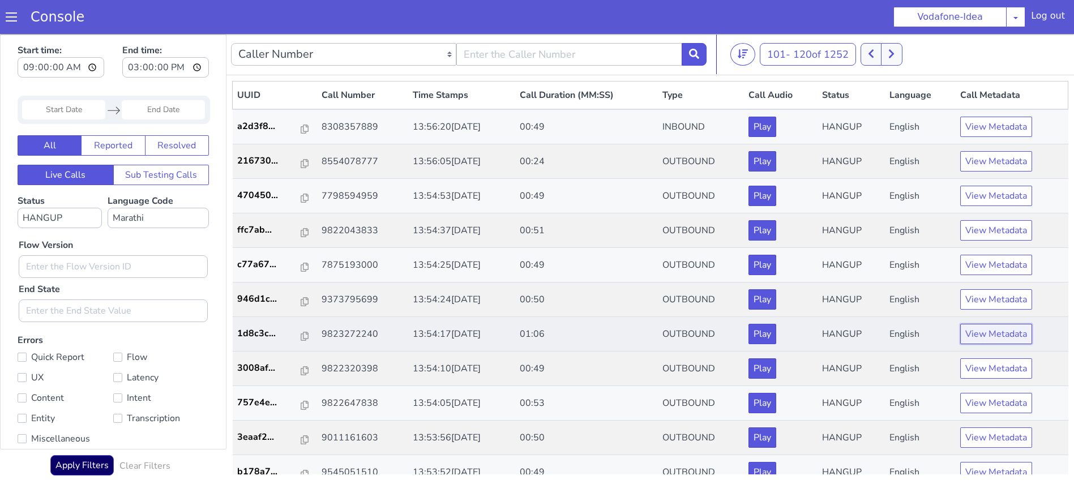
click at [985, 340] on button "View Metadata" at bounding box center [996, 334] width 72 height 20
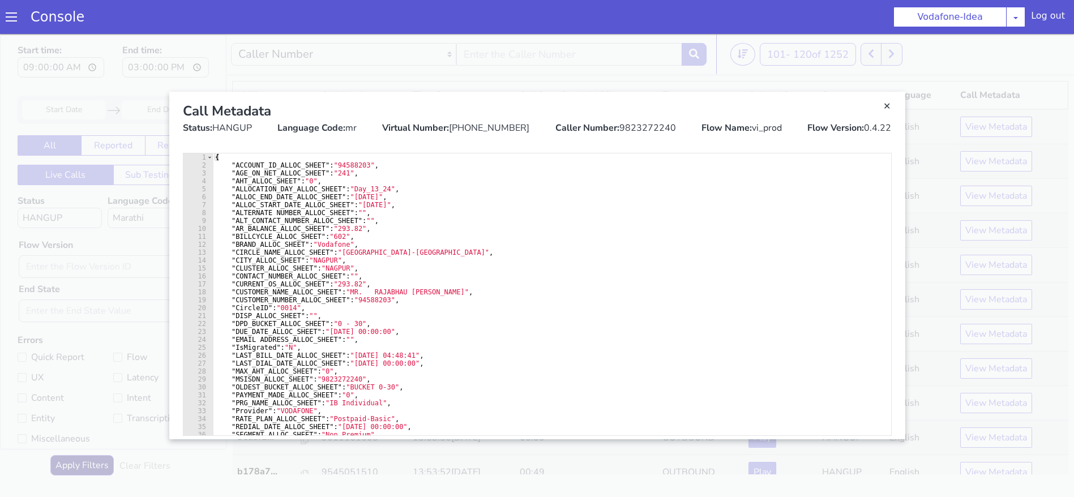
click at [650, 126] on div "Caller Number: 9823272240" at bounding box center [615, 128] width 121 height 14
click at [890, 111] on link "Close" at bounding box center [886, 106] width 11 height 11
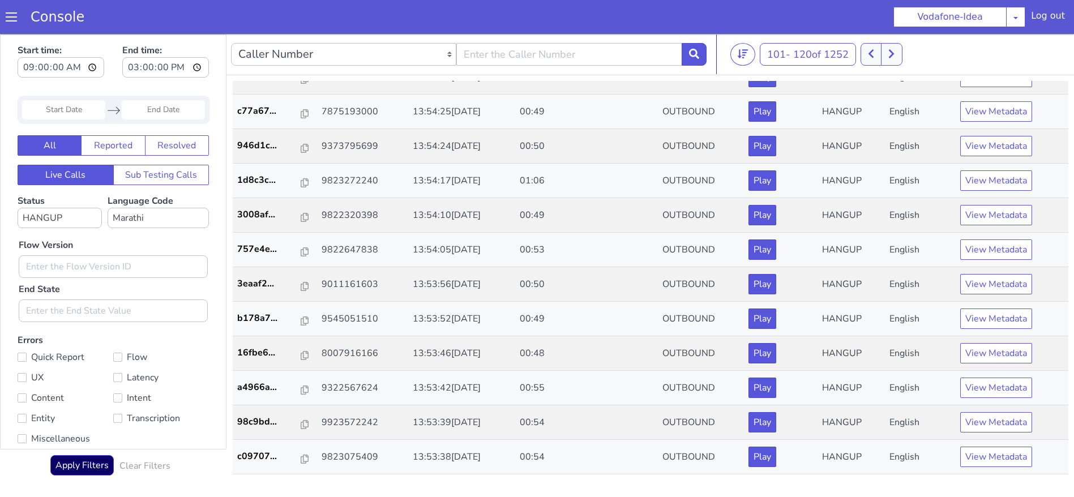
scroll to position [168, 0]
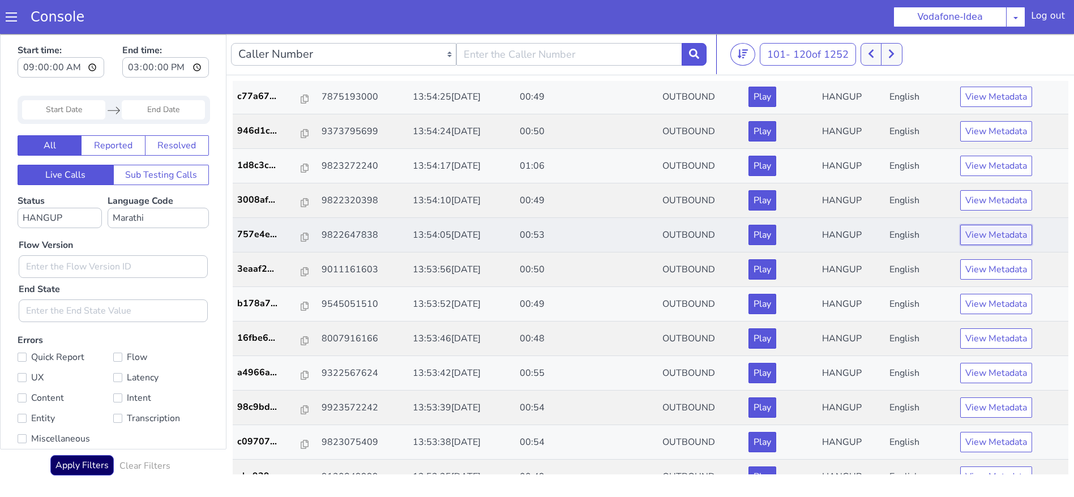
click at [971, 237] on button "View Metadata" at bounding box center [996, 235] width 72 height 20
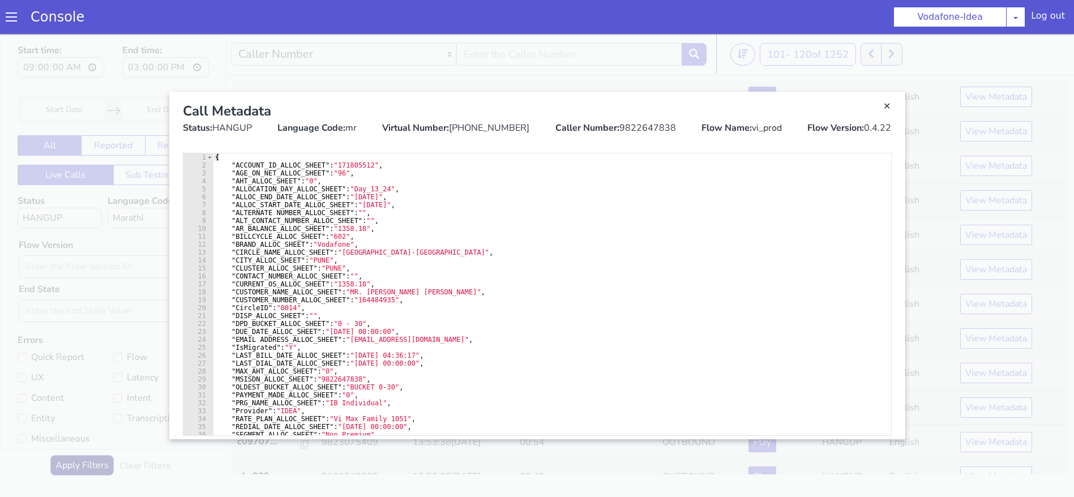
click at [639, 130] on div "Caller Number: 9822647838" at bounding box center [615, 128] width 121 height 14
click at [584, 52] on link "Close" at bounding box center [537, 265] width 1074 height 463
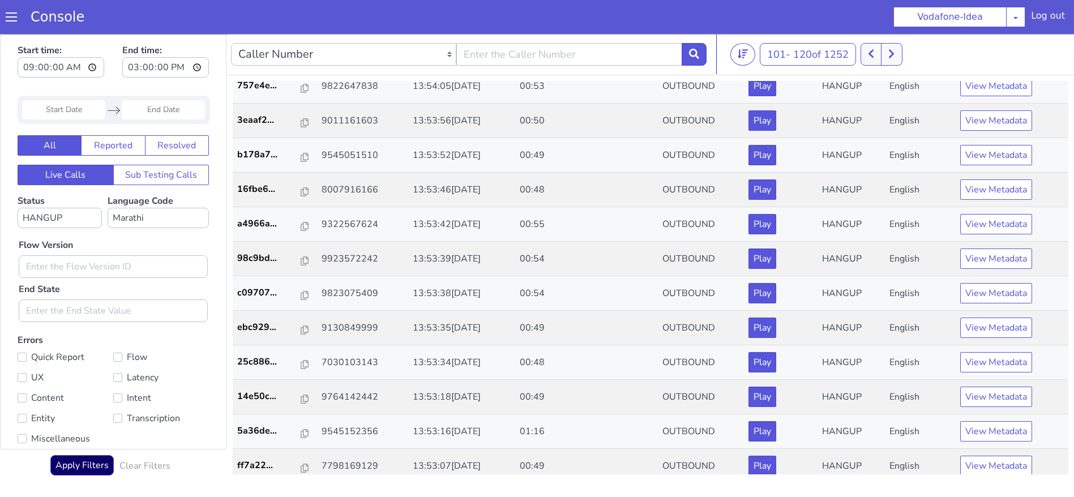
scroll to position [326, 0]
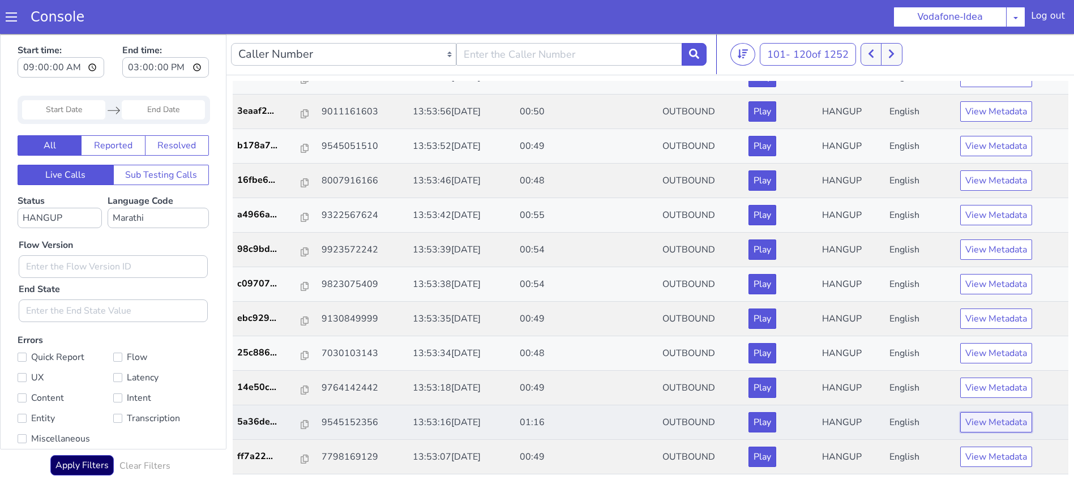
click at [983, 420] on button "View Metadata" at bounding box center [996, 422] width 72 height 20
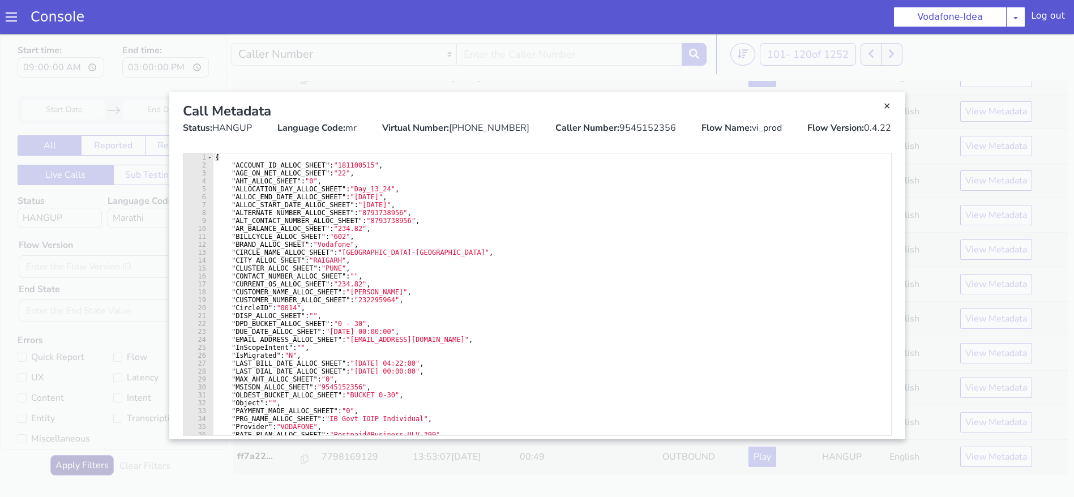
click at [636, 132] on div "Caller Number: 9545152356" at bounding box center [615, 128] width 121 height 14
click at [560, 52] on link "Close" at bounding box center [537, 265] width 1074 height 463
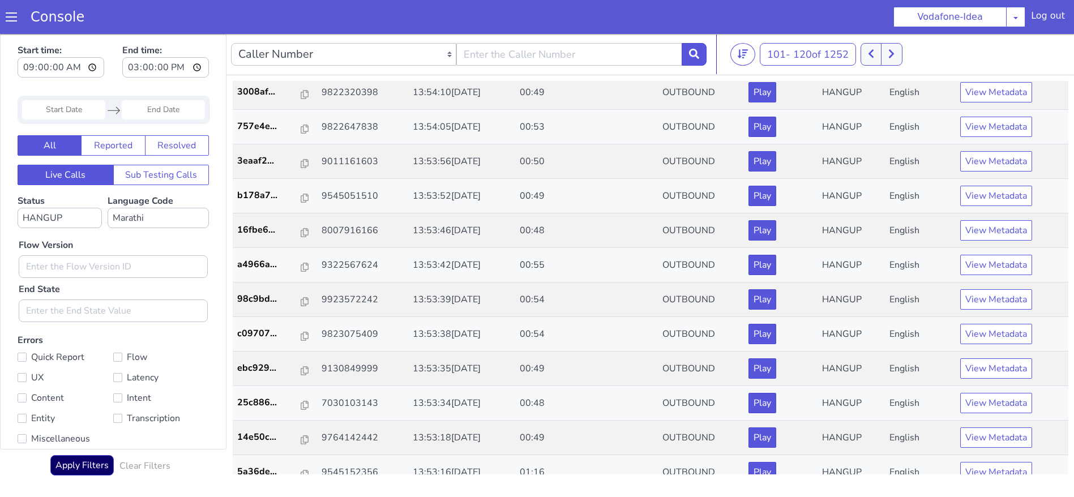
scroll to position [275, 0]
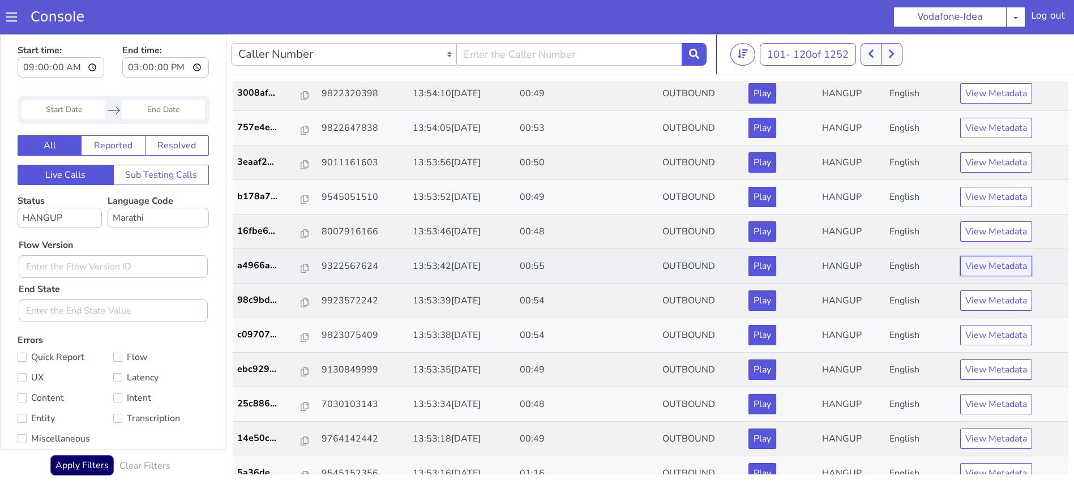
click at [975, 274] on button "View Metadata" at bounding box center [996, 266] width 72 height 20
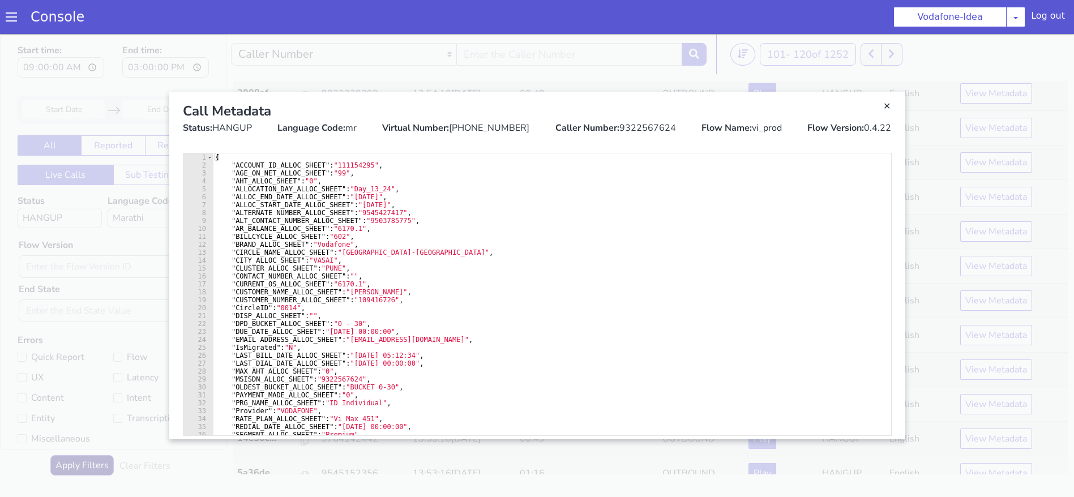
click at [486, 121] on div "Virtual Number: +918062121895" at bounding box center [455, 128] width 147 height 14
click at [629, 121] on div "Caller Number: 9322567624" at bounding box center [615, 128] width 121 height 14
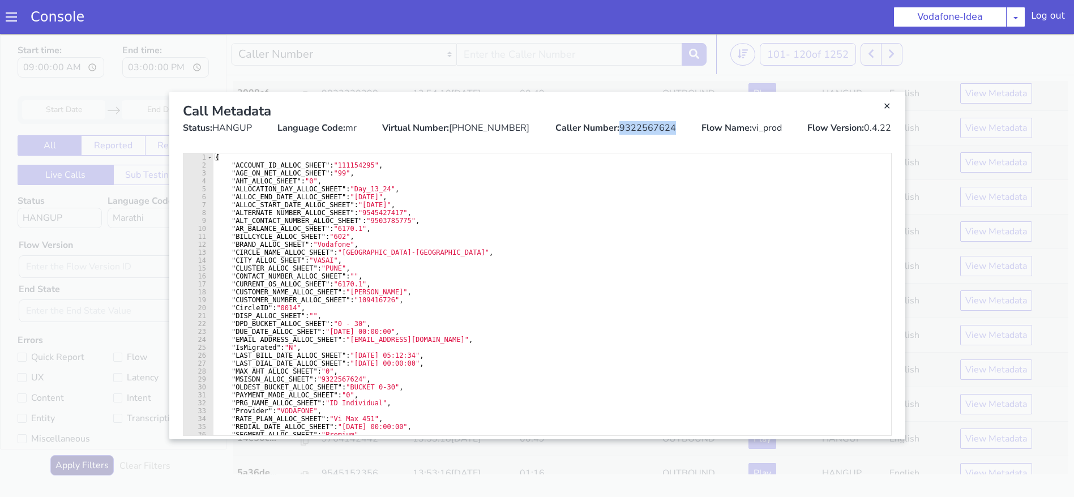
click at [521, 53] on link "Close" at bounding box center [537, 265] width 1074 height 463
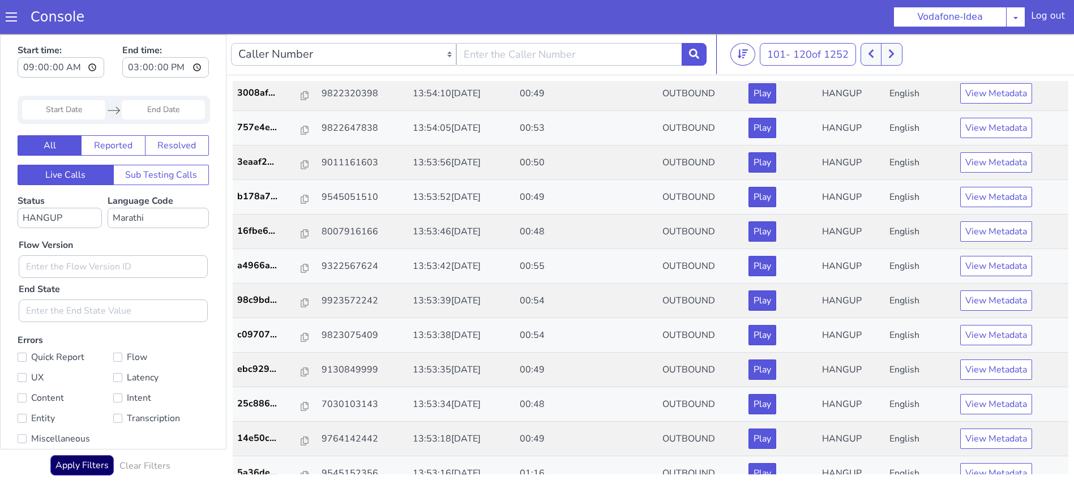
scroll to position [326, 0]
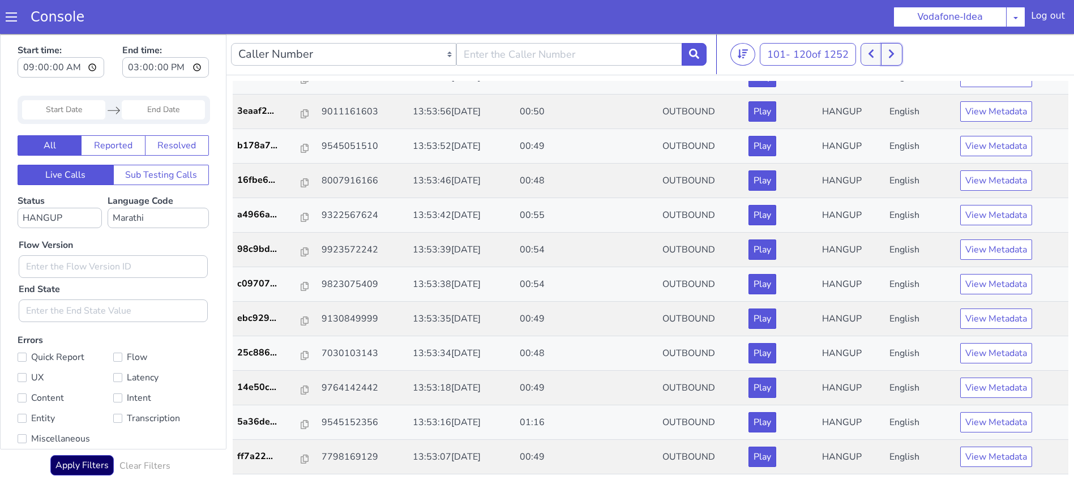
click at [894, 57] on icon at bounding box center [891, 54] width 6 height 10
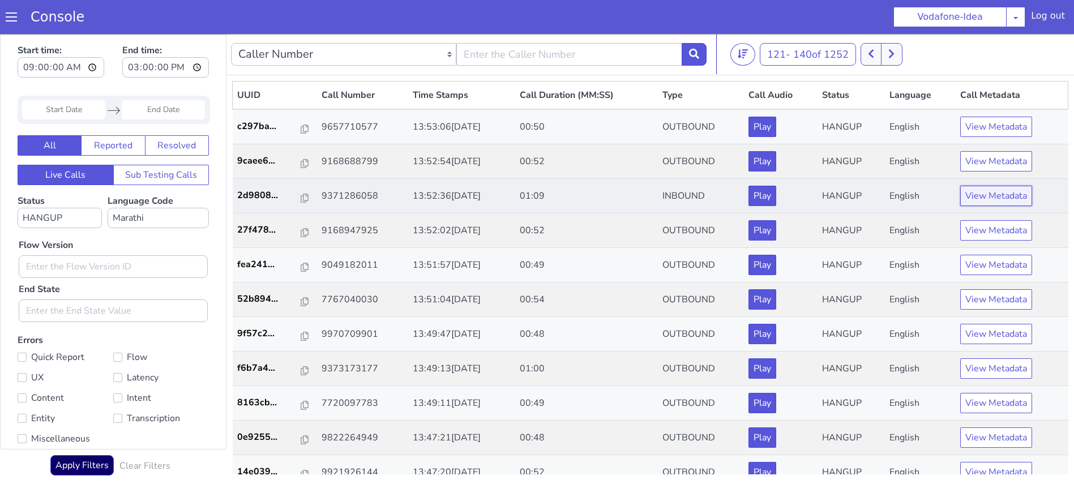
click at [985, 199] on button "View Metadata" at bounding box center [996, 196] width 72 height 20
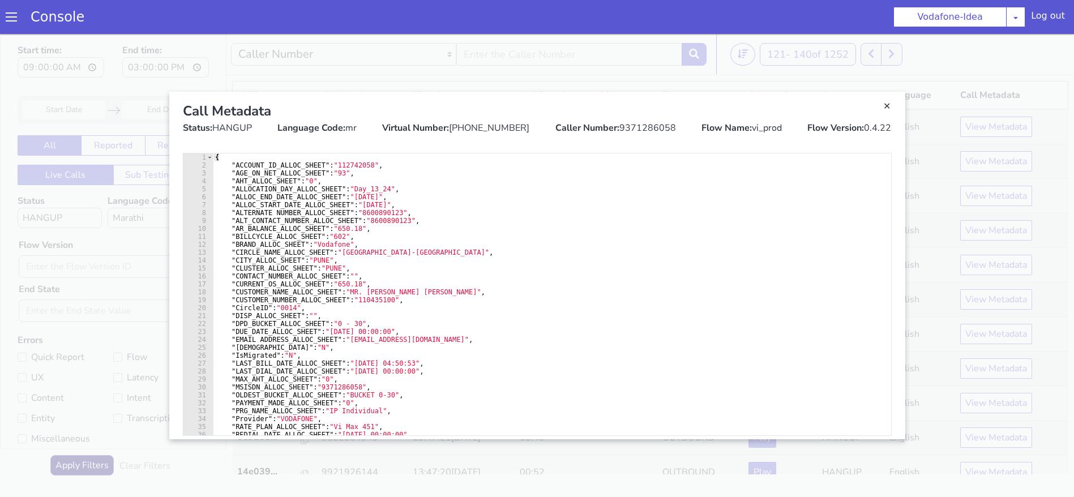
click at [631, 126] on div "Caller Number: 9371286058" at bounding box center [615, 128] width 121 height 14
click at [632, 84] on link "Close" at bounding box center [537, 265] width 1074 height 463
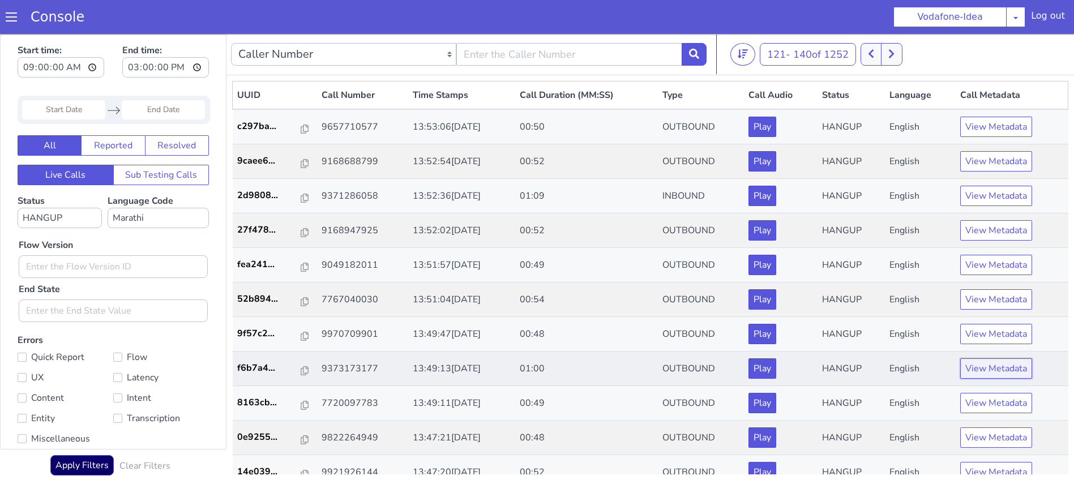
click at [984, 366] on button "View Metadata" at bounding box center [996, 368] width 72 height 20
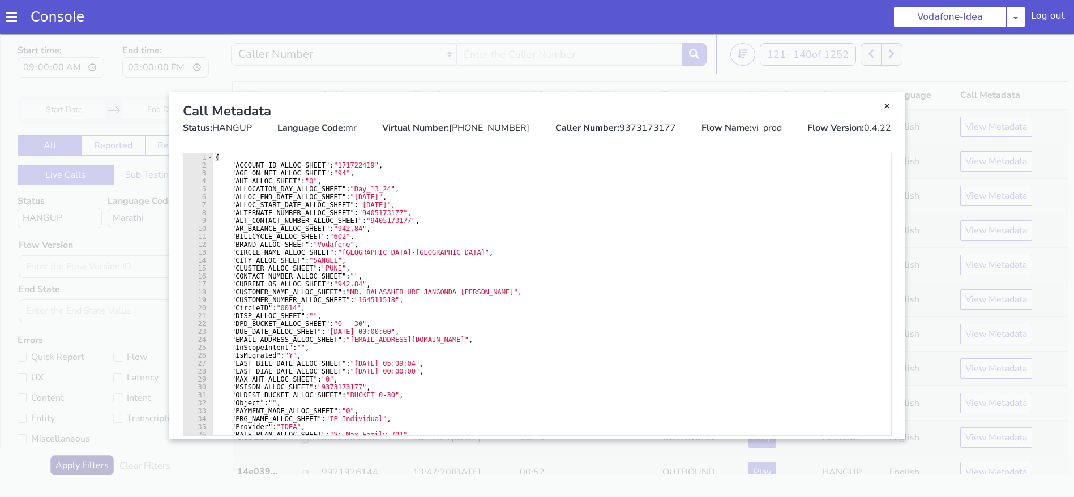
click at [642, 127] on div "Caller Number: 9373173177" at bounding box center [615, 128] width 121 height 14
click at [428, 62] on link "Close" at bounding box center [537, 265] width 1074 height 463
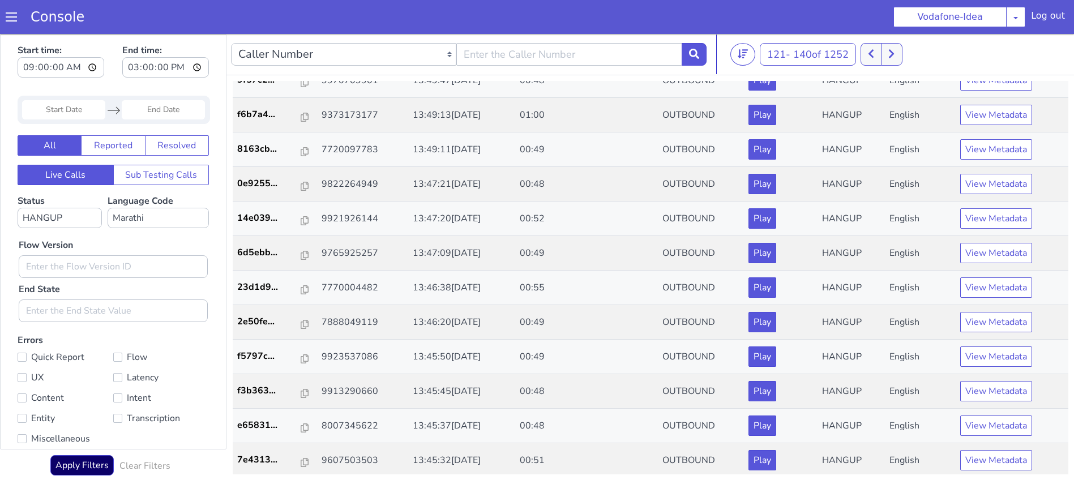
scroll to position [326, 0]
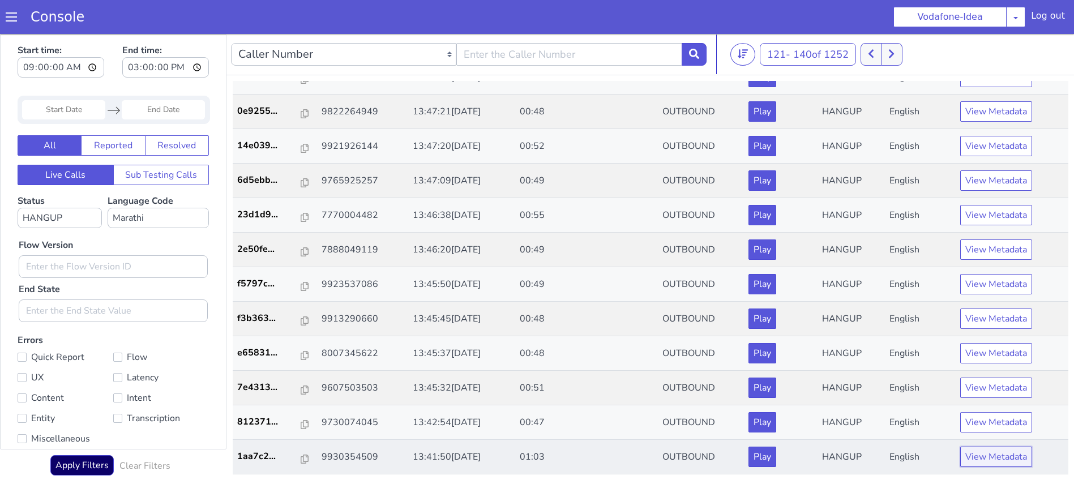
click at [1000, 457] on button "View Metadata" at bounding box center [996, 457] width 72 height 20
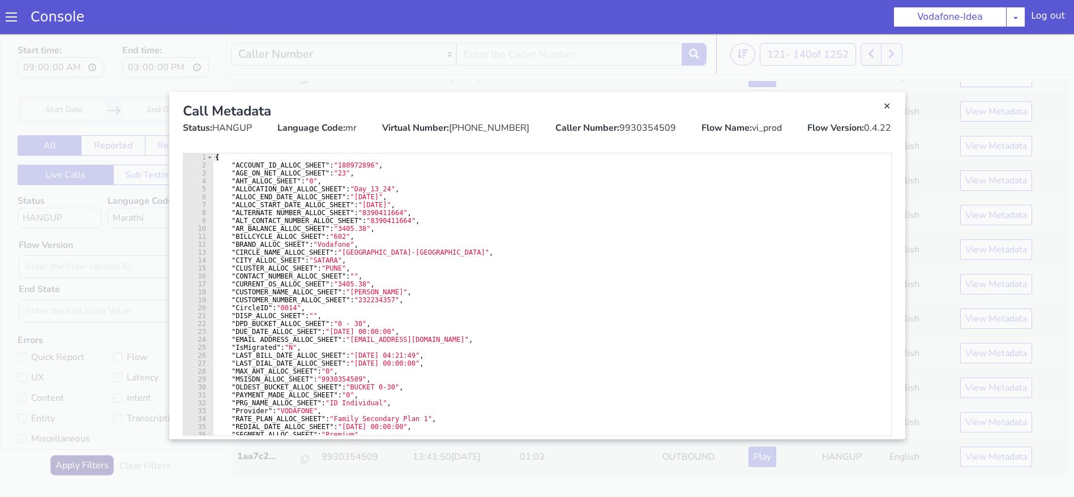
click at [646, 128] on div "Caller Number: 9930354509" at bounding box center [615, 128] width 121 height 14
click at [883, 107] on link "Close" at bounding box center [886, 106] width 11 height 11
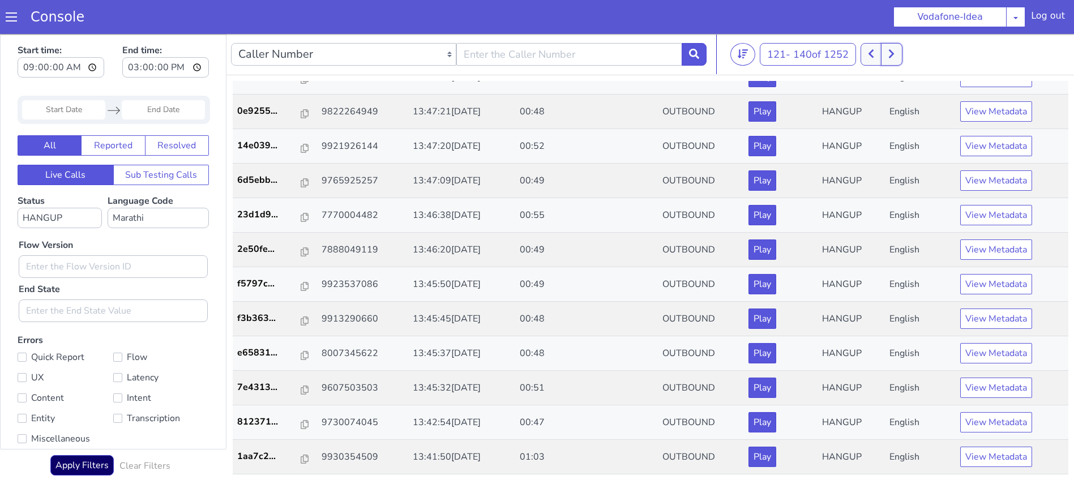
click at [899, 43] on button at bounding box center [891, 54] width 21 height 23
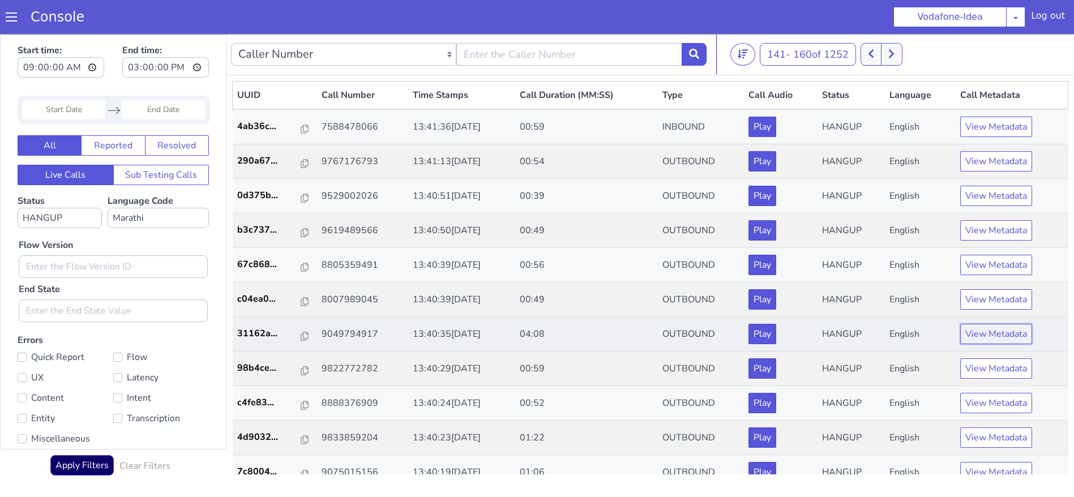
click at [986, 334] on button "View Metadata" at bounding box center [996, 334] width 72 height 20
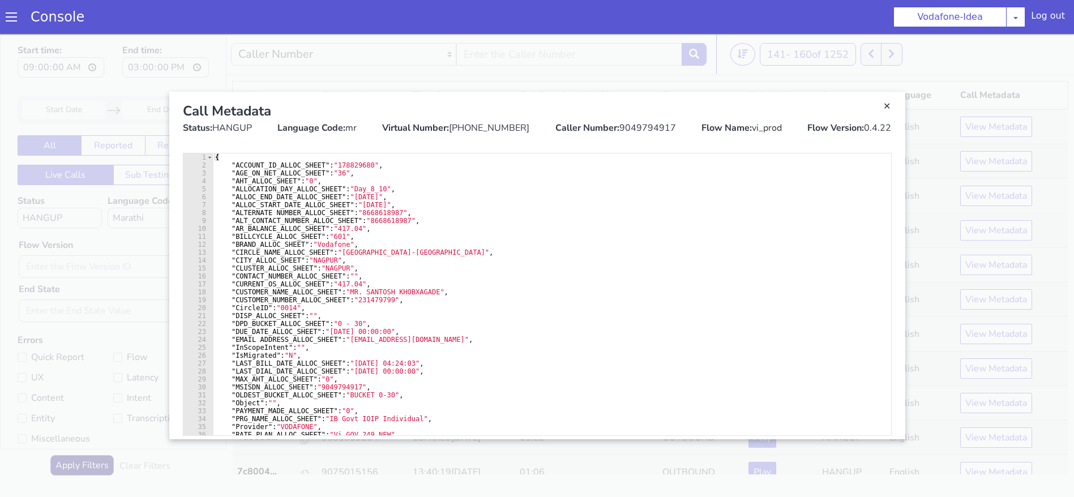
click at [640, 125] on div "Caller Number: 9049794917" at bounding box center [615, 128] width 121 height 14
click at [512, 47] on link "Close" at bounding box center [537, 265] width 1074 height 463
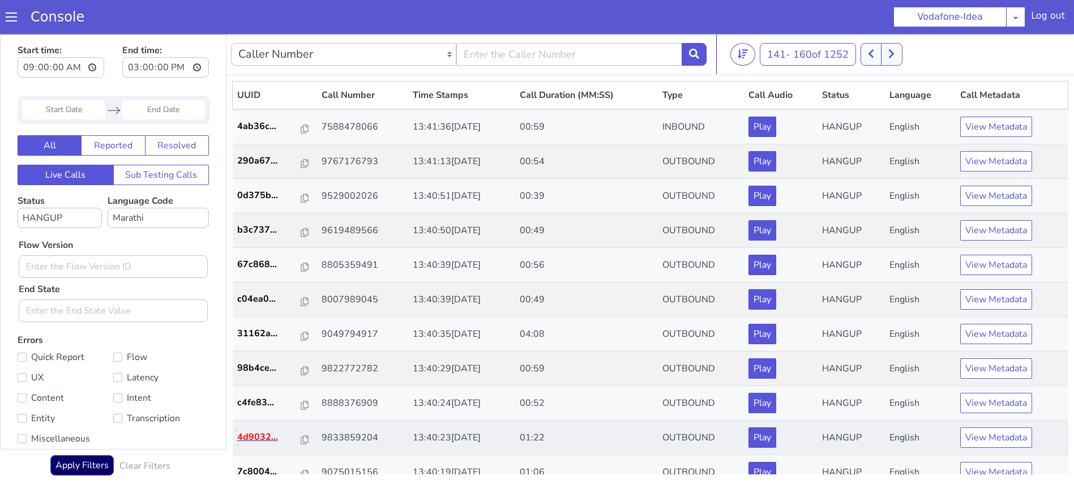
click at [266, 438] on p "4d9032..." at bounding box center [269, 437] width 65 height 14
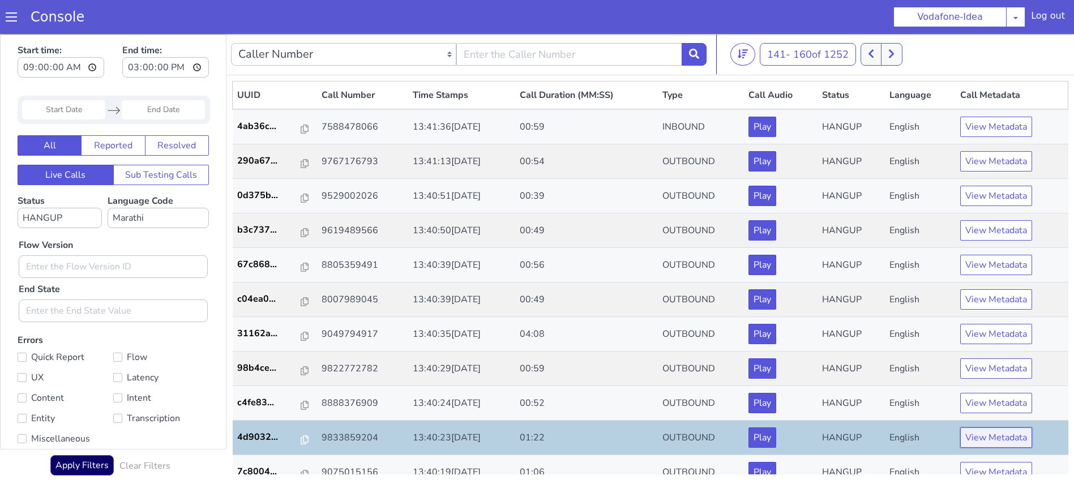
click at [976, 444] on button "View Metadata" at bounding box center [996, 437] width 72 height 20
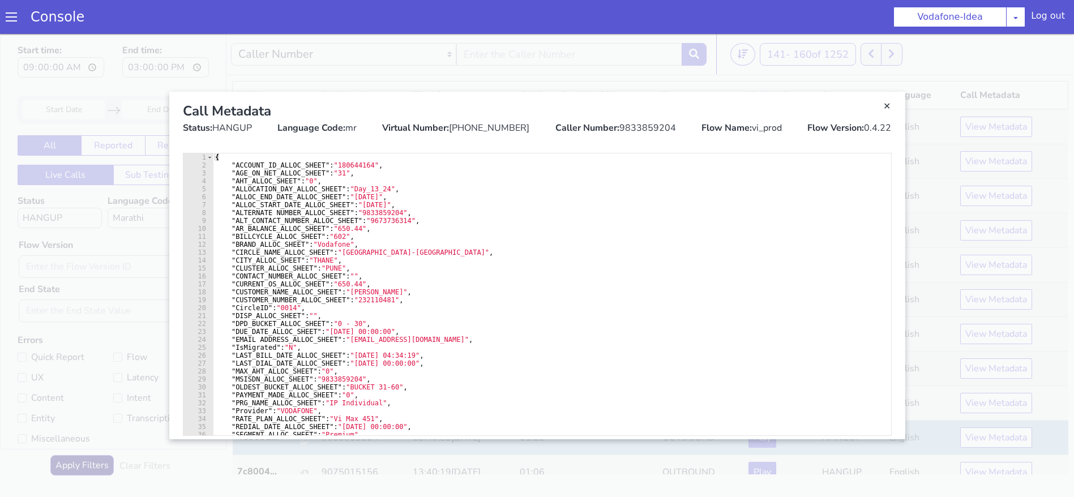
click at [630, 124] on div "Caller Number: 9833859204" at bounding box center [615, 128] width 121 height 14
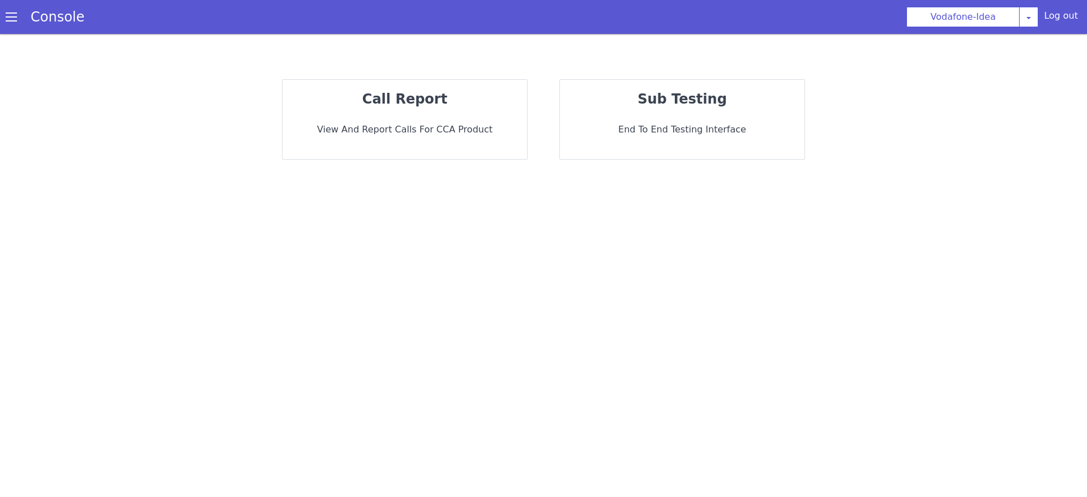
click at [396, 125] on p "View and report calls for CCA Product" at bounding box center [404, 130] width 226 height 14
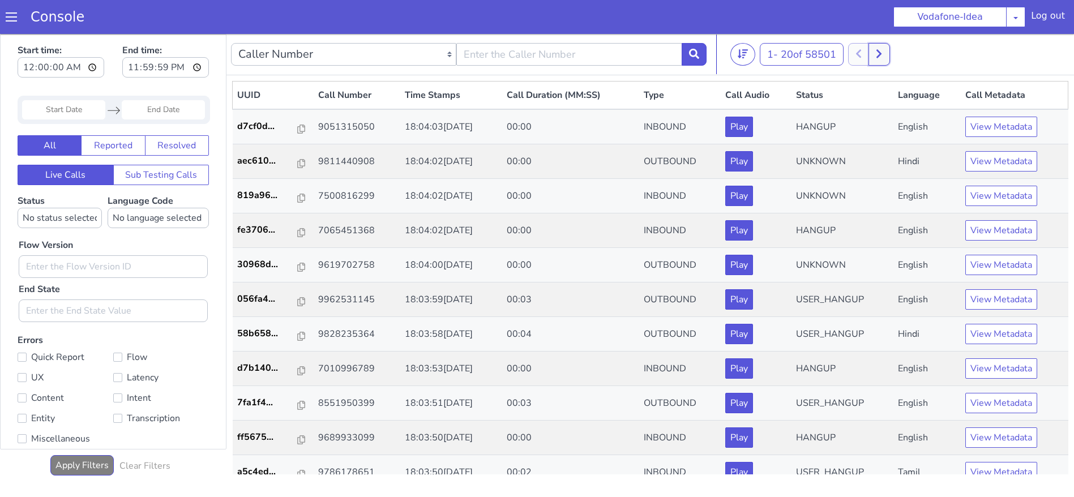
click at [882, 57] on icon at bounding box center [879, 54] width 6 height 10
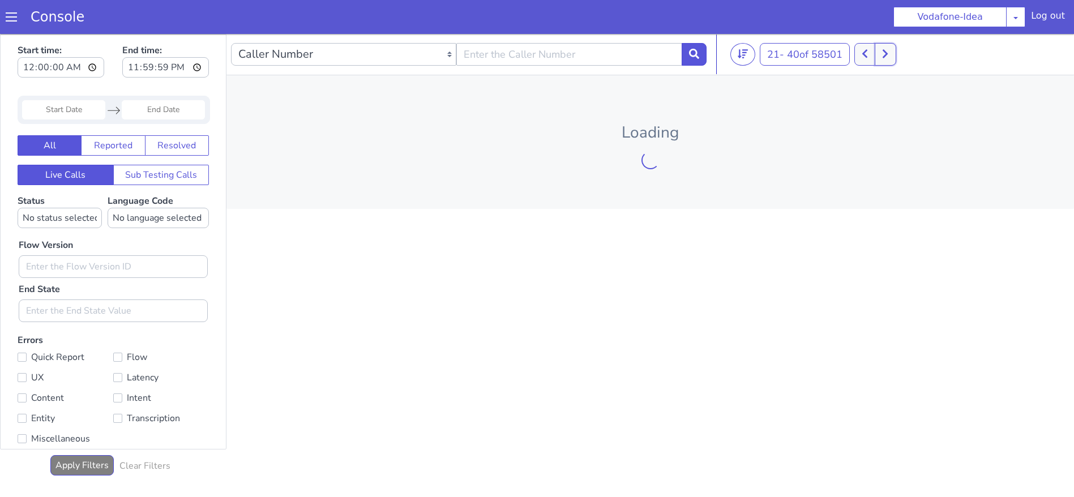
click at [885, 57] on button at bounding box center [884, 54] width 21 height 23
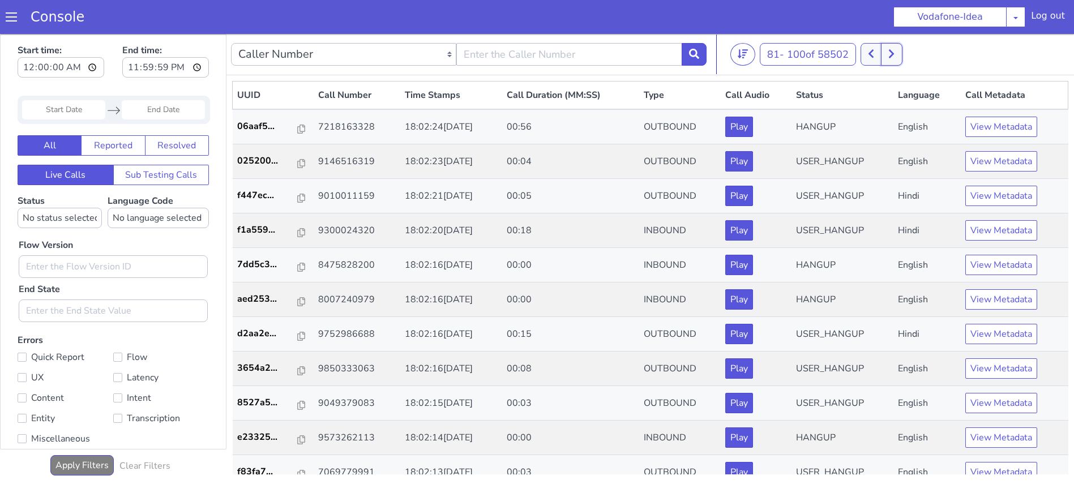
scroll to position [326, 0]
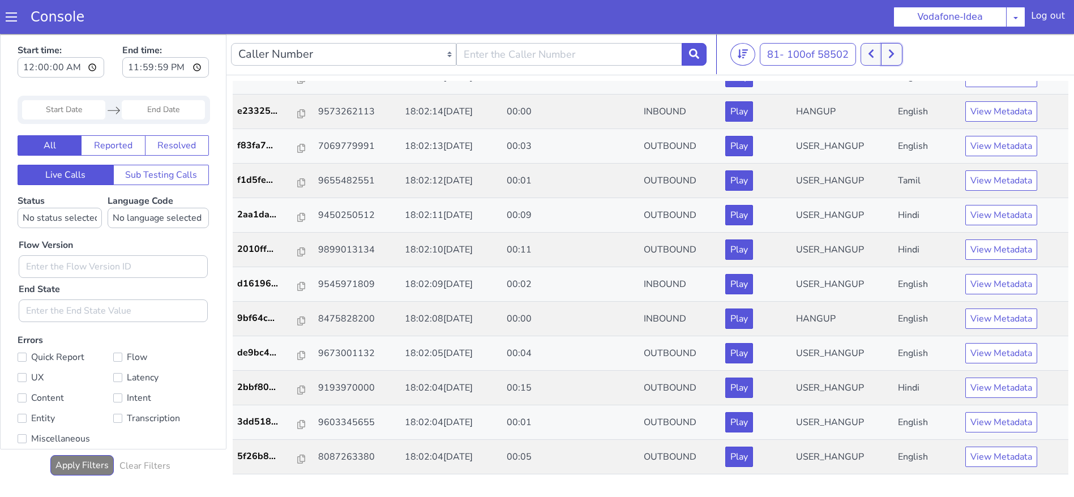
click at [894, 54] on icon at bounding box center [891, 54] width 5 height 8
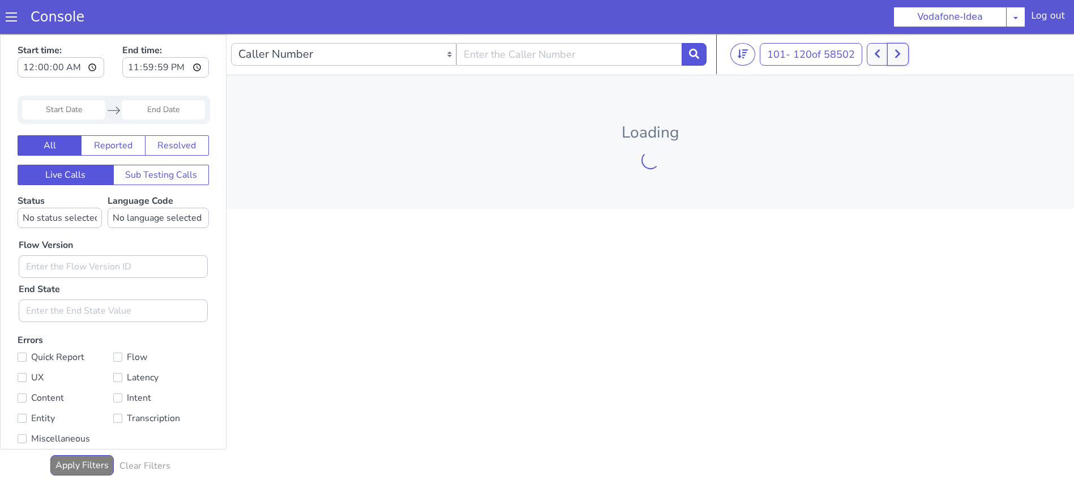
click at [895, 54] on button at bounding box center [897, 54] width 21 height 23
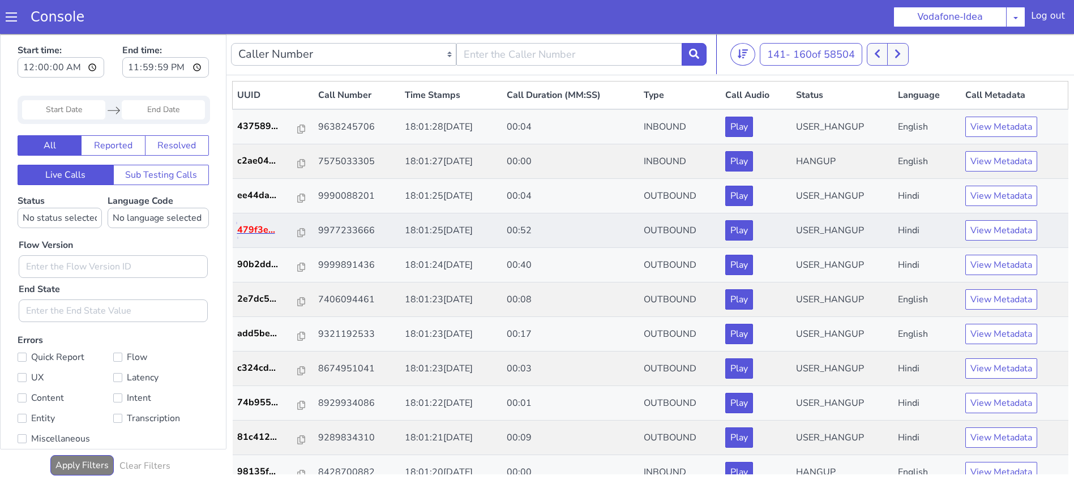
click at [246, 228] on p "479f3e..." at bounding box center [267, 230] width 61 height 14
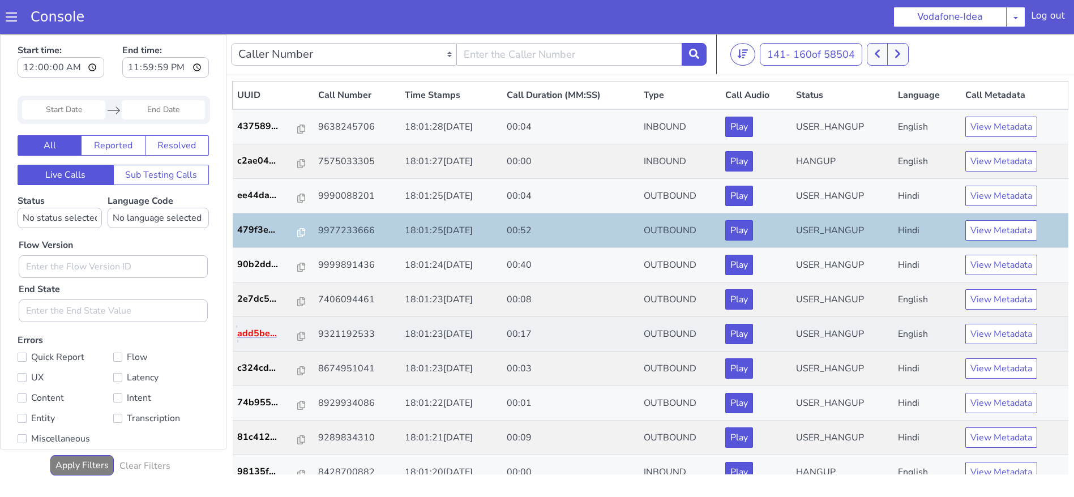
click at [240, 331] on p "add5be..." at bounding box center [267, 334] width 61 height 14
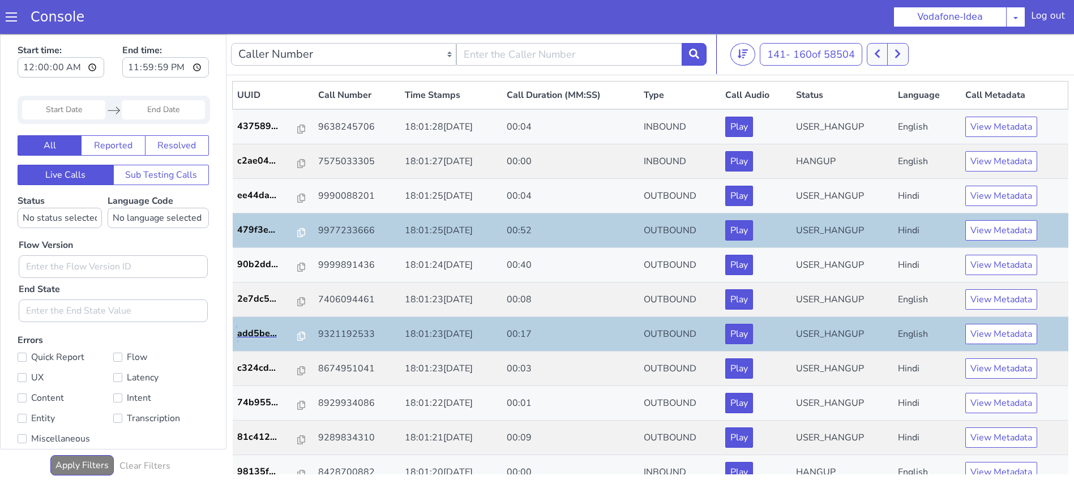
drag, startPoint x: 1057, startPoint y: 187, endPoint x: 1065, endPoint y: 66, distance: 121.3
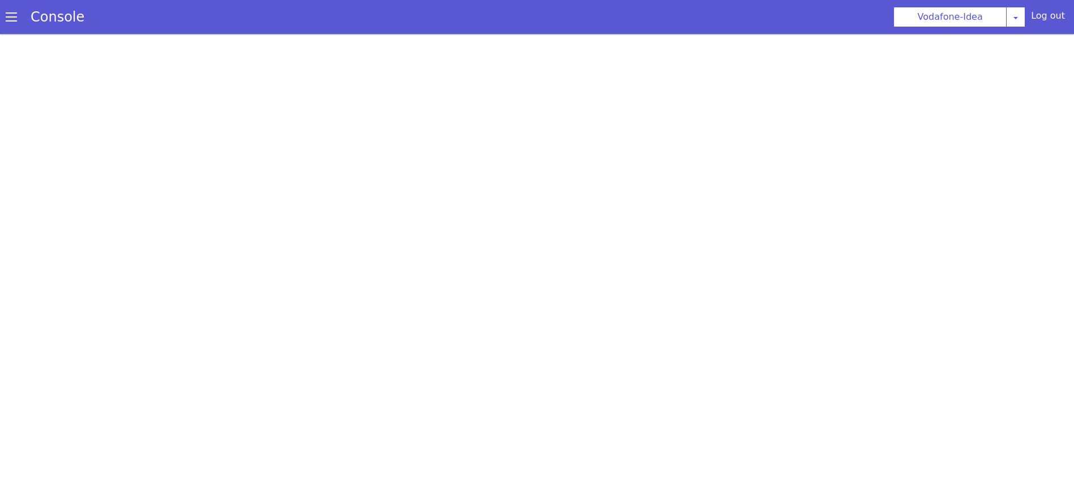
click at [19, 22] on link "Console" at bounding box center [57, 17] width 81 height 16
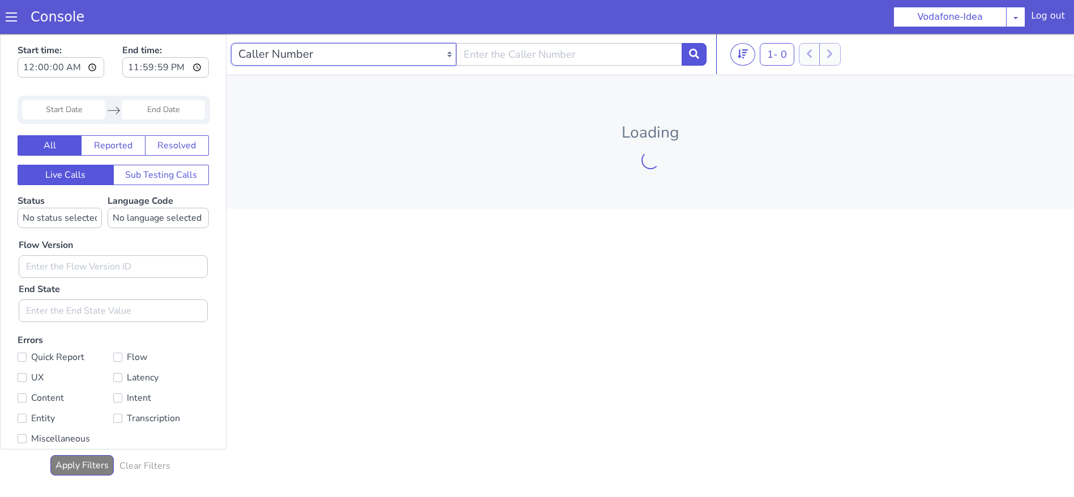
select select "callUUID"
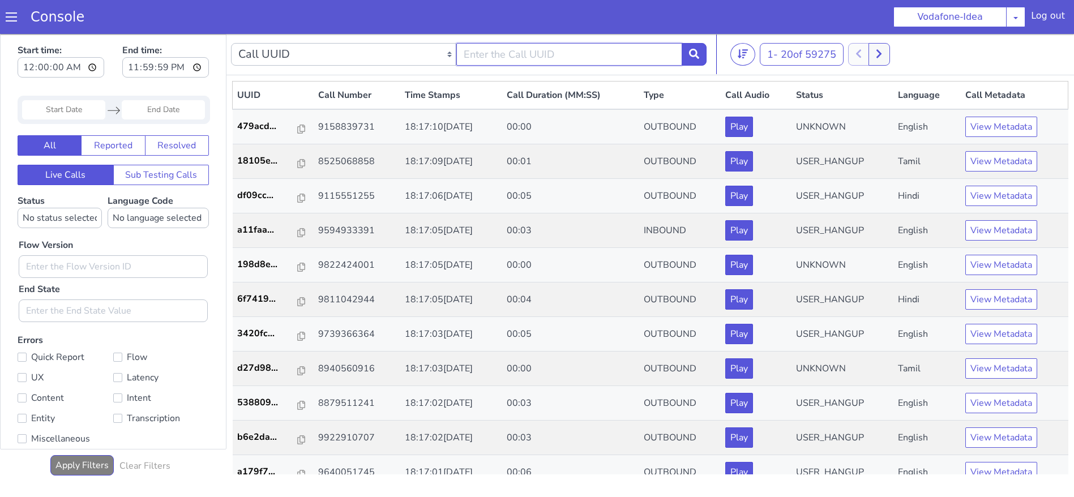
click at [445, 119] on input "text" at bounding box center [547, 118] width 225 height 23
paste input "06aaf52c-79eb-4b3a-abc2-8f4b5fc56bae"
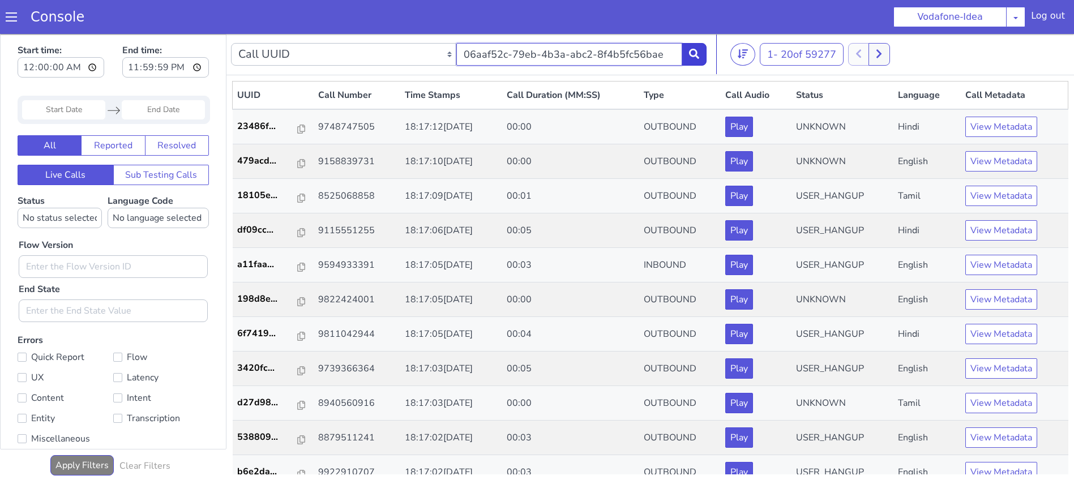
type input "06aaf52c-79eb-4b3a-abc2-8f4b5fc56bae"
click at [645, 297] on button at bounding box center [653, 304] width 25 height 23
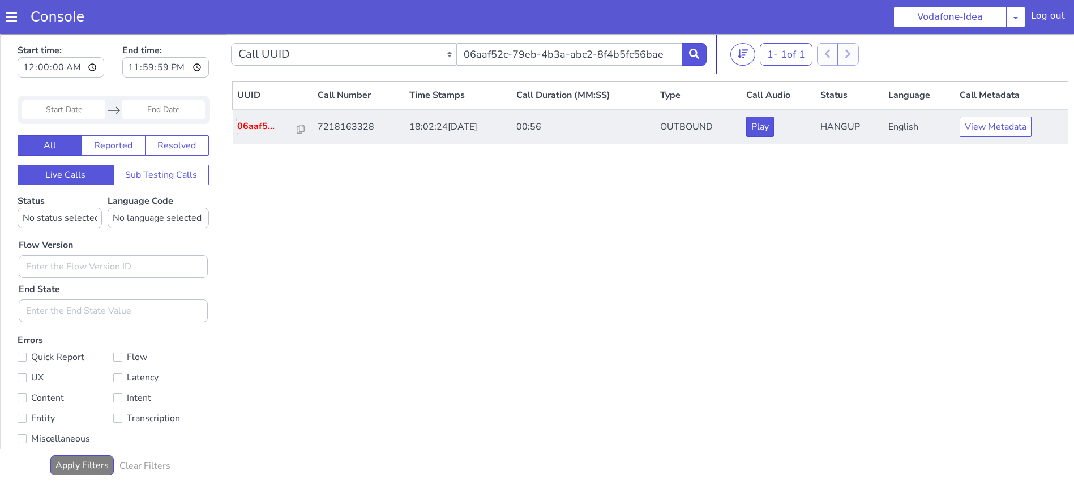
click at [224, 191] on p "06aaf5..." at bounding box center [246, 190] width 60 height 14
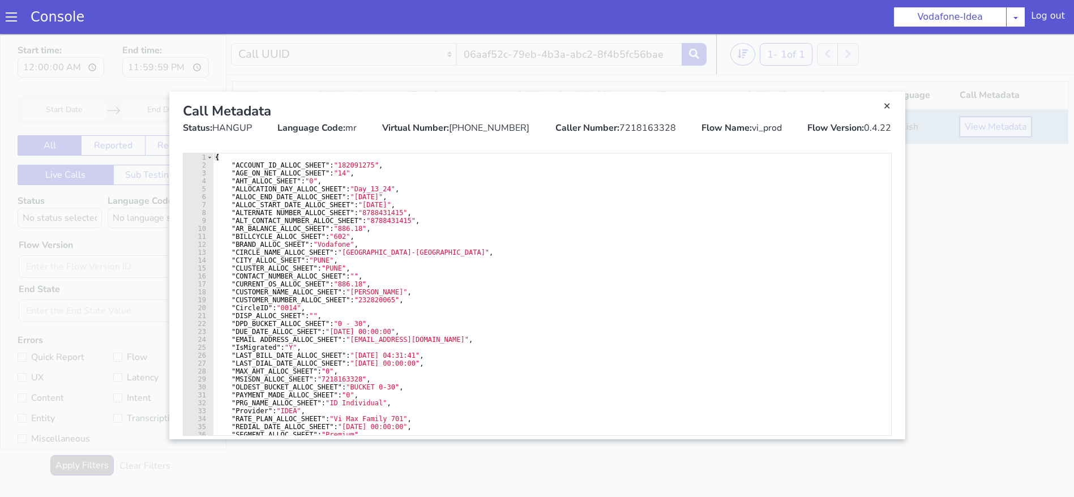
click at [616, 432] on div "Caller Number: 7218163328" at bounding box center [581, 434] width 121 height 14
copy div "7218163328"
